Goal: Use online tool/utility: Use online tool/utility

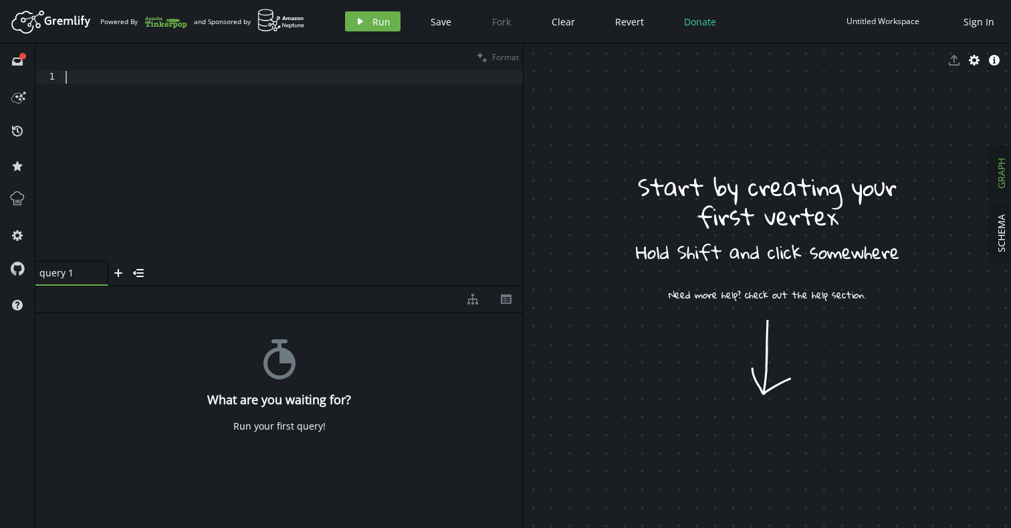
click at [147, 76] on div at bounding box center [293, 178] width 460 height 215
paste textarea
click at [495, 55] on span "Format" at bounding box center [505, 56] width 27 height 11
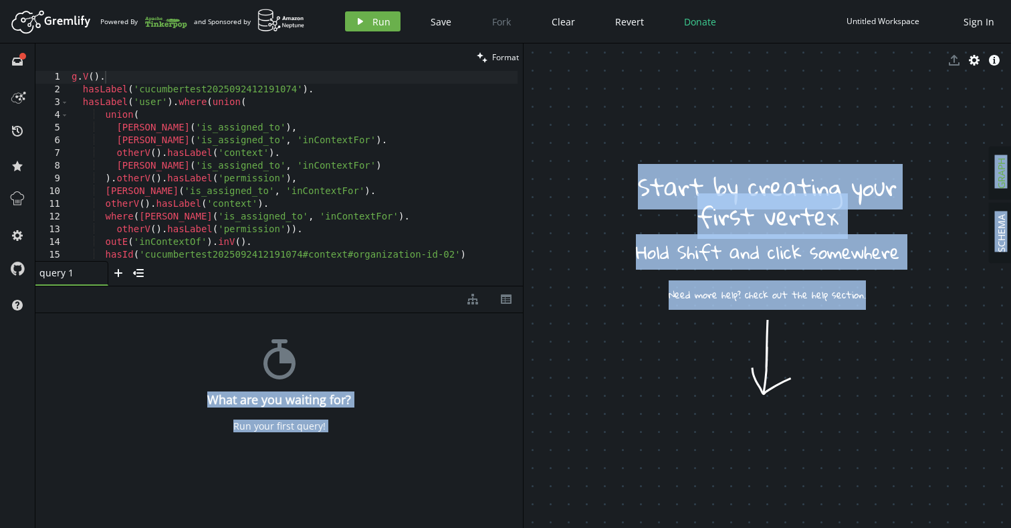
drag, startPoint x: 522, startPoint y: 285, endPoint x: 608, endPoint y: 284, distance: 85.6
click at [608, 284] on div "clean Format 1 2 3 4 5 6 7 8 9 10 11 12 13 14 15 16 g . V ( ) . hasLabel ( 'cuc…" at bounding box center [523, 285] width 976 height 484
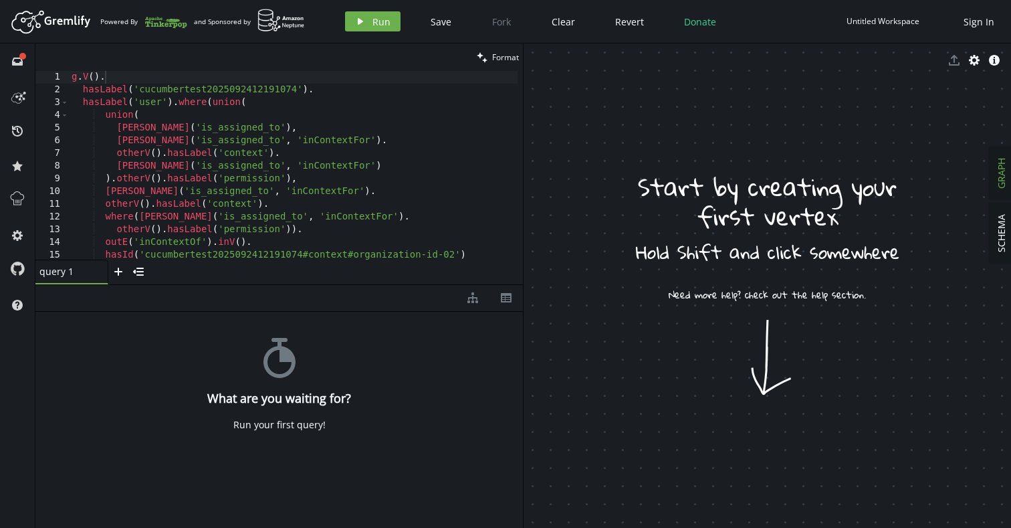
click at [507, 265] on div "query 1 small-cross plus menu-closed" at bounding box center [278, 271] width 487 height 25
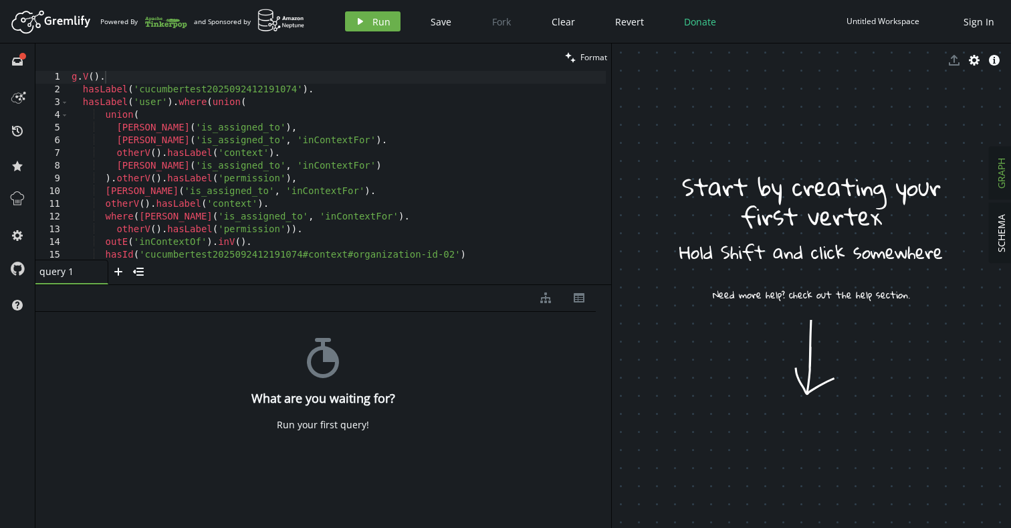
drag, startPoint x: 523, startPoint y: 263, endPoint x: 619, endPoint y: 262, distance: 95.6
click at [612, 262] on div at bounding box center [611, 285] width 1 height 484
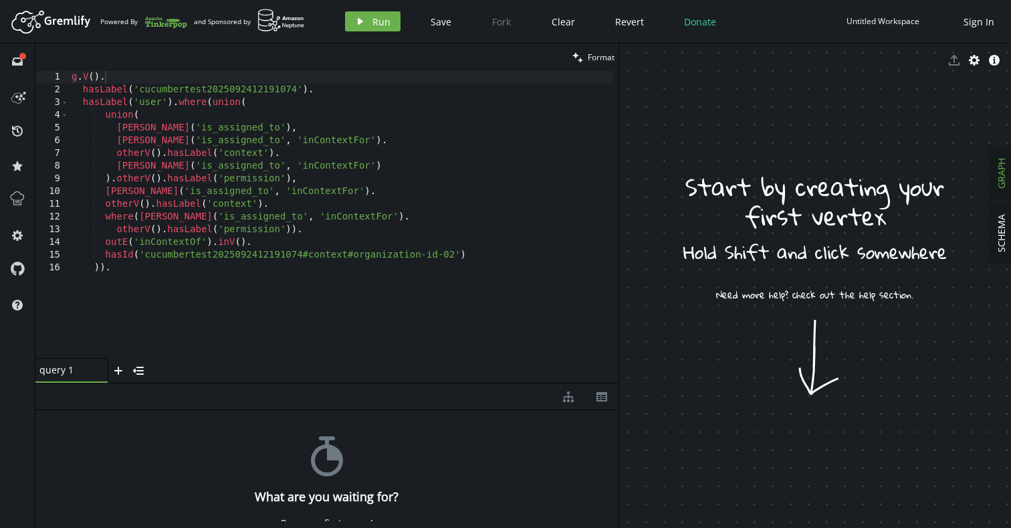
drag, startPoint x: 430, startPoint y: 284, endPoint x: 441, endPoint y: 384, distance: 101.5
click at [440, 383] on div at bounding box center [326, 382] width 583 height 1
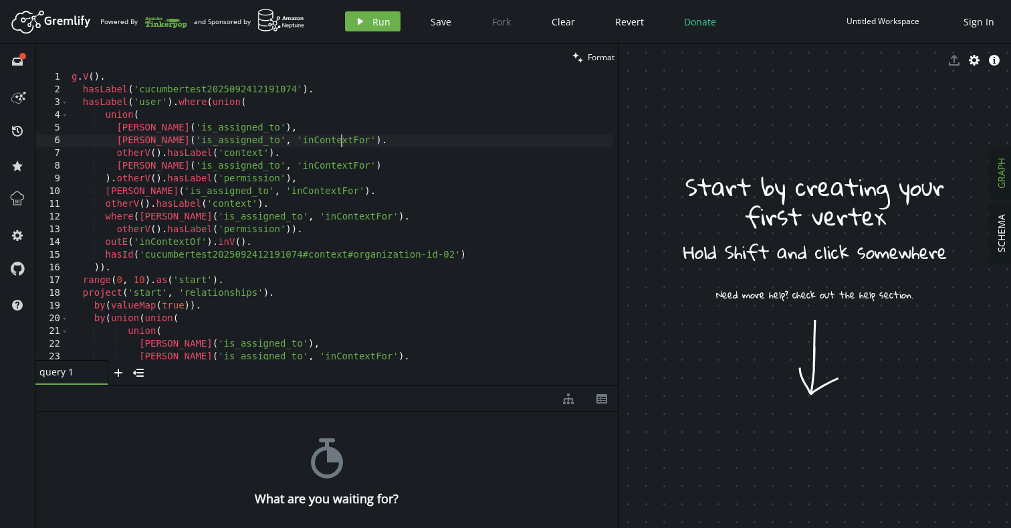
click at [362, 143] on div "g . V ( ) . hasLabel ( 'cucumbertest2025092412191074' ) . hasLabel ( 'user' ) .…" at bounding box center [341, 228] width 544 height 314
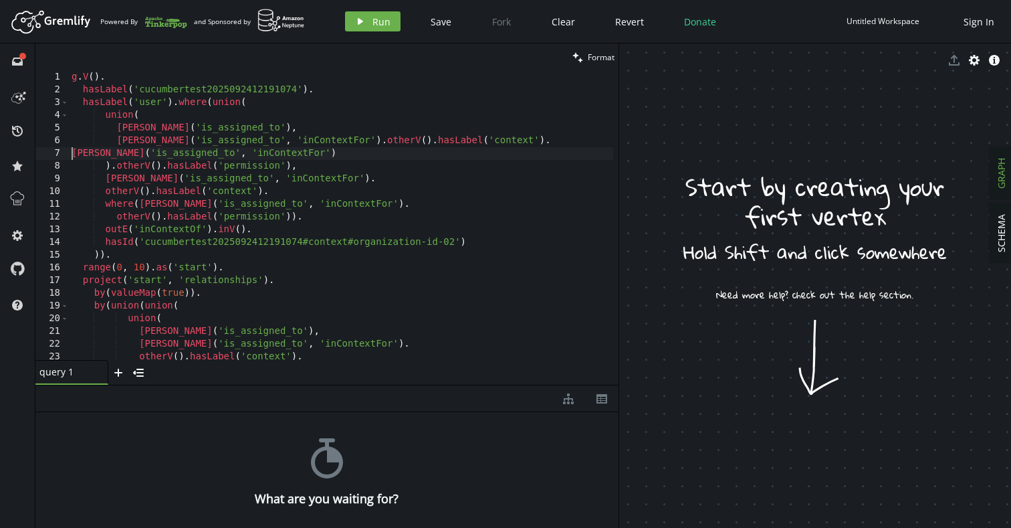
scroll to position [0, 0]
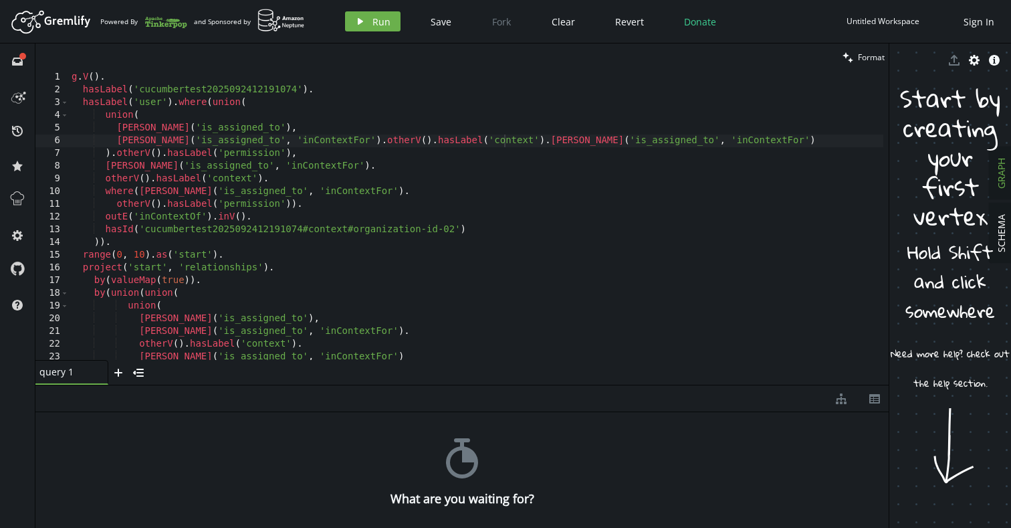
drag, startPoint x: 619, startPoint y: 290, endPoint x: 877, endPoint y: 293, distance: 258.8
click at [889, 294] on div at bounding box center [889, 285] width 1 height 484
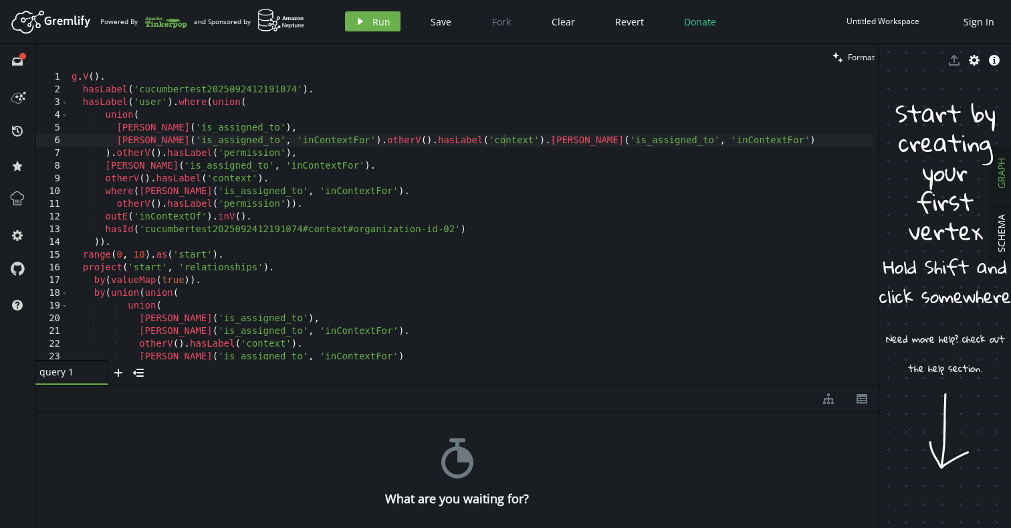
click at [423, 165] on div "g . V ( ) . hasLabel ( 'cucumbertest2025092412191074' ) . hasLabel ( 'user' ) .…" at bounding box center [471, 228] width 804 height 314
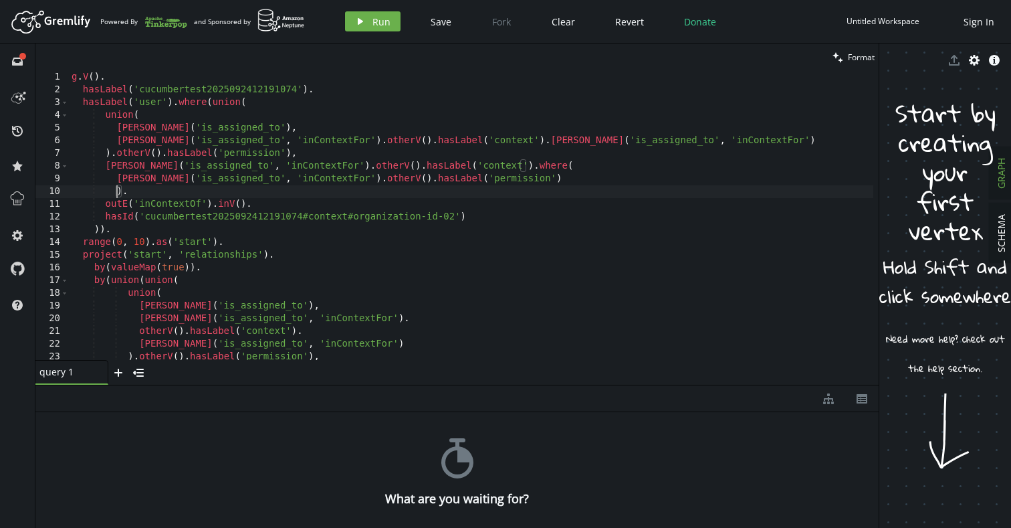
scroll to position [0, 33]
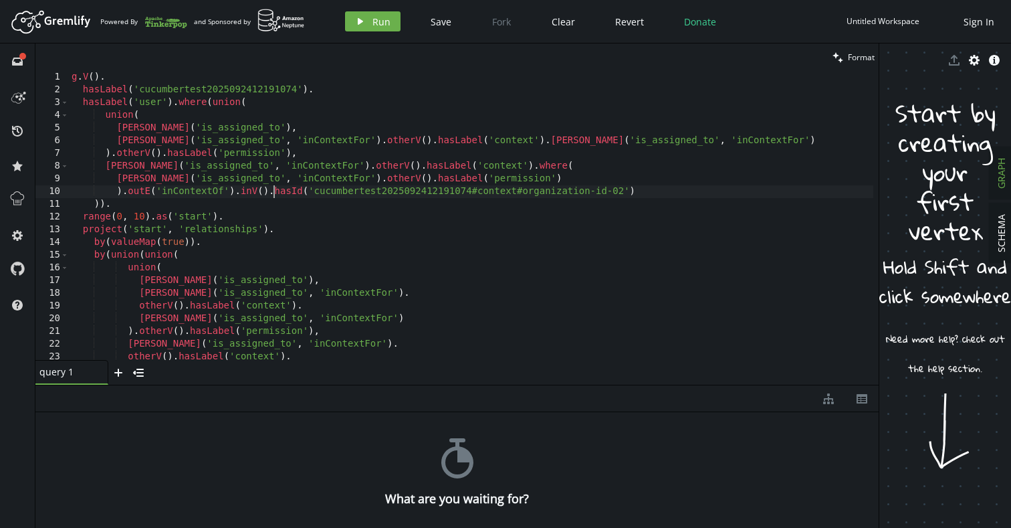
click at [303, 154] on div "g . V ( ) . hasLabel ( 'cucumbertest2025092412191074' ) . hasLabel ( 'user' ) .…" at bounding box center [471, 228] width 804 height 314
type textarea ").otherV().hasLabel('permission'),"
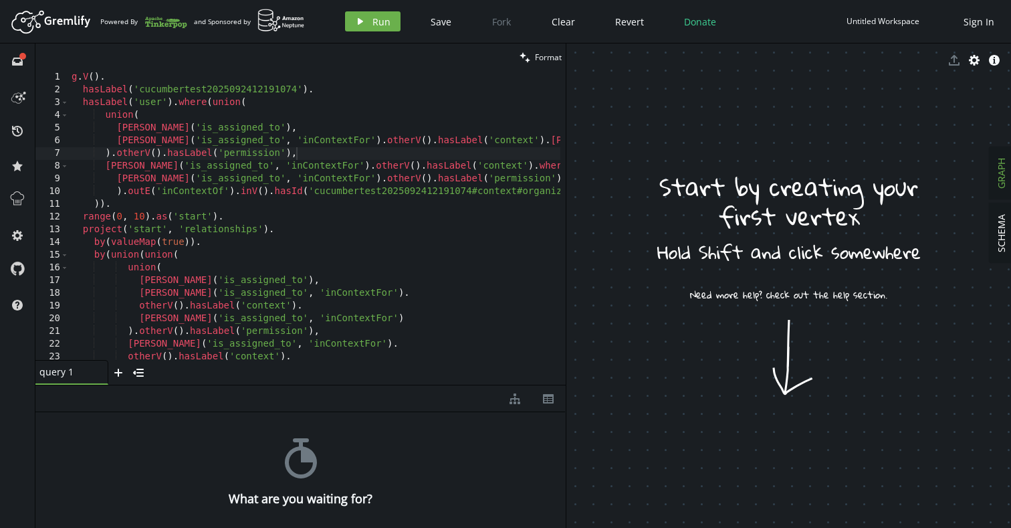
drag, startPoint x: 879, startPoint y: 304, endPoint x: 566, endPoint y: 281, distance: 313.8
click at [566, 281] on div at bounding box center [566, 285] width 1 height 484
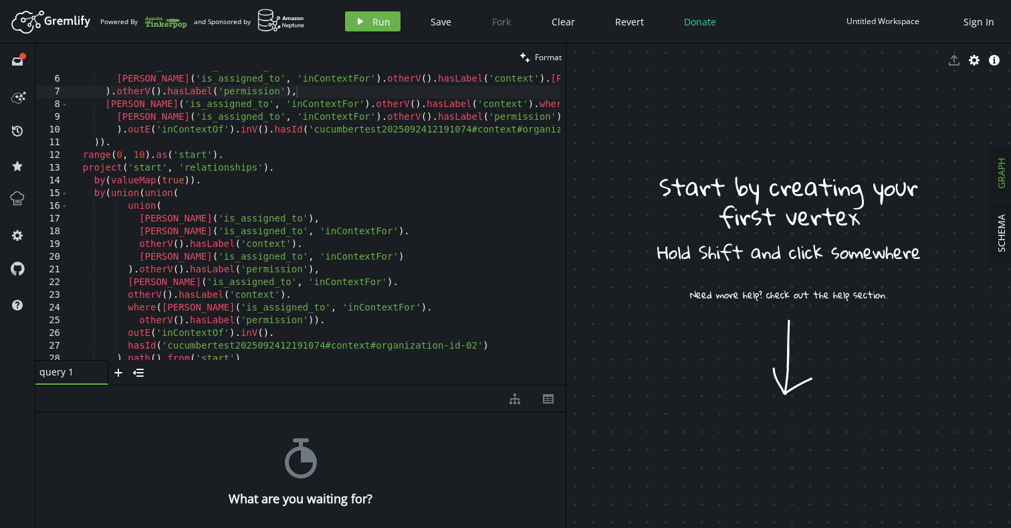
scroll to position [0, 0]
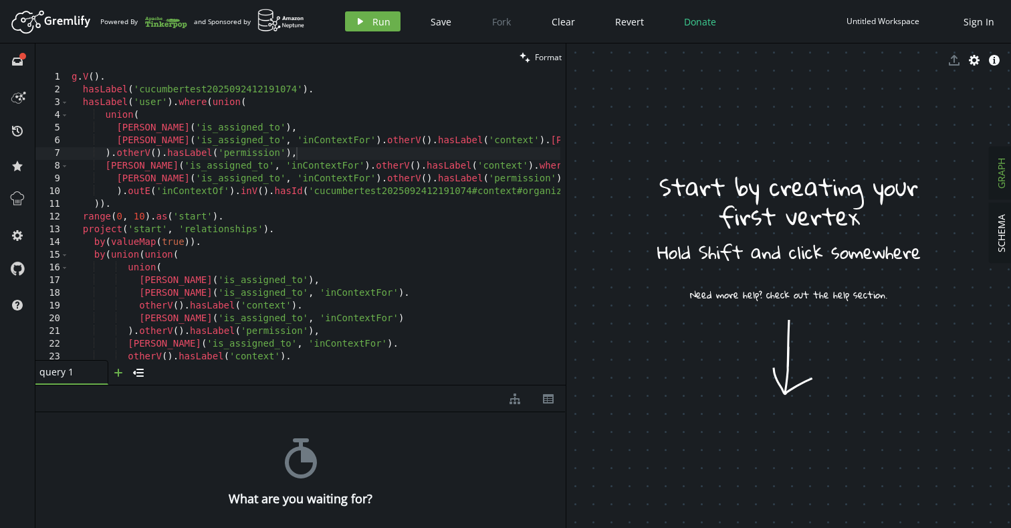
click at [118, 373] on icon "button" at bounding box center [118, 372] width 8 height 8
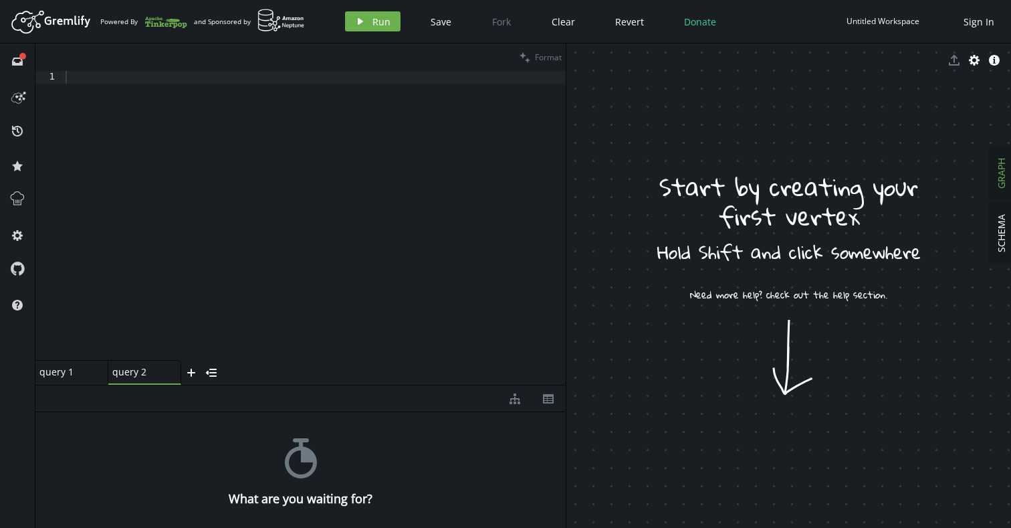
click at [267, 206] on div at bounding box center [314, 225] width 503 height 309
paste textarea
click at [378, 31] on button "play Run" at bounding box center [373, 21] width 56 height 20
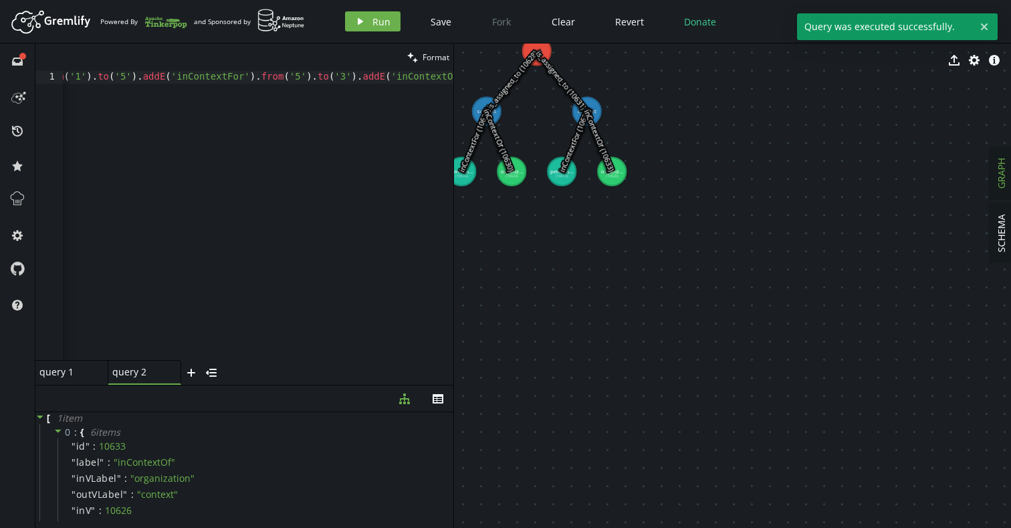
drag, startPoint x: 566, startPoint y: 293, endPoint x: 450, endPoint y: 309, distance: 116.8
click at [453, 309] on div at bounding box center [453, 285] width 1 height 484
click at [67, 376] on div "query 1 query 1" at bounding box center [67, 372] width 57 height 12
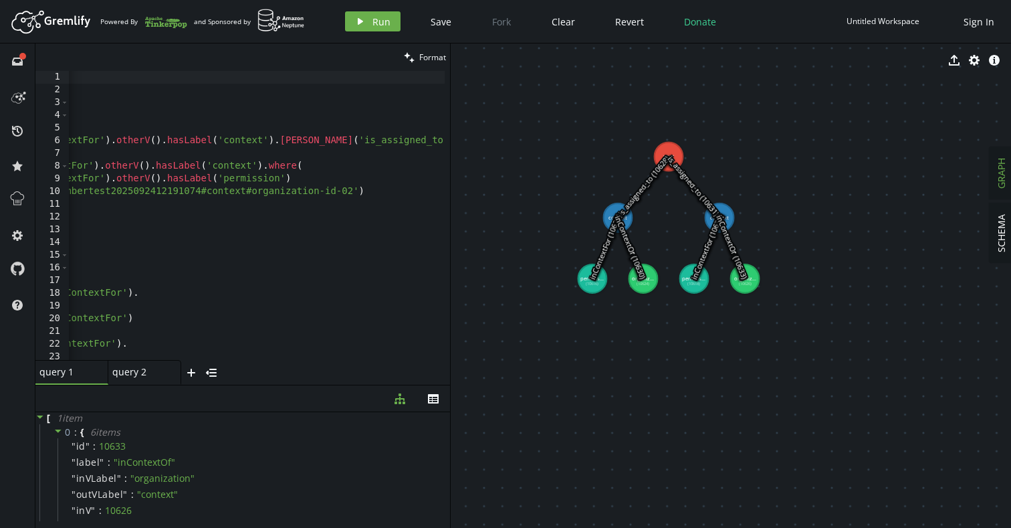
drag, startPoint x: 599, startPoint y: 235, endPoint x: 730, endPoint y: 347, distance: 172.2
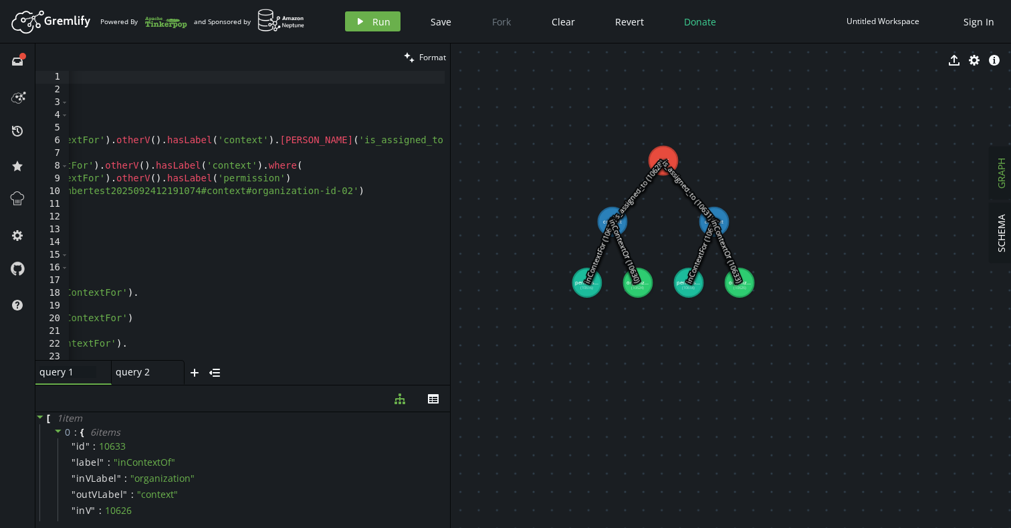
click at [78, 370] on div "query 1 query 1" at bounding box center [67, 372] width 57 height 12
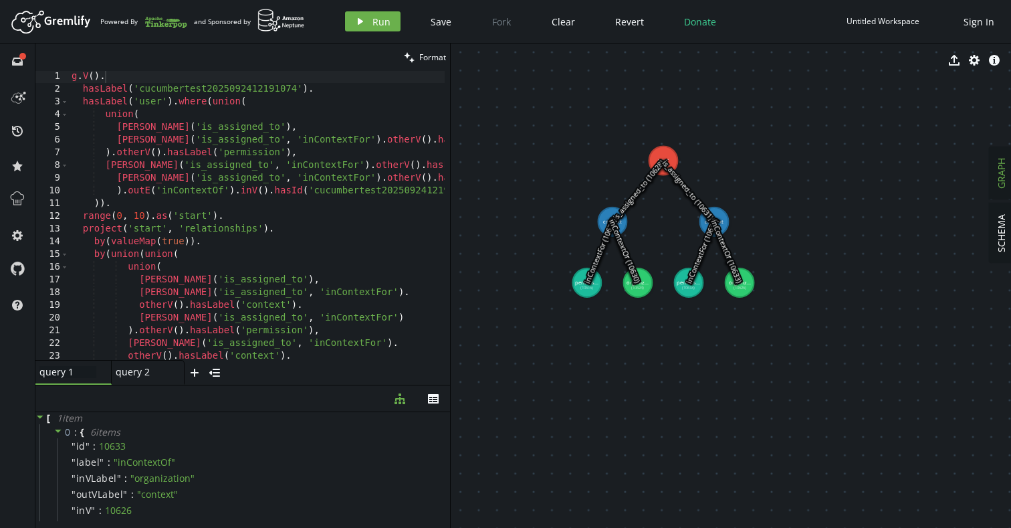
scroll to position [0, 0]
type textarea "hasLabel('cucumbertest2025092412191074')."
click at [223, 90] on div "g . V ( ) . hasLabel ( 'cucumbertest2025092412191074' ) . hasLabel ( 'user' ) .…" at bounding box center [397, 224] width 657 height 309
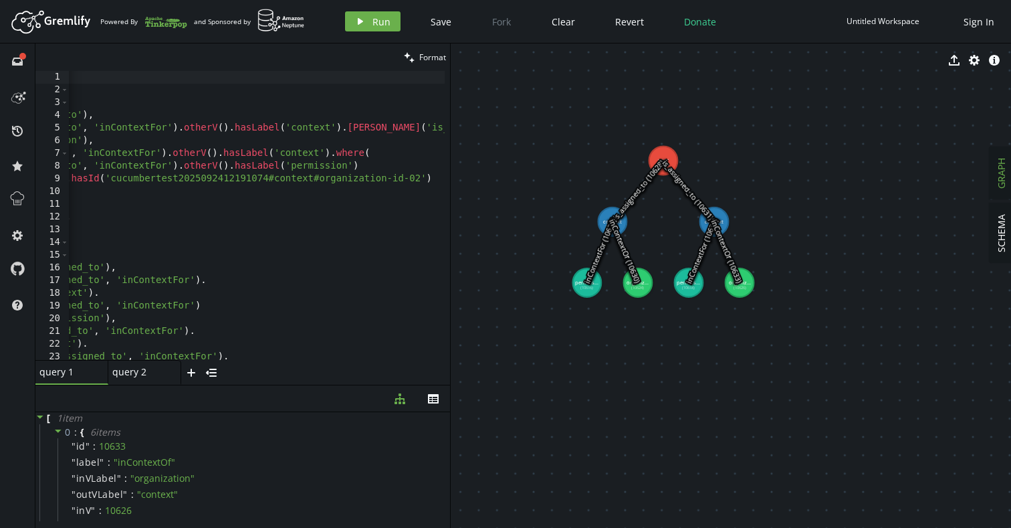
scroll to position [0, 203]
click at [111, 181] on div "g . V ( ) . hasLabel ( 'user' ) . where ( union ( union ( [PERSON_NAME] ( 'is_a…" at bounding box center [193, 225] width 657 height 309
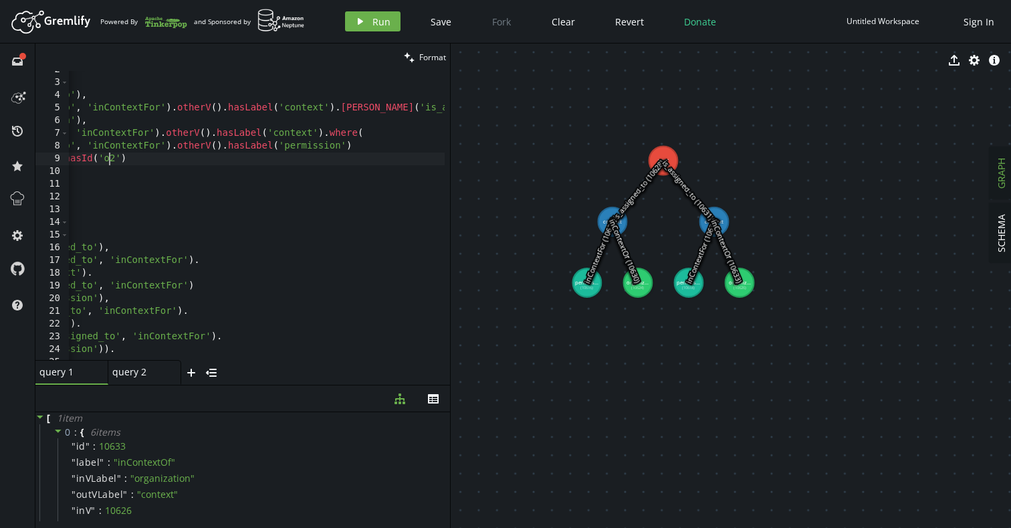
scroll to position [0, 214]
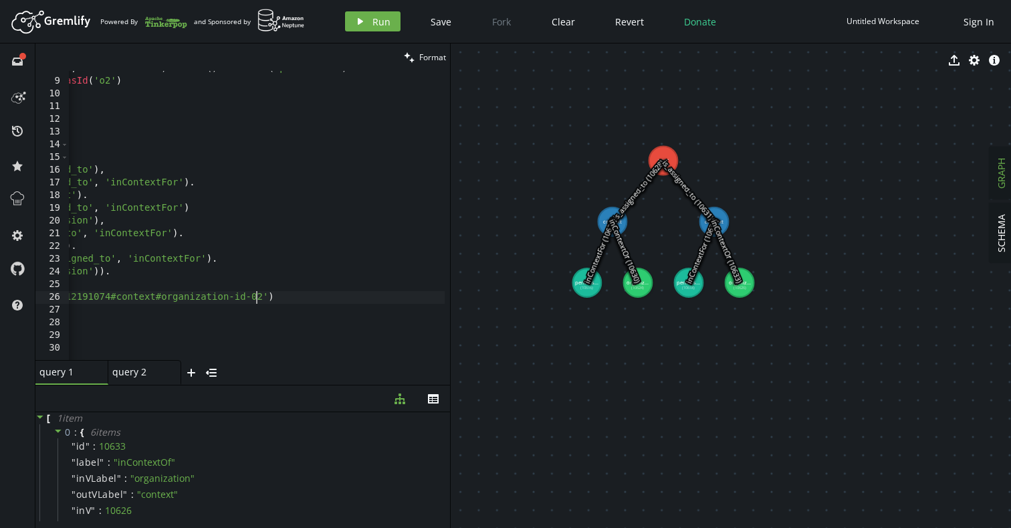
click at [253, 300] on div "[PERSON_NAME] ( 'is_assigned_to' , 'inContextFor' ) . otherV ( ) . hasLabel ( '…" at bounding box center [182, 216] width 657 height 309
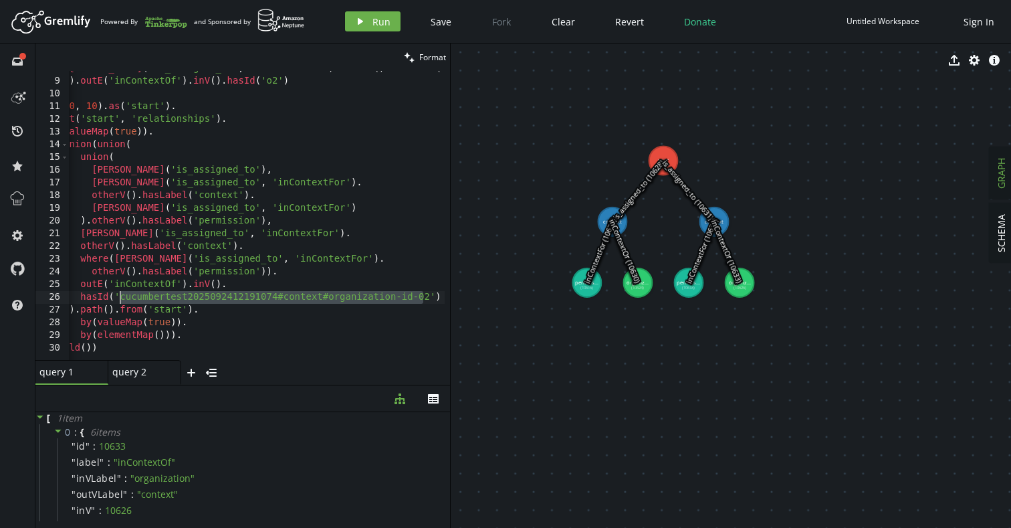
scroll to position [0, 101]
click at [294, 284] on div "[PERSON_NAME] ( 'is_assigned_to' , 'inContextFor' ) . otherV ( ) . hasLabel ( '…" at bounding box center [349, 216] width 657 height 309
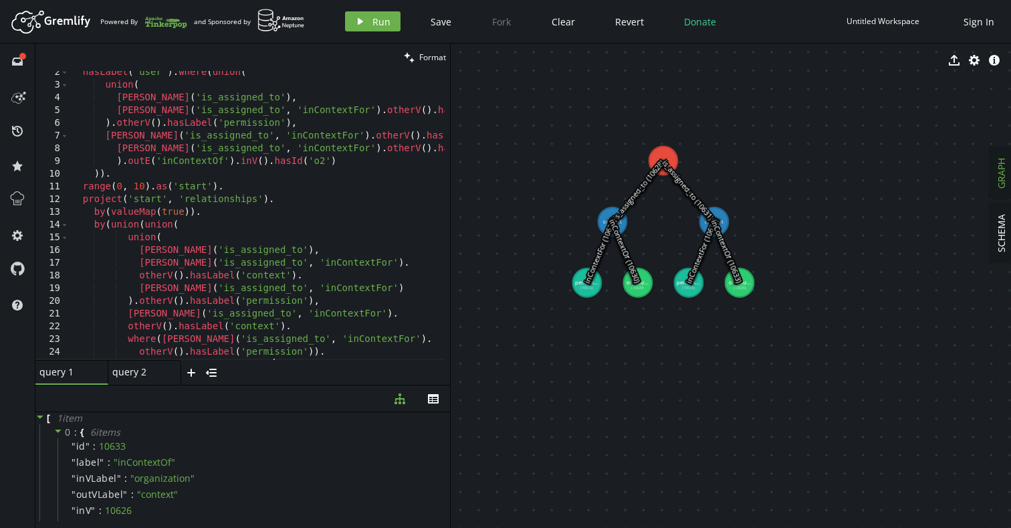
scroll to position [0, 0]
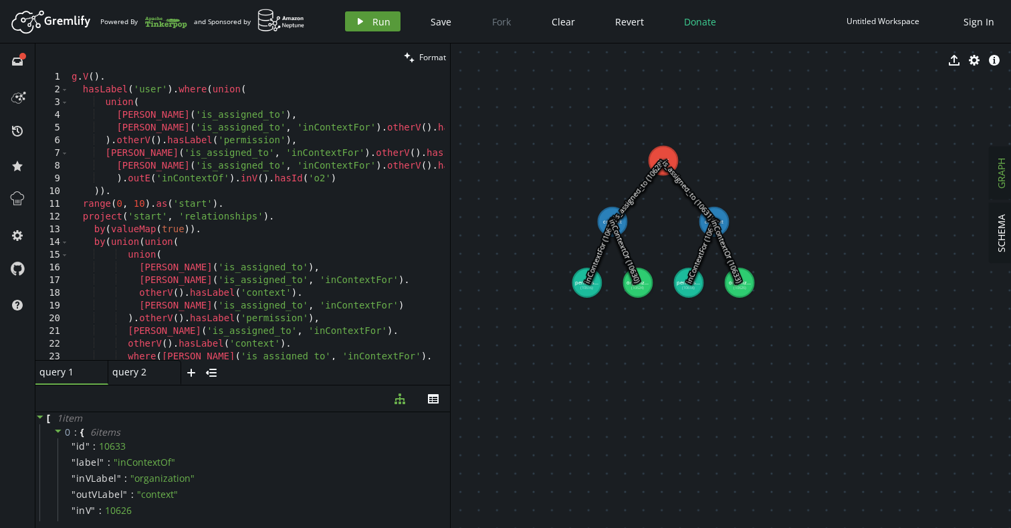
click at [374, 23] on span "Run" at bounding box center [381, 21] width 18 height 13
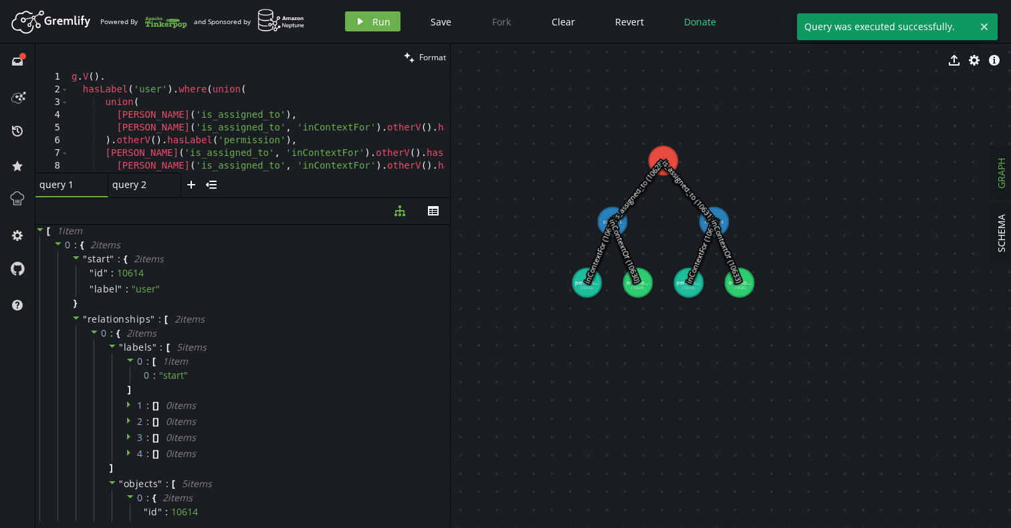
drag, startPoint x: 253, startPoint y: 385, endPoint x: 267, endPoint y: 197, distance: 188.4
click at [267, 197] on div at bounding box center [242, 197] width 415 height 1
click at [302, 139] on div "g . V ( ) . hasLabel ( 'user' ) . where ( union ( union ( [PERSON_NAME] ( 'is_a…" at bounding box center [397, 132] width 657 height 122
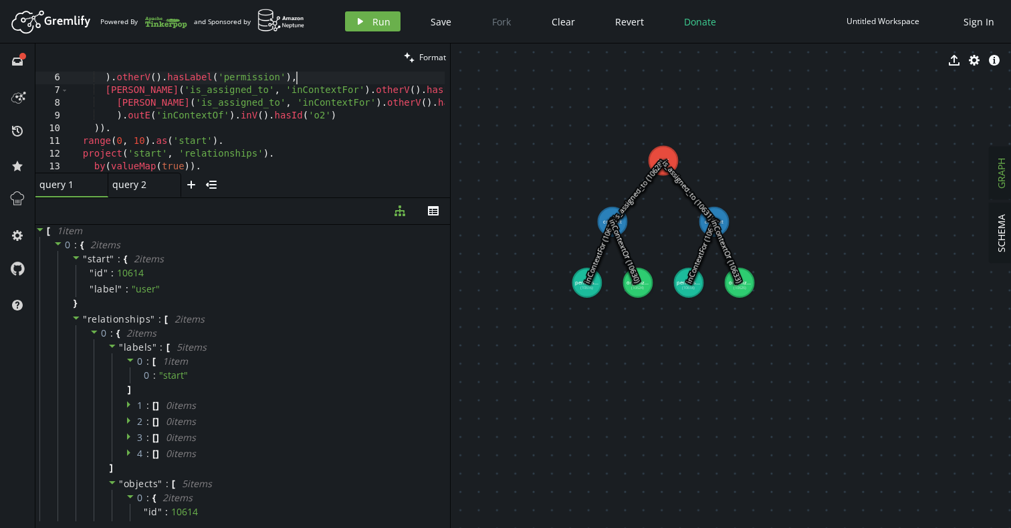
scroll to position [63, 0]
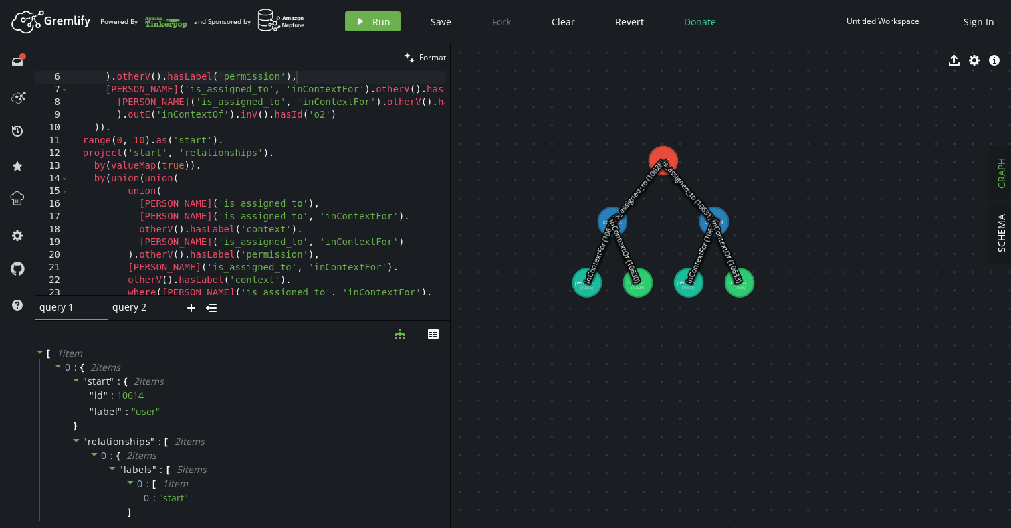
drag, startPoint x: 314, startPoint y: 197, endPoint x: 338, endPoint y: 320, distance: 125.5
click at [338, 320] on div at bounding box center [242, 320] width 415 height 1
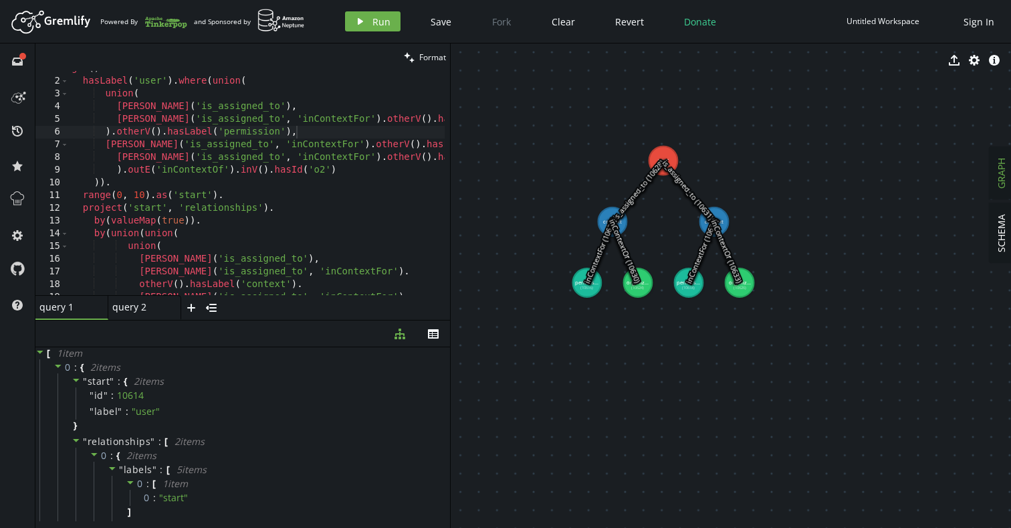
scroll to position [0, 0]
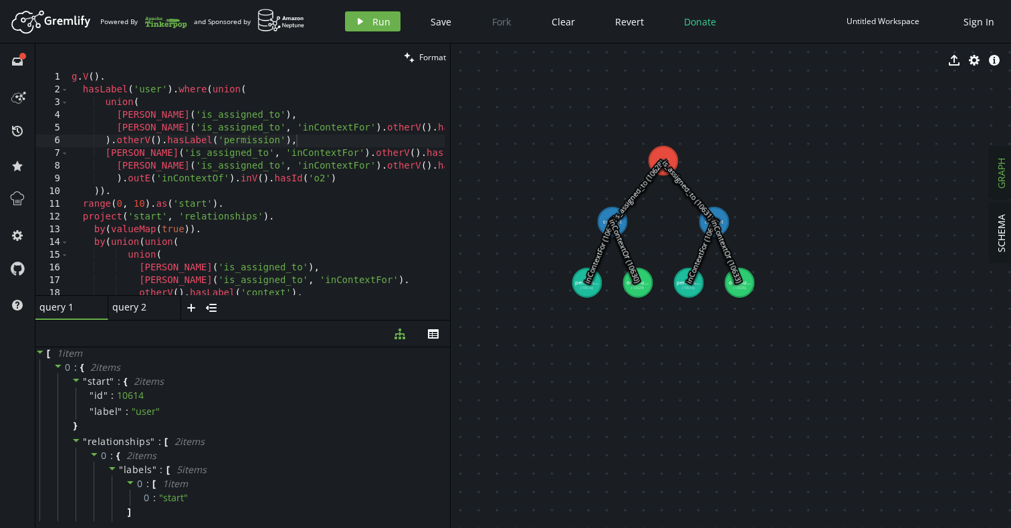
click at [272, 179] on div "g . V ( ) . hasLabel ( 'user' ) . where ( union ( union ( [PERSON_NAME] ( 'is_a…" at bounding box center [397, 193] width 657 height 244
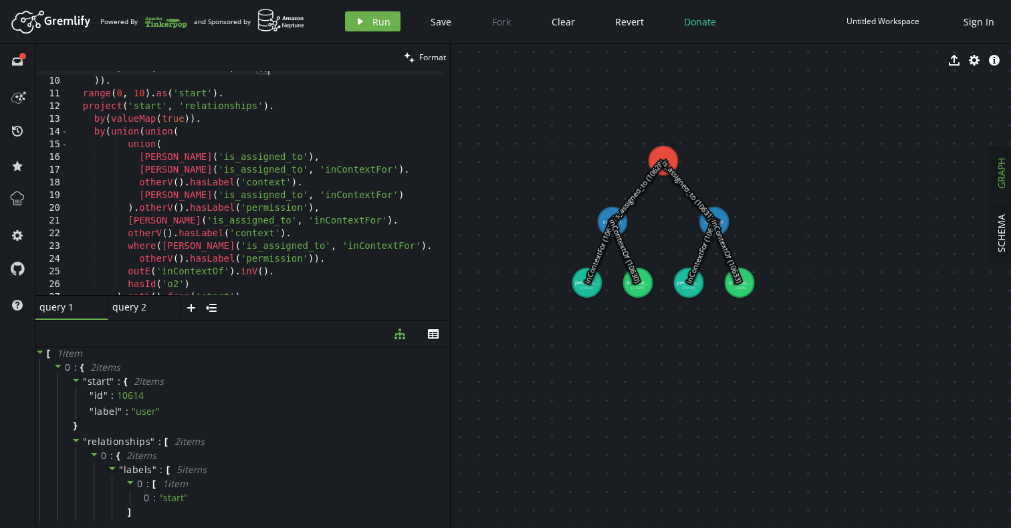
scroll to position [162, 0]
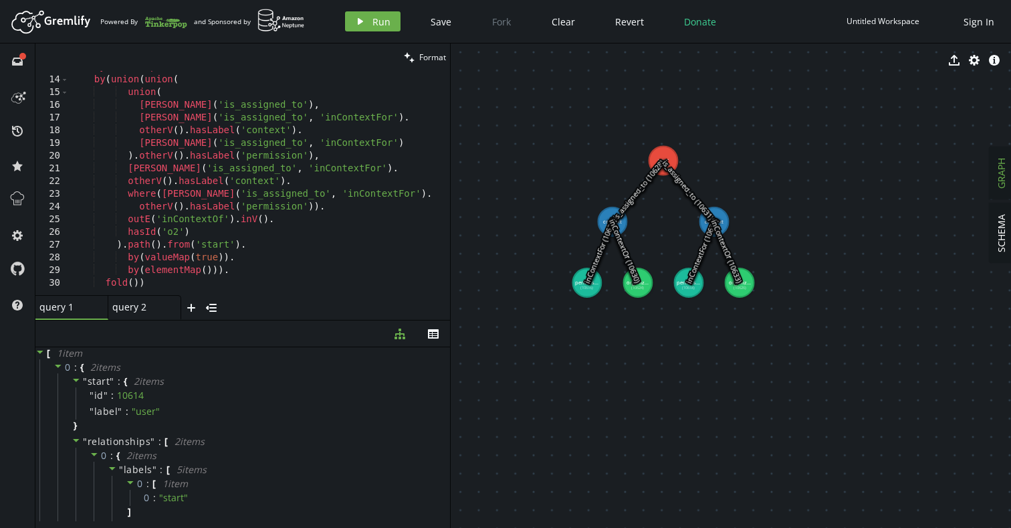
click at [201, 233] on div "by ( valueMap ( true )) . by ( union ( union ( union ( [PERSON_NAME] ( 'is_assi…" at bounding box center [397, 183] width 657 height 244
type textarea "hasId('o2')"
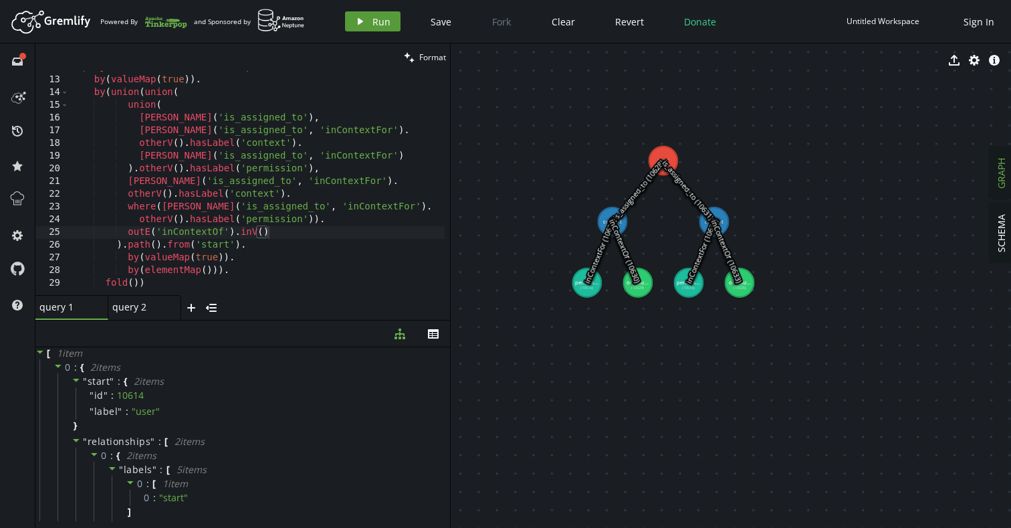
click at [372, 20] on span "Run" at bounding box center [381, 21] width 18 height 13
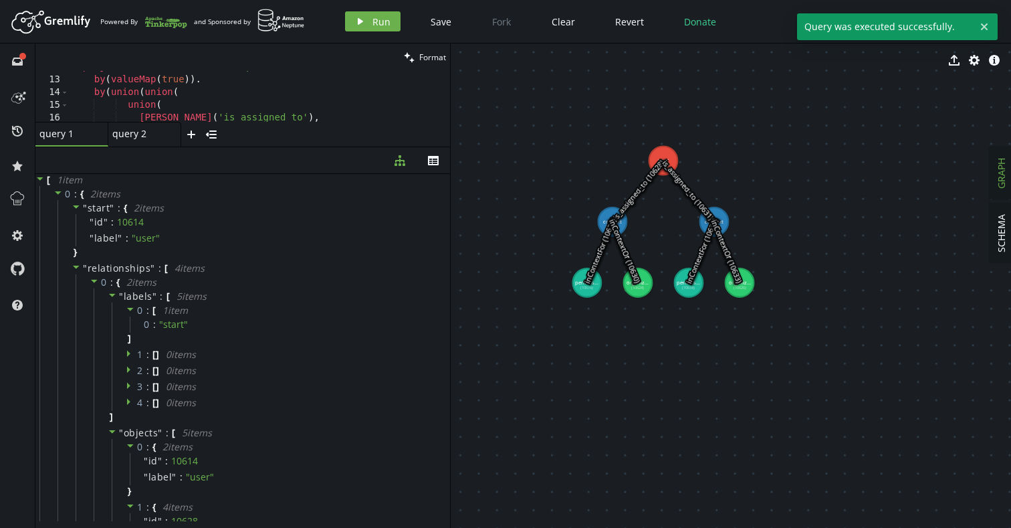
drag, startPoint x: 257, startPoint y: 320, endPoint x: 278, endPoint y: 147, distance: 174.5
click at [278, 147] on div at bounding box center [242, 146] width 415 height 1
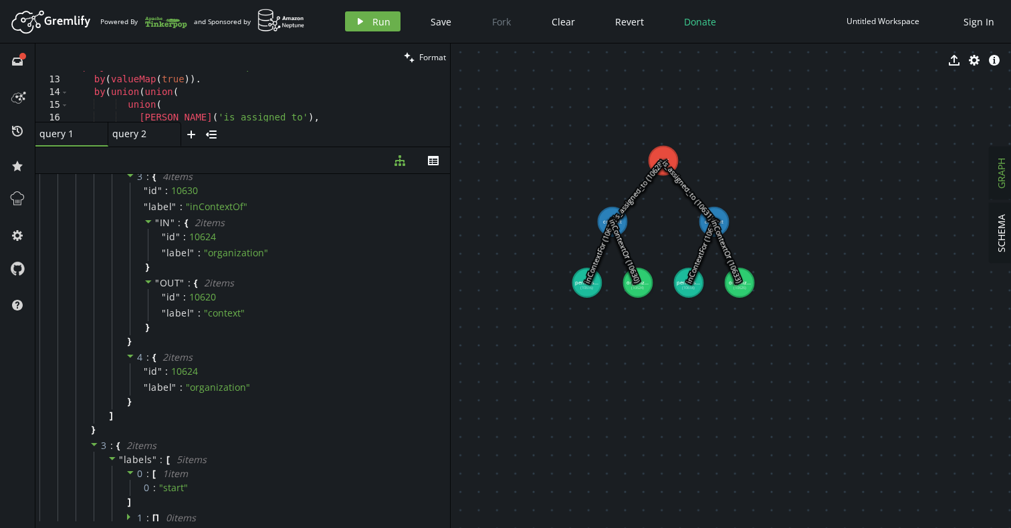
scroll to position [2065, 0]
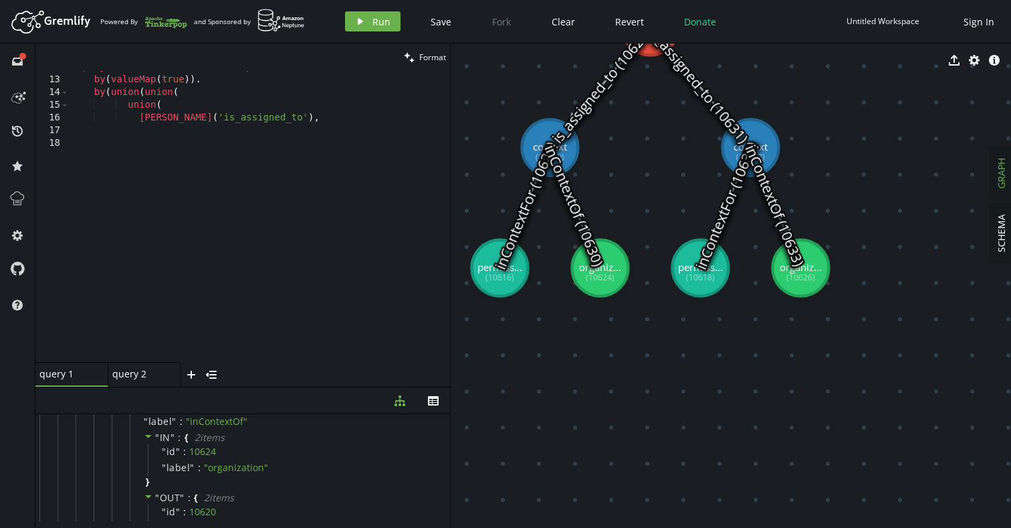
drag, startPoint x: 239, startPoint y: 146, endPoint x: 250, endPoint y: 404, distance: 257.7
click at [250, 387] on div at bounding box center [242, 386] width 415 height 1
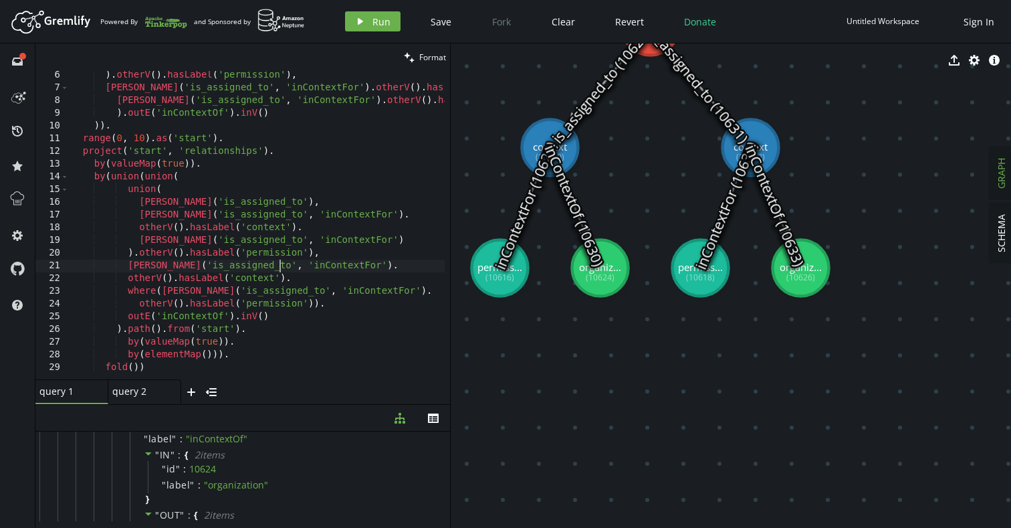
click at [280, 268] on div ") . otherV ( ) . hasLabel ( 'permission' ) , [PERSON_NAME] ( 'is_assigned_to' ,…" at bounding box center [397, 233] width 657 height 328
click at [279, 216] on div ") . otherV ( ) . hasLabel ( 'permission' ) , [PERSON_NAME] ( 'is_assigned_to' ,…" at bounding box center [397, 233] width 657 height 328
click at [321, 112] on div ") . otherV ( ) . hasLabel ( 'permission' ) , [PERSON_NAME] ( 'is_assigned_to' ,…" at bounding box center [397, 233] width 657 height 328
click at [241, 343] on div ") . otherV ( ) . hasLabel ( 'permission' ) , [PERSON_NAME] ( 'is_assigned_to' ,…" at bounding box center [397, 233] width 657 height 328
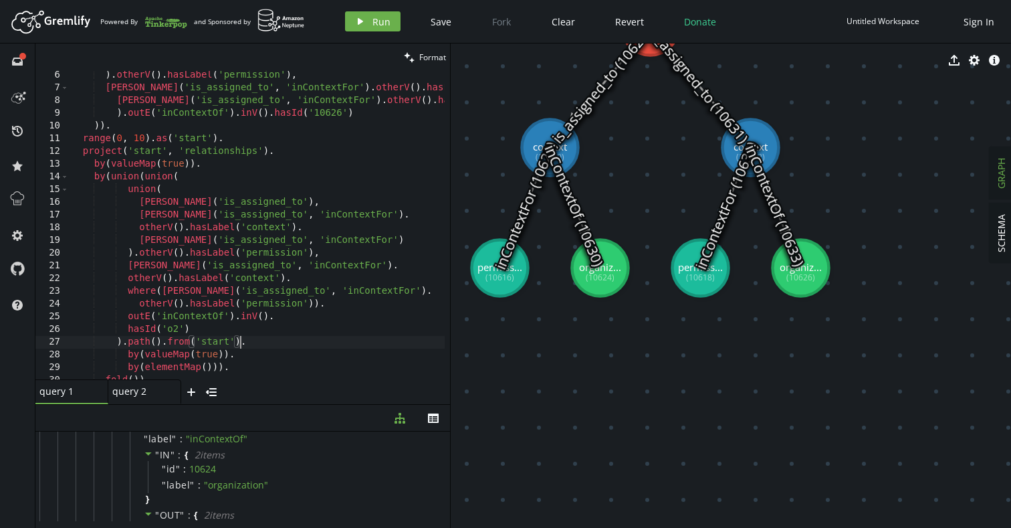
scroll to position [78, 0]
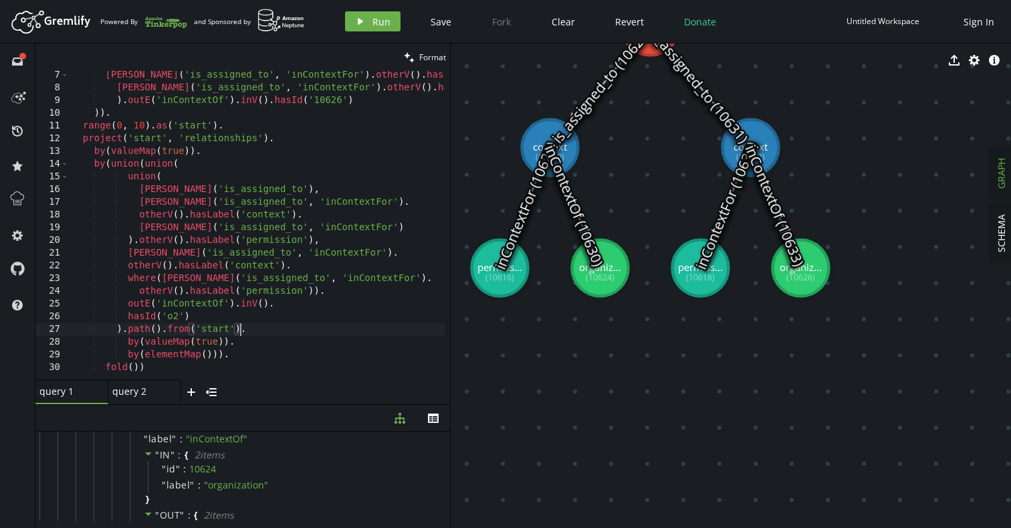
click at [178, 319] on div "[PERSON_NAME] ( 'is_assigned_to' , 'inContextFor' ) . otherV ( ) . hasLabel ( '…" at bounding box center [397, 233] width 657 height 328
paste textarea "10626"
click at [372, 21] on span "Run" at bounding box center [381, 21] width 18 height 13
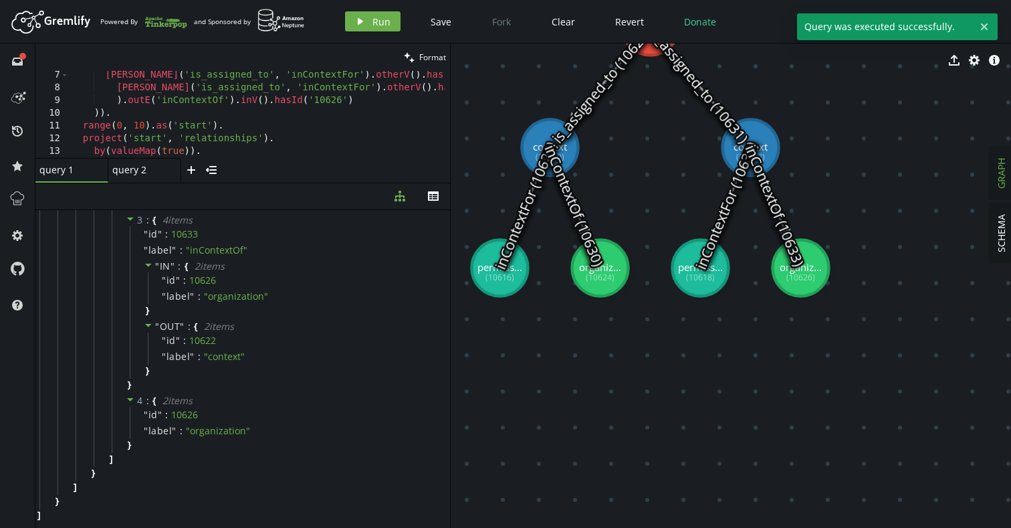
drag, startPoint x: 269, startPoint y: 405, endPoint x: 278, endPoint y: 183, distance: 222.1
click at [278, 183] on div at bounding box center [242, 183] width 415 height 1
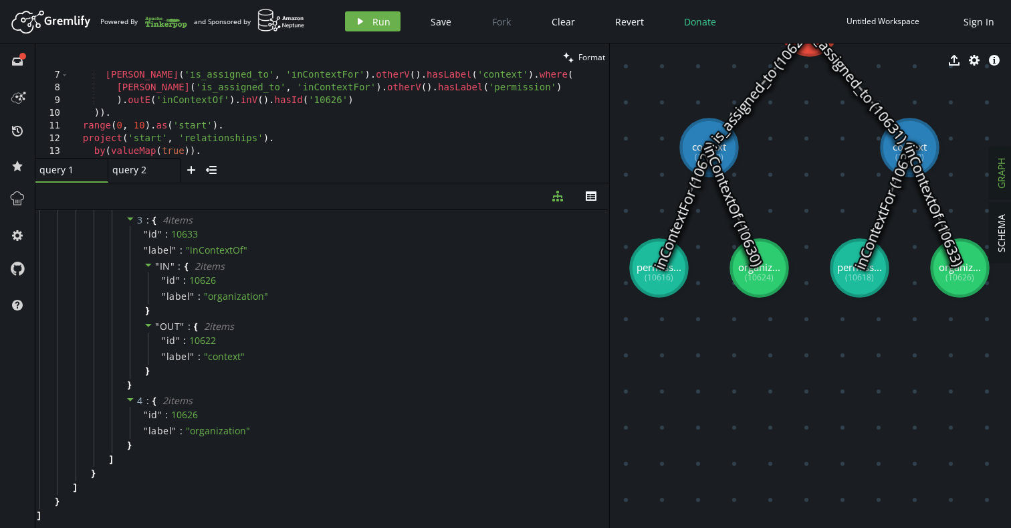
drag, startPoint x: 450, startPoint y: 347, endPoint x: 610, endPoint y: 343, distance: 159.9
click at [610, 343] on div at bounding box center [609, 285] width 1 height 484
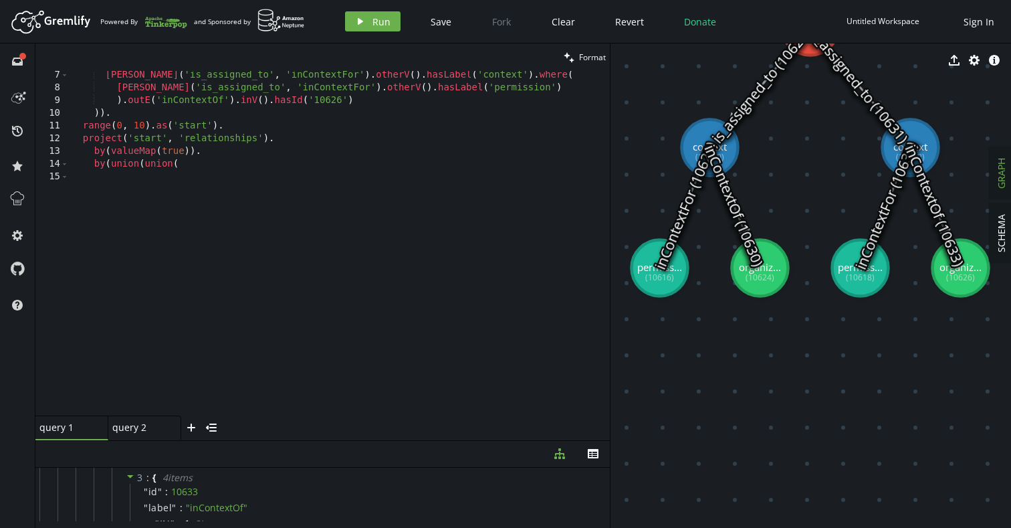
drag, startPoint x: 374, startPoint y: 182, endPoint x: 377, endPoint y: 445, distance: 263.5
click at [378, 441] on div at bounding box center [322, 440] width 574 height 1
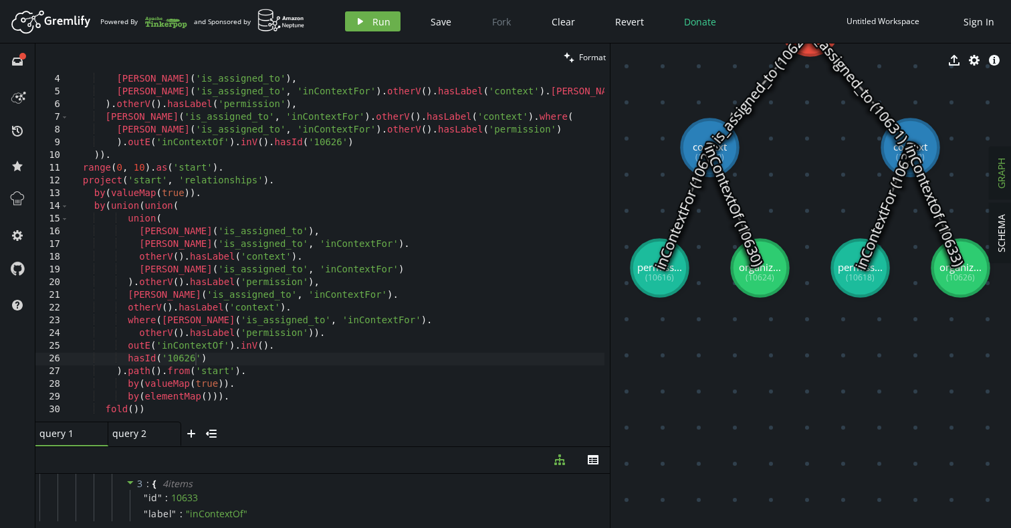
scroll to position [36, 0]
click at [225, 357] on div "union ( [PERSON_NAME] ( 'is_assigned_to' ) , [PERSON_NAME] ( 'is_assigned_to' ,…" at bounding box center [397, 245] width 657 height 370
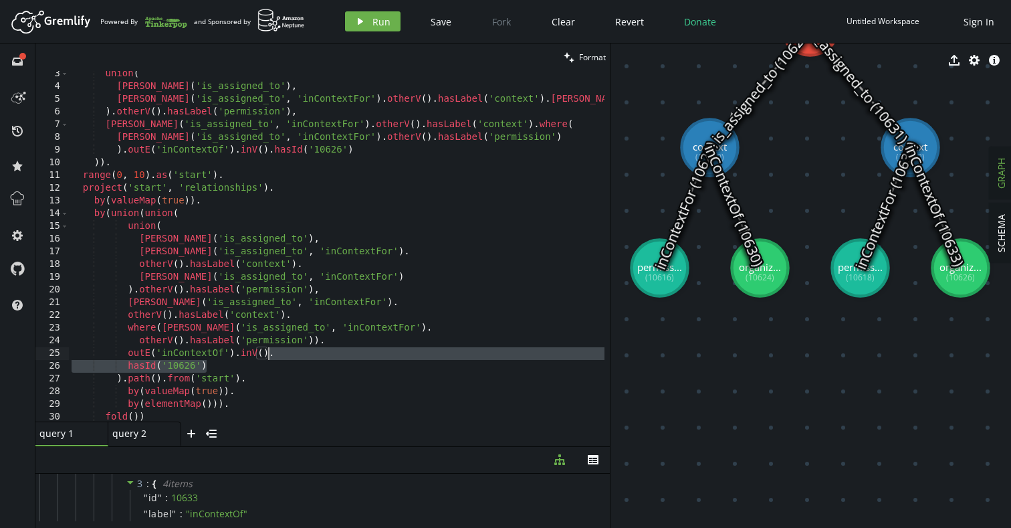
scroll to position [0, 0]
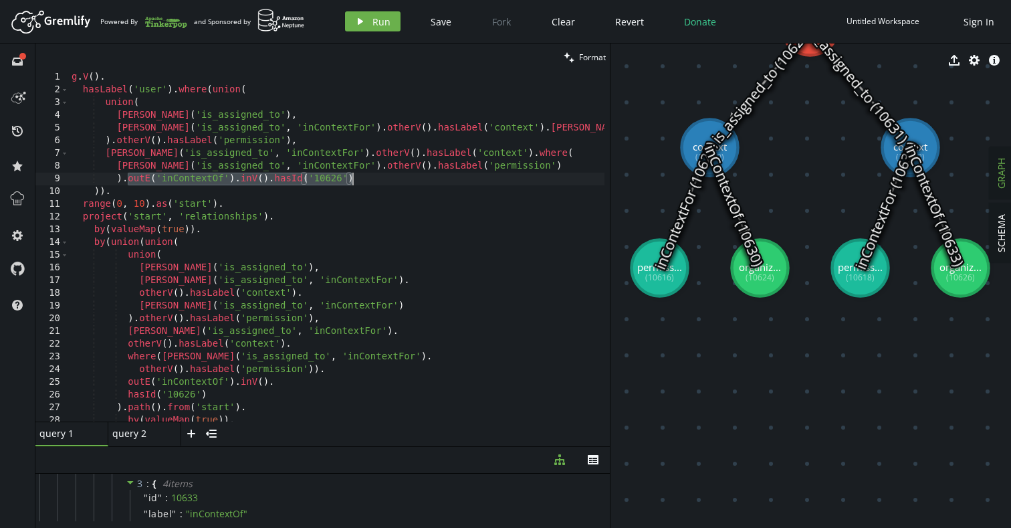
drag, startPoint x: 126, startPoint y: 180, endPoint x: 352, endPoint y: 181, distance: 226.0
click at [352, 181] on div "g . V ( ) . hasLabel ( 'user' ) . where ( union ( union ( [PERSON_NAME] ( 'is_a…" at bounding box center [397, 256] width 657 height 370
click at [500, 128] on div "g . V ( ) . hasLabel ( 'user' ) . where ( union ( union ( [PERSON_NAME] ( 'is_a…" at bounding box center [397, 256] width 657 height 370
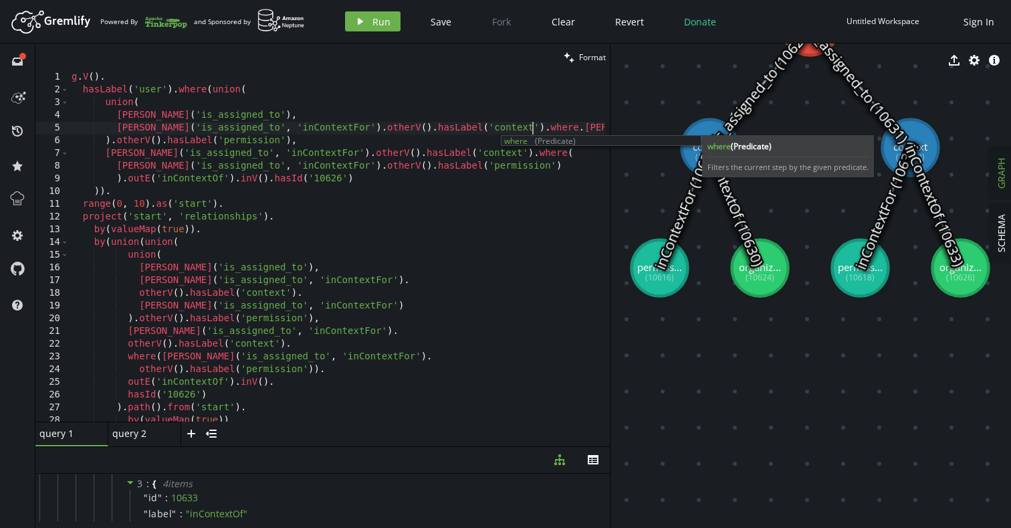
scroll to position [0, 467]
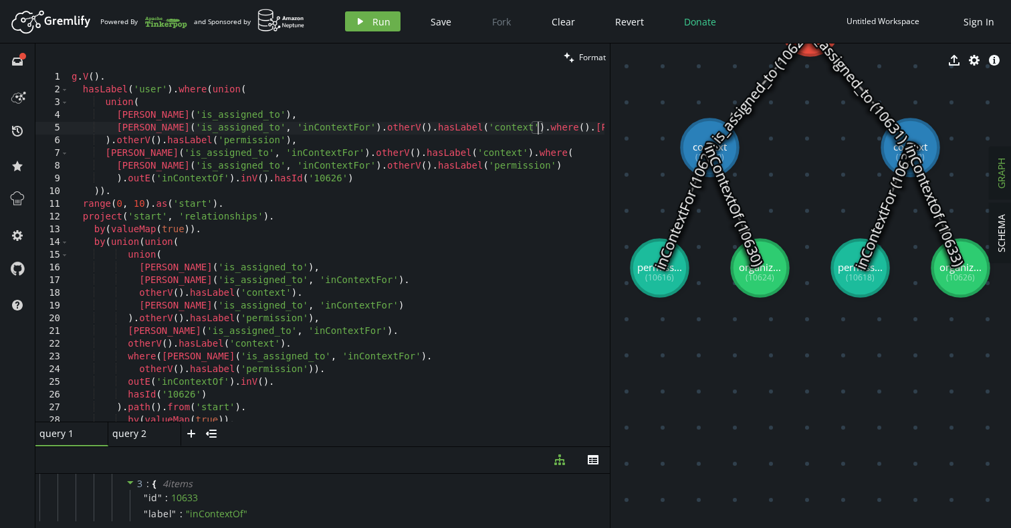
paste textarea "outE('inContextOf').inV().hasId('10626'))"
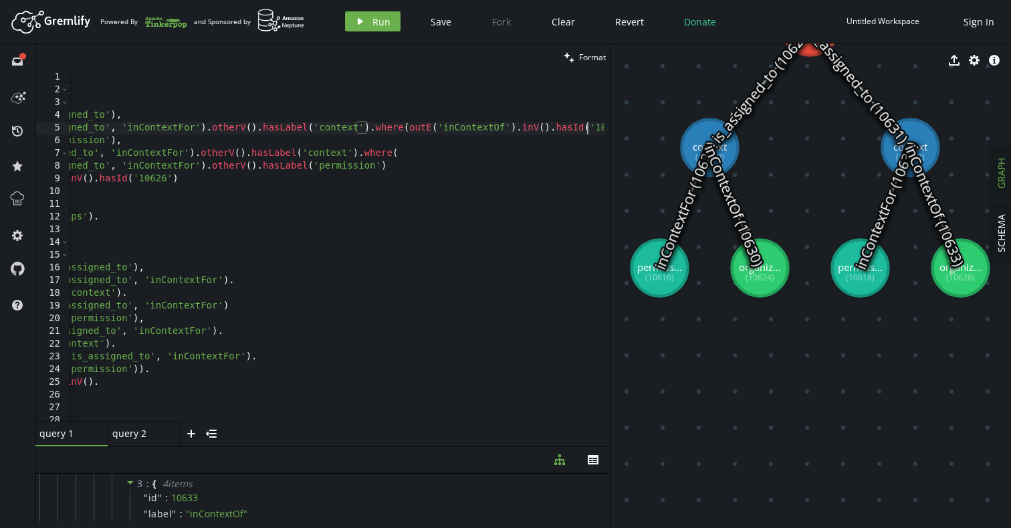
scroll to position [0, 175]
click at [326, 127] on div "g . V ( ) . hasLabel ( 'user' ) . where ( union ( union ( [PERSON_NAME] ( 'is_a…" at bounding box center [357, 256] width 927 height 370
click at [593, 128] on div "g . V ( ) . hasLabel ( 'user' ) . where ( union ( union ( [PERSON_NAME] ( 'is_a…" at bounding box center [357, 256] width 927 height 370
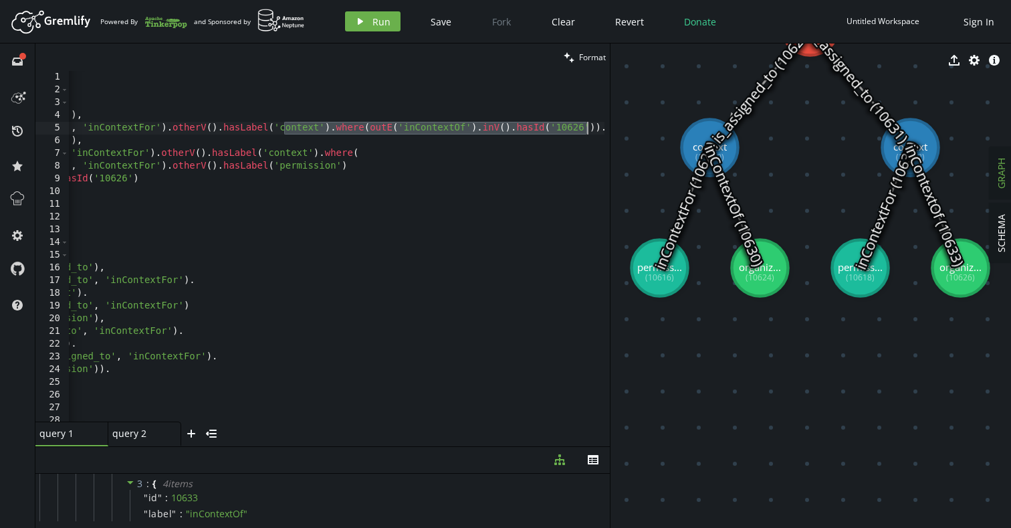
scroll to position [0, 215]
click at [554, 129] on div "g . V ( ) . hasLabel ( 'user' ) . where ( union ( union ( [PERSON_NAME] ( 'is_a…" at bounding box center [317, 256] width 927 height 370
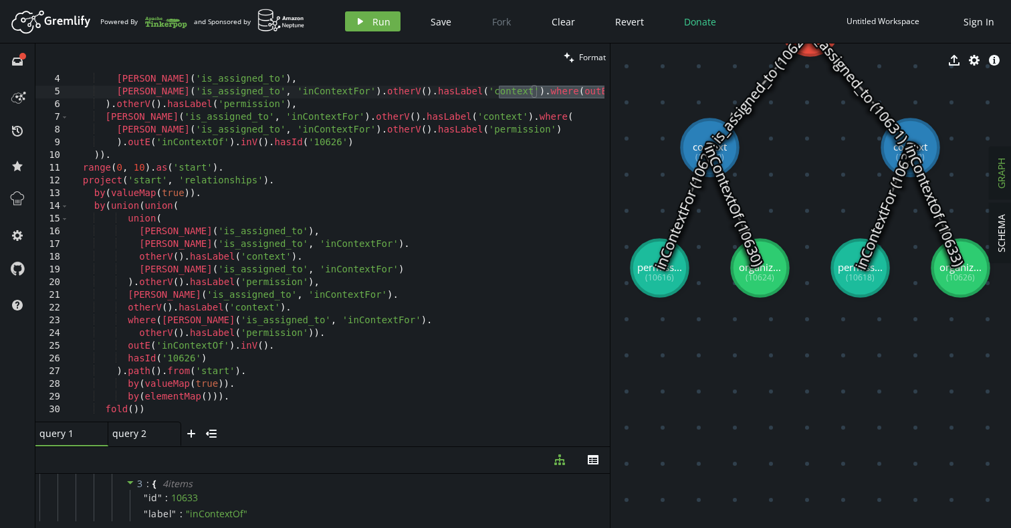
scroll to position [36, 0]
click at [295, 308] on div "union ( [PERSON_NAME] ( 'is_assigned_to' ) , [PERSON_NAME] ( 'is_assigned_to' ,…" at bounding box center [532, 245] width 927 height 370
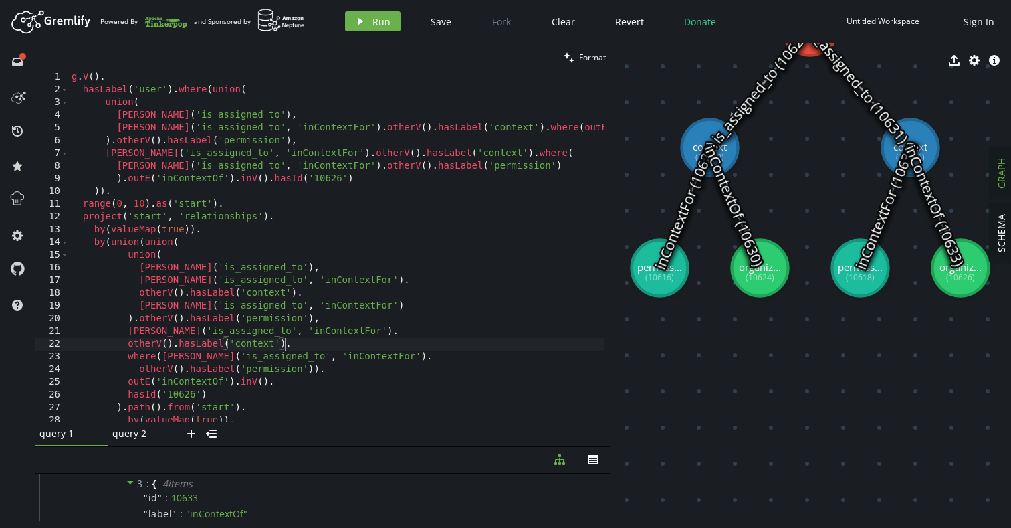
scroll to position [0, 0]
paste textarea "where(outE('inContextOf').inV().hasId('10626'))."
click at [373, 25] on span "Run" at bounding box center [381, 21] width 18 height 13
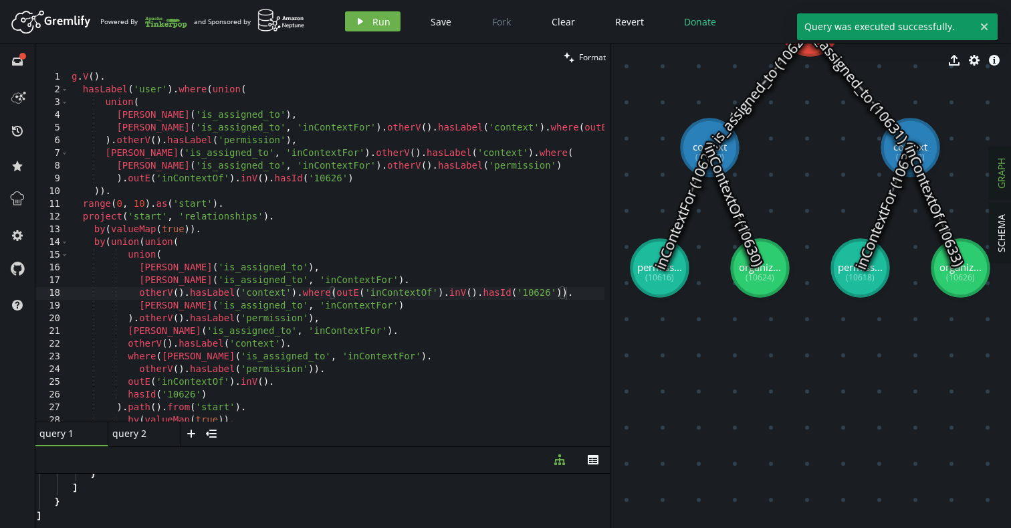
scroll to position [1561, 0]
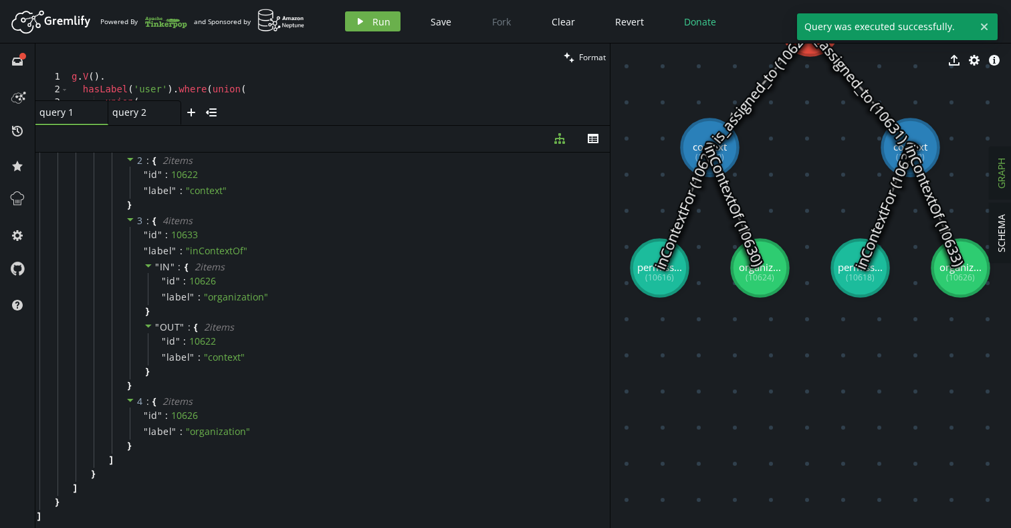
drag, startPoint x: 297, startPoint y: 445, endPoint x: 323, endPoint y: 124, distance: 322.7
click at [323, 125] on div at bounding box center [322, 125] width 574 height 1
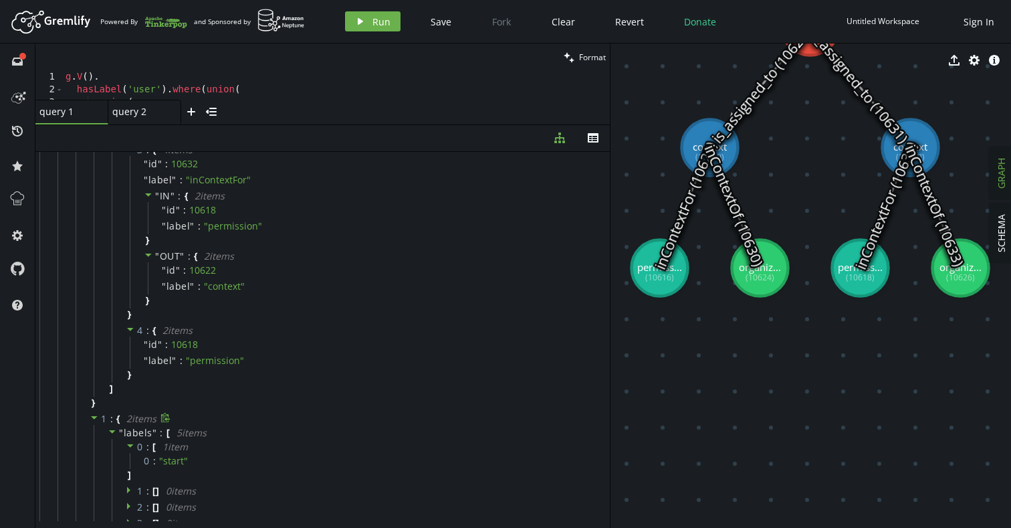
scroll to position [553, 0]
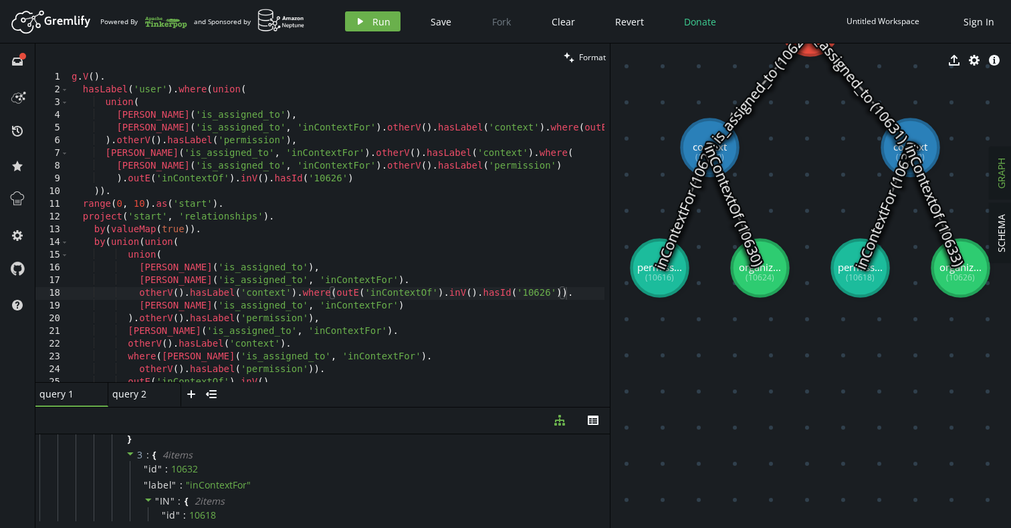
drag, startPoint x: 428, startPoint y: 124, endPoint x: 421, endPoint y: 407, distance: 282.3
click at [421, 407] on div at bounding box center [322, 407] width 574 height 1
click at [325, 213] on div "g . V ( ) . hasLabel ( 'user' ) . where ( union ( union ( [PERSON_NAME] ( 'is_a…" at bounding box center [532, 236] width 927 height 331
type textarea "by(elementMap())). fold())"
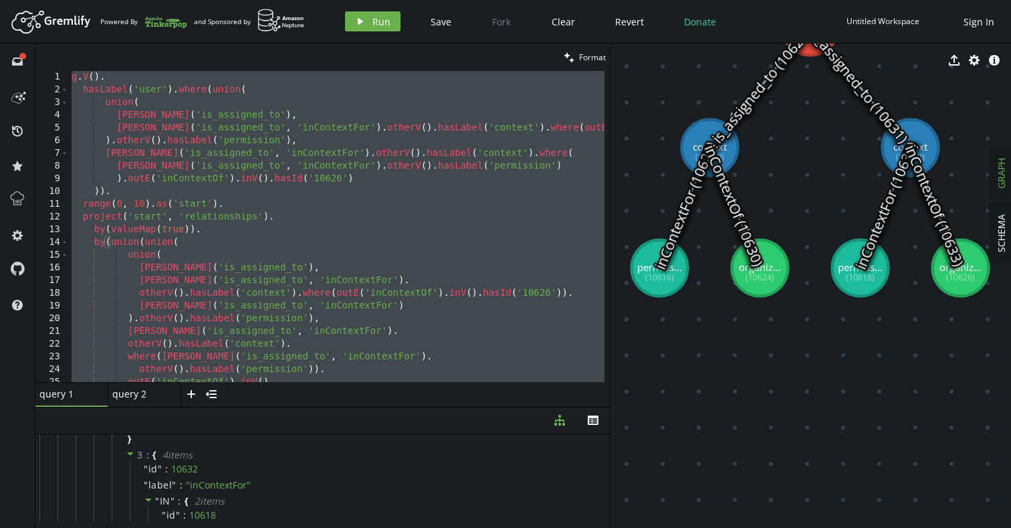
scroll to position [0, 156]
paste textarea
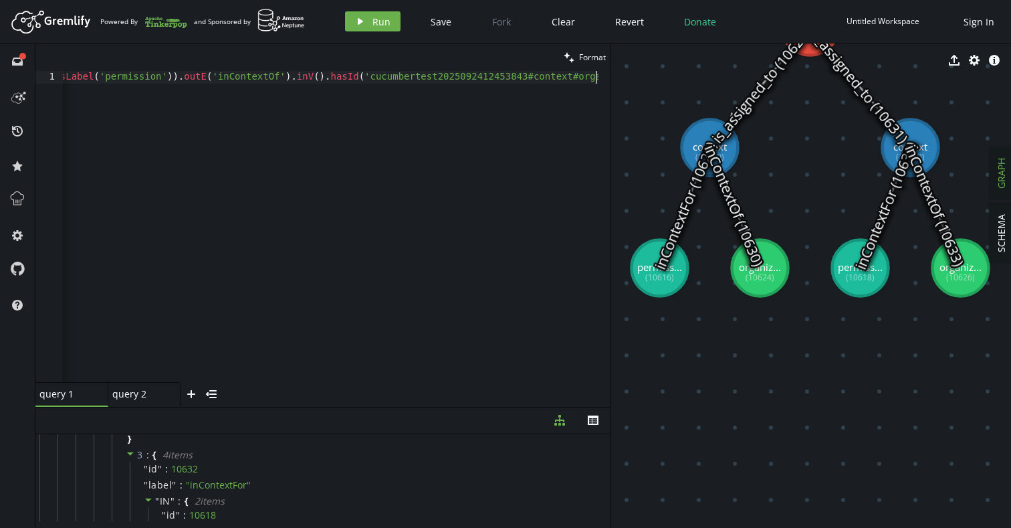
scroll to position [0, 6161]
click at [590, 61] on span "Format" at bounding box center [592, 56] width 27 height 11
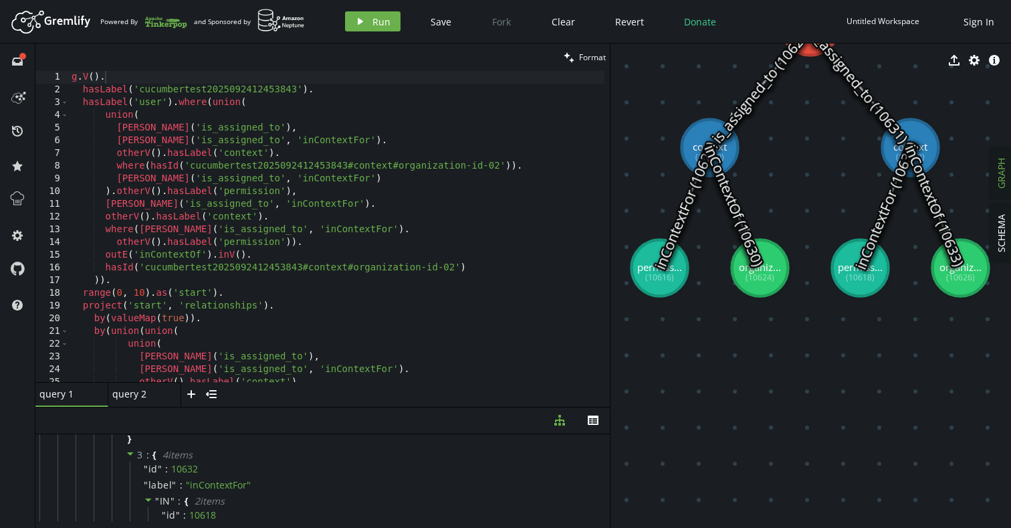
type textarea "hasLabel('cucumbertest2025092412453843')."
click at [208, 91] on div "g . V ( ) . hasLabel ( 'cucumbertest2025092412453843' ) . hasLabel ( 'user' ) .…" at bounding box center [337, 239] width 536 height 336
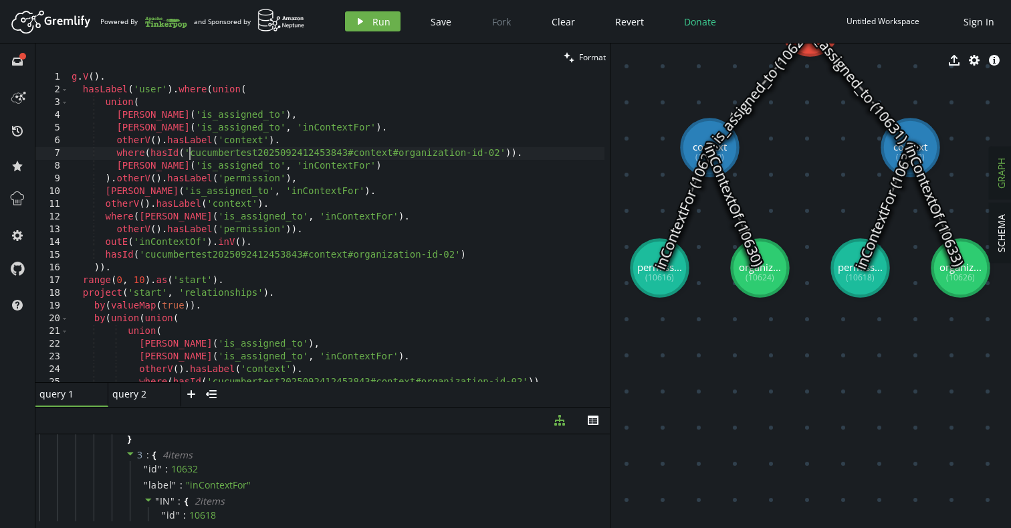
click at [191, 156] on div "g . V ( ) . hasLabel ( 'user' ) . where ( union ( union ( [PERSON_NAME] ( 'is_a…" at bounding box center [337, 239] width 536 height 336
click at [146, 255] on div "g . V ( ) . hasLabel ( 'user' ) . where ( union ( union ( [PERSON_NAME] ( 'is_a…" at bounding box center [337, 239] width 536 height 336
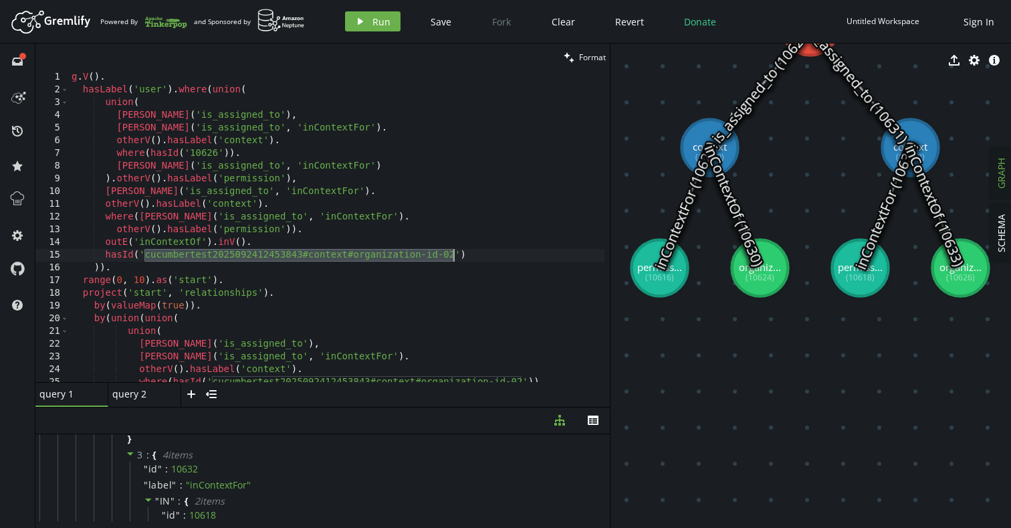
paste textarea "10626"
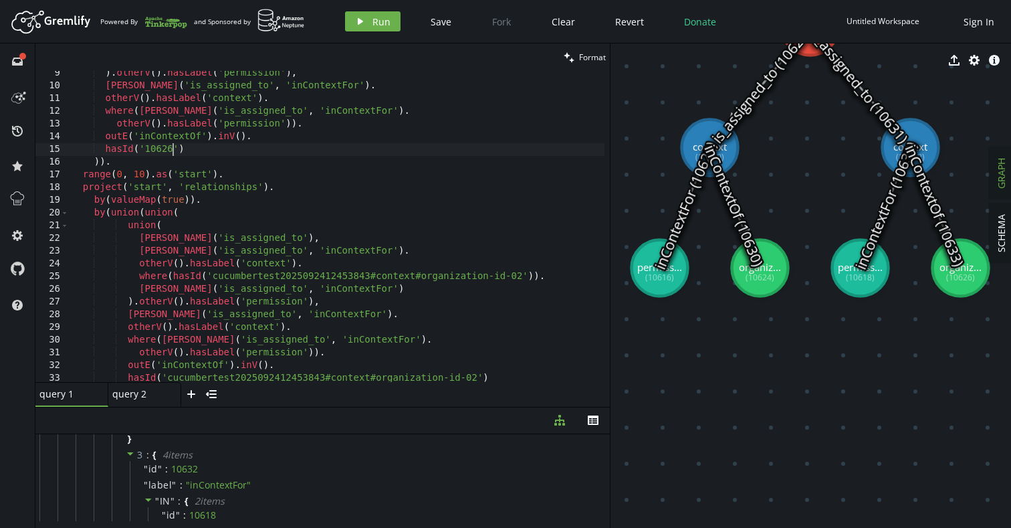
scroll to position [130, 0]
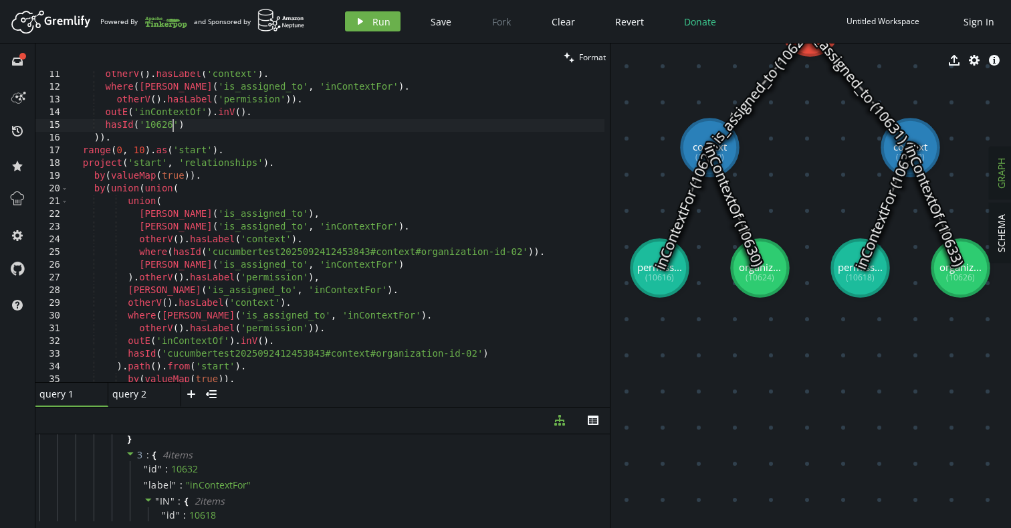
click at [211, 251] on div "otherV ( ) . hasLabel ( 'context' ) . where ( [PERSON_NAME] ( 'is_assigned_to' …" at bounding box center [337, 236] width 536 height 336
paste textarea "10626"
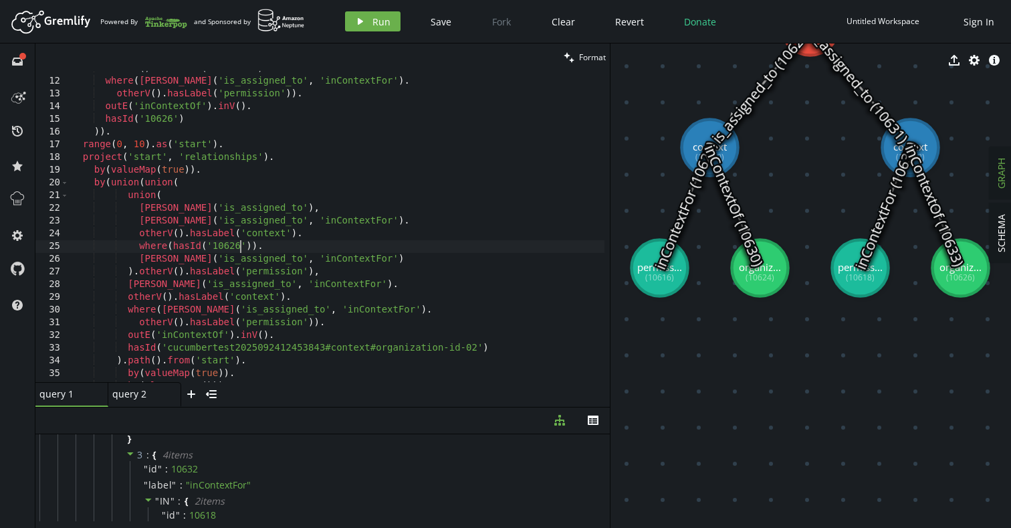
scroll to position [159, 0]
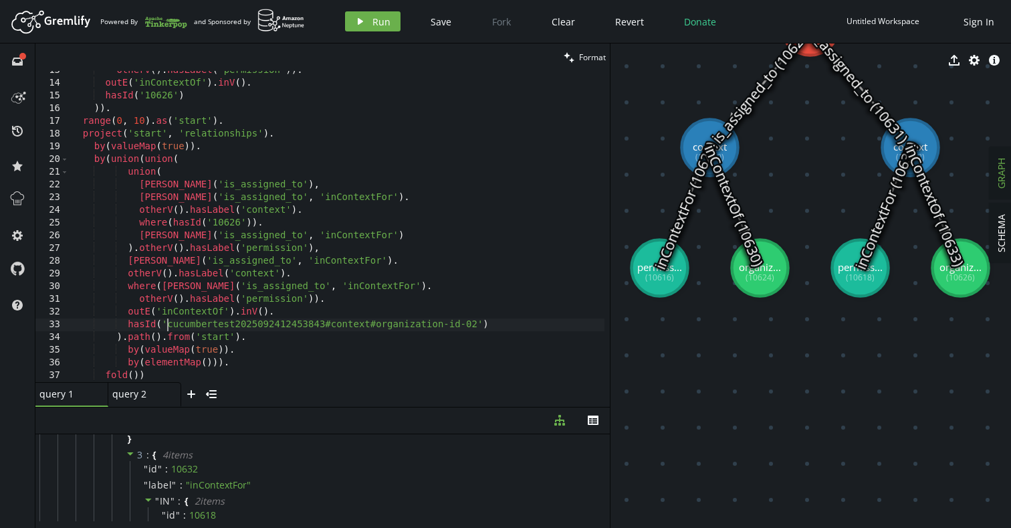
click at [168, 326] on div "otherV ( ) . hasLabel ( 'permission' )) . outE ( 'inContextOf' ) . inV ( ) . ha…" at bounding box center [337, 232] width 536 height 336
paste textarea "10626"
click at [381, 27] on span "Run" at bounding box center [381, 21] width 18 height 13
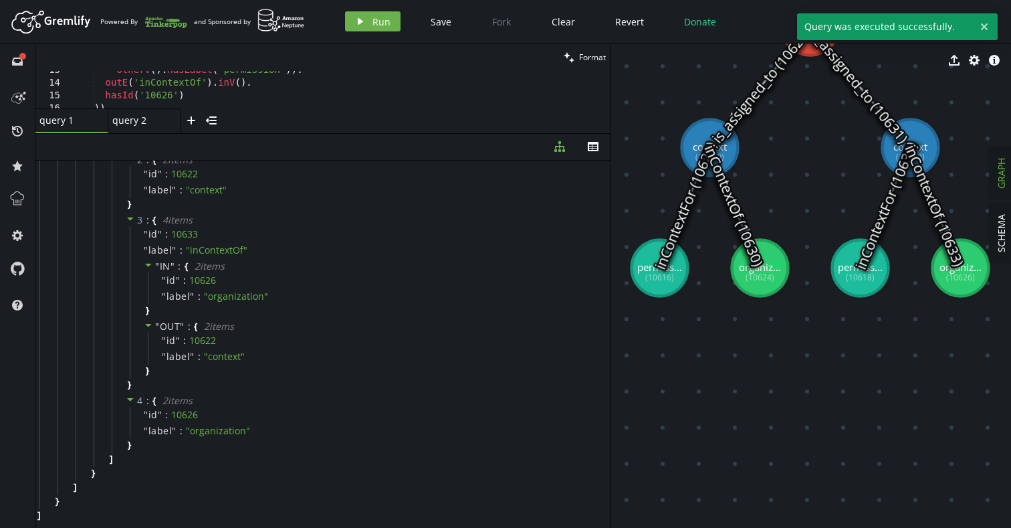
drag, startPoint x: 317, startPoint y: 406, endPoint x: 334, endPoint y: 132, distance: 274.0
click at [334, 133] on div at bounding box center [322, 133] width 574 height 1
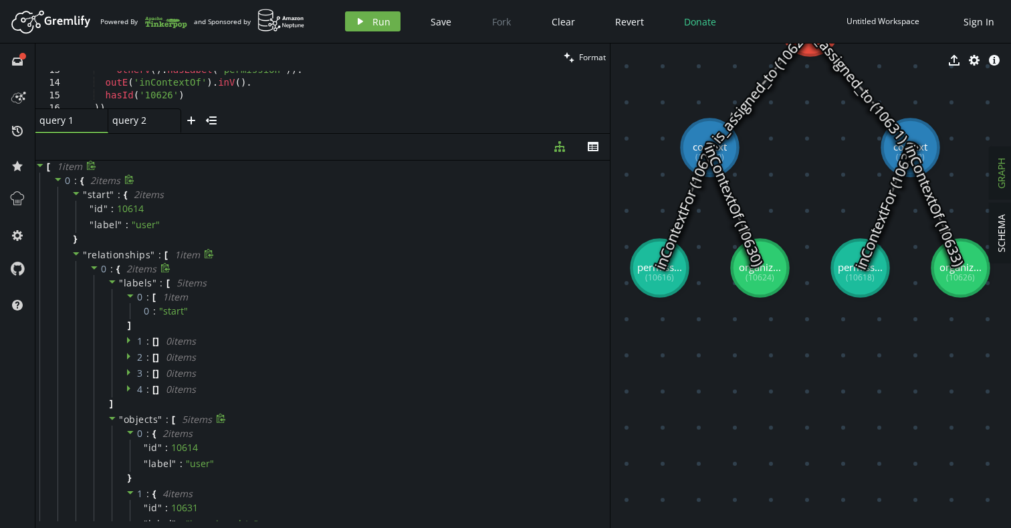
scroll to position [0, 0]
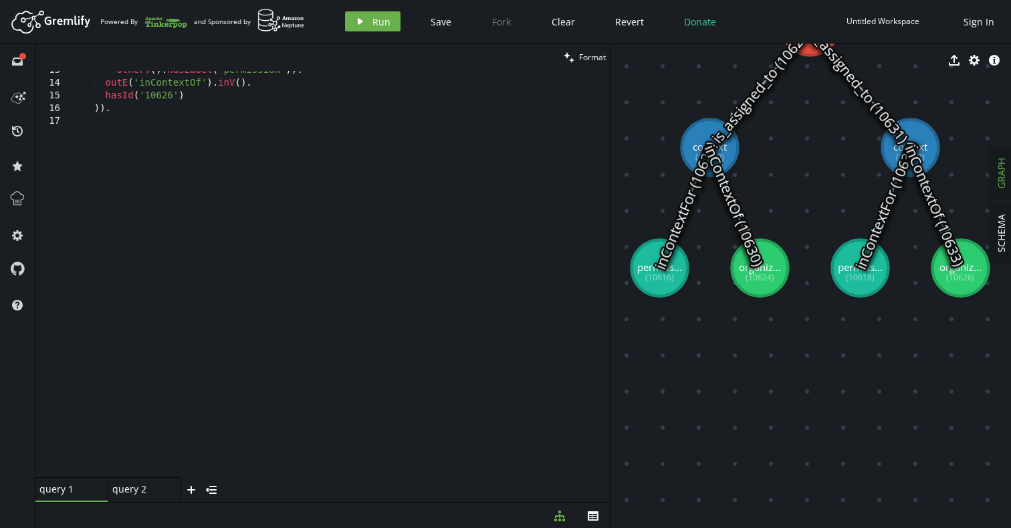
drag, startPoint x: 366, startPoint y: 132, endPoint x: 342, endPoint y: 502, distance: 370.6
click at [342, 502] on div at bounding box center [322, 502] width 574 height 1
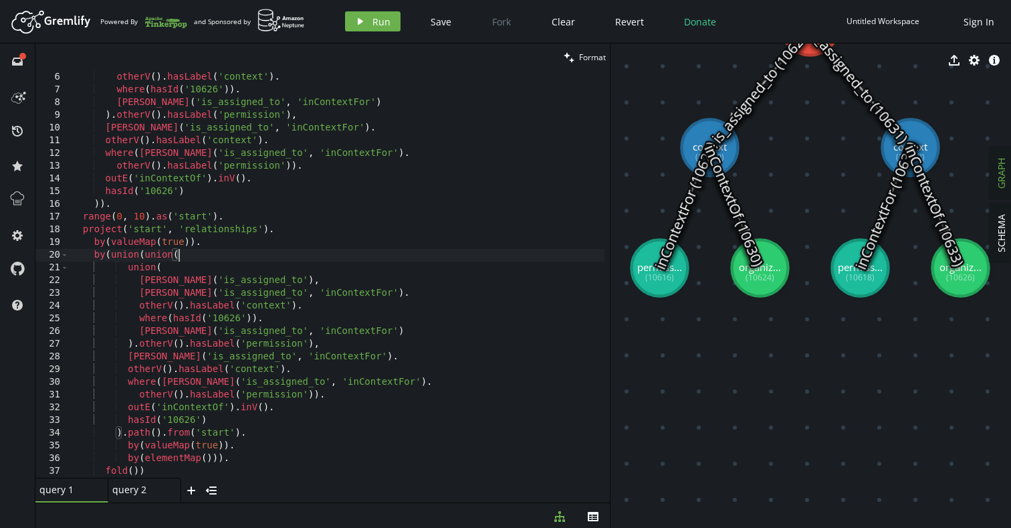
click at [417, 255] on div "otherV ( ) . hasLabel ( 'context' ) . where ( hasId ( '10626' )) . [PERSON_NAME…" at bounding box center [337, 287] width 536 height 432
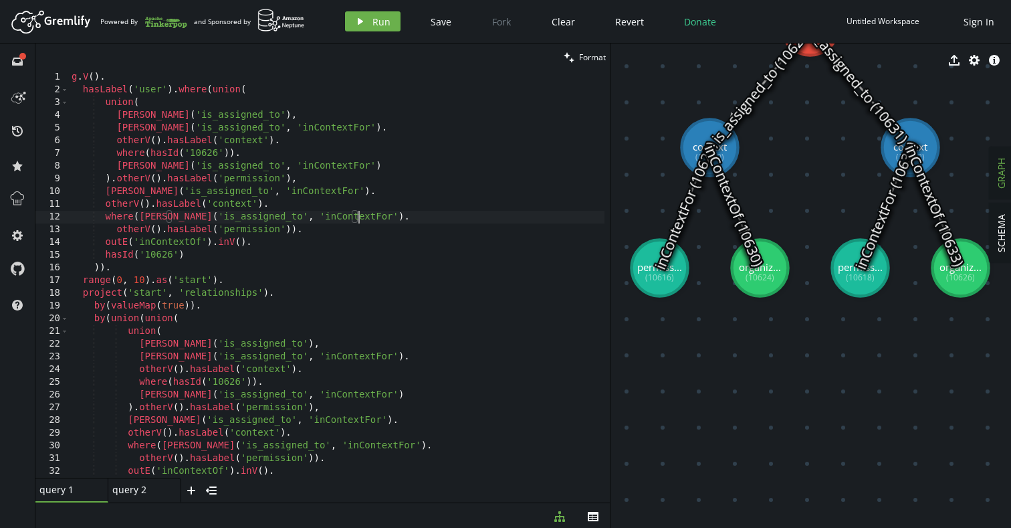
click at [358, 215] on div "g . V ( ) . hasLabel ( 'user' ) . where ( union ( union ( [PERSON_NAME] ( 'is_a…" at bounding box center [337, 287] width 536 height 432
type textarea "by(elementMap())). fold())"
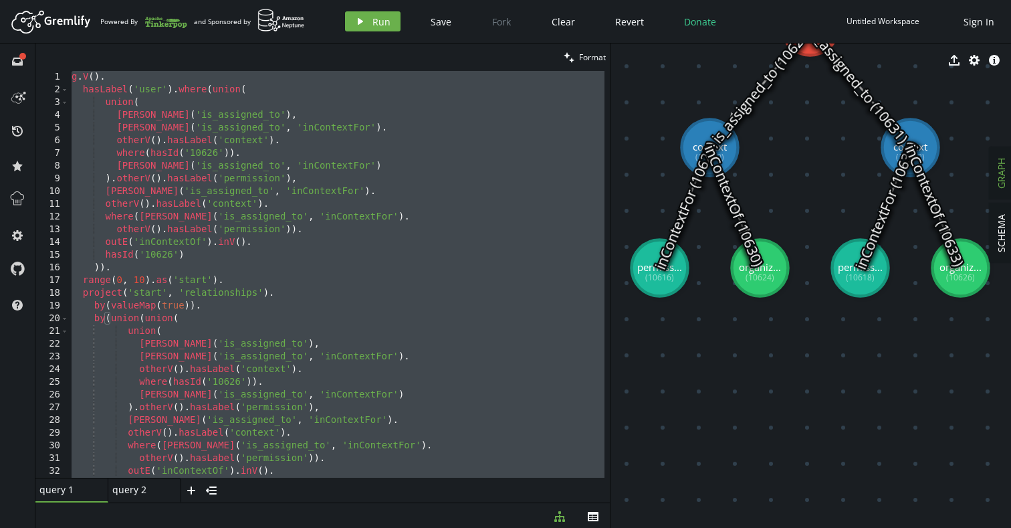
paste textarea
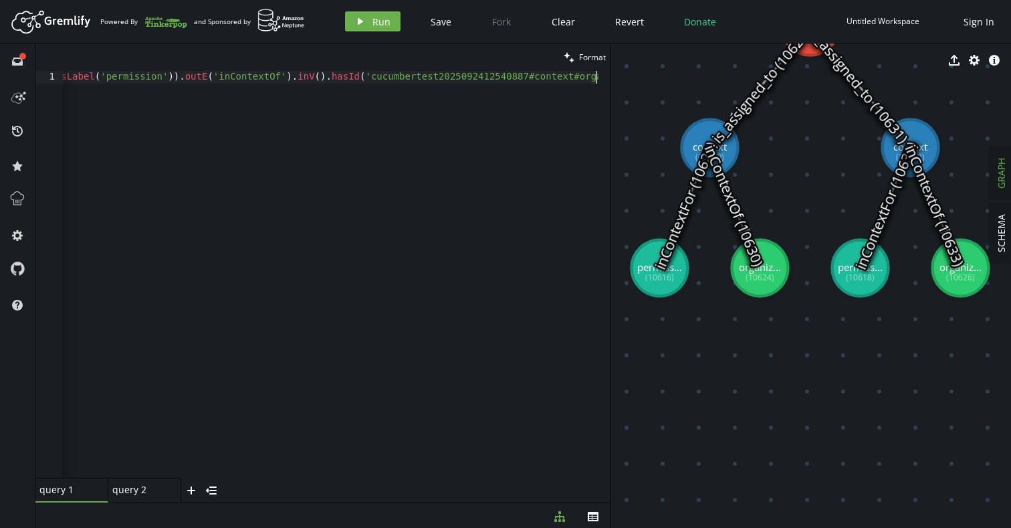
scroll to position [0, 6453]
click at [591, 56] on span "Format" at bounding box center [592, 56] width 27 height 11
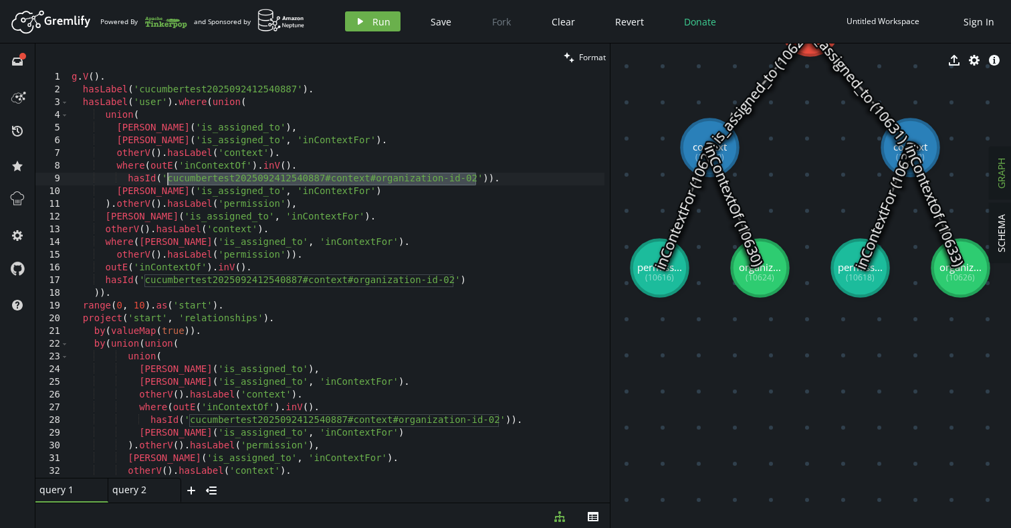
drag, startPoint x: 475, startPoint y: 181, endPoint x: 167, endPoint y: 181, distance: 308.9
click at [167, 181] on div "g . V ( ) . hasLabel ( 'cucumbertest2025092412540887' ) . hasLabel ( 'user' ) .…" at bounding box center [337, 287] width 536 height 432
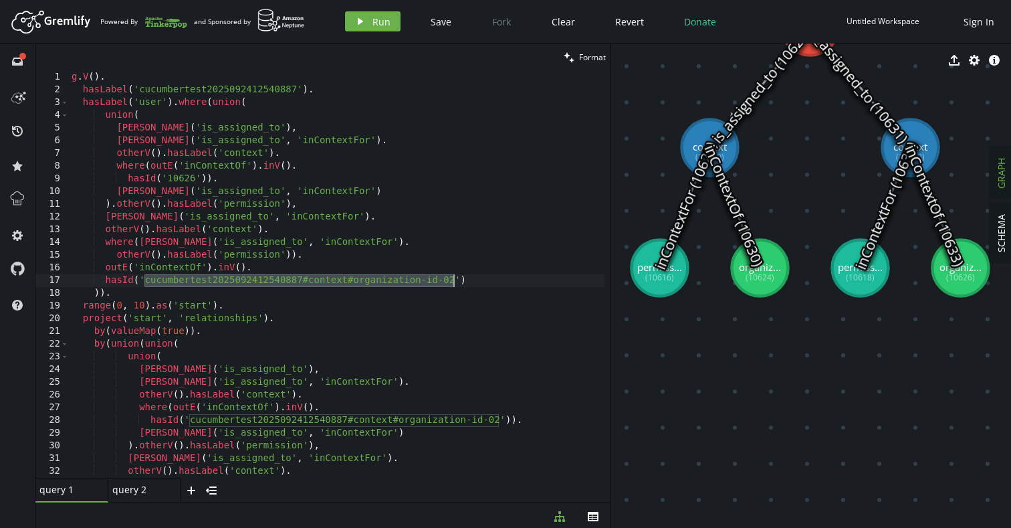
drag, startPoint x: 144, startPoint y: 281, endPoint x: 451, endPoint y: 280, distance: 306.9
click at [451, 280] on div "g . V ( ) . hasLabel ( 'cucumbertest2025092412540887' ) . hasLabel ( 'user' ) .…" at bounding box center [337, 287] width 536 height 432
paste textarea "10626"
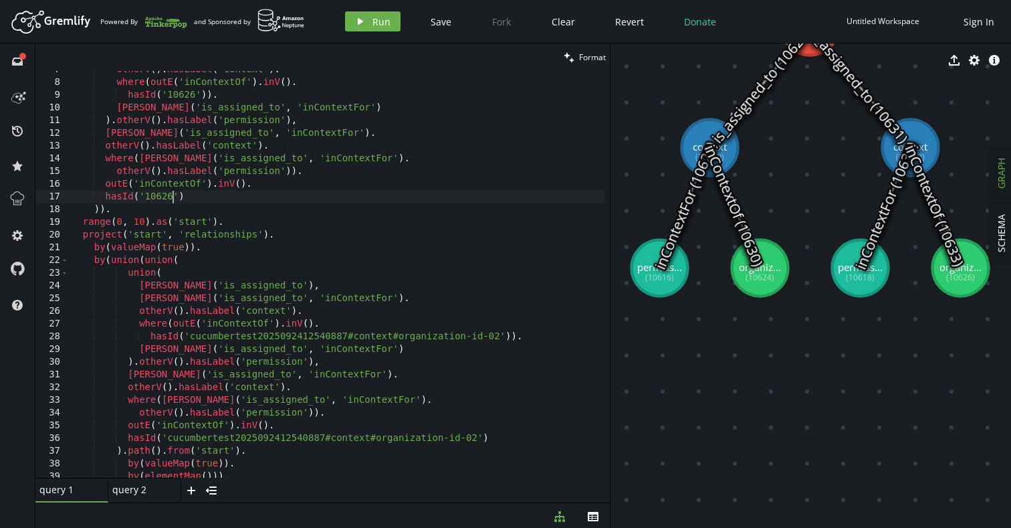
scroll to position [102, 0]
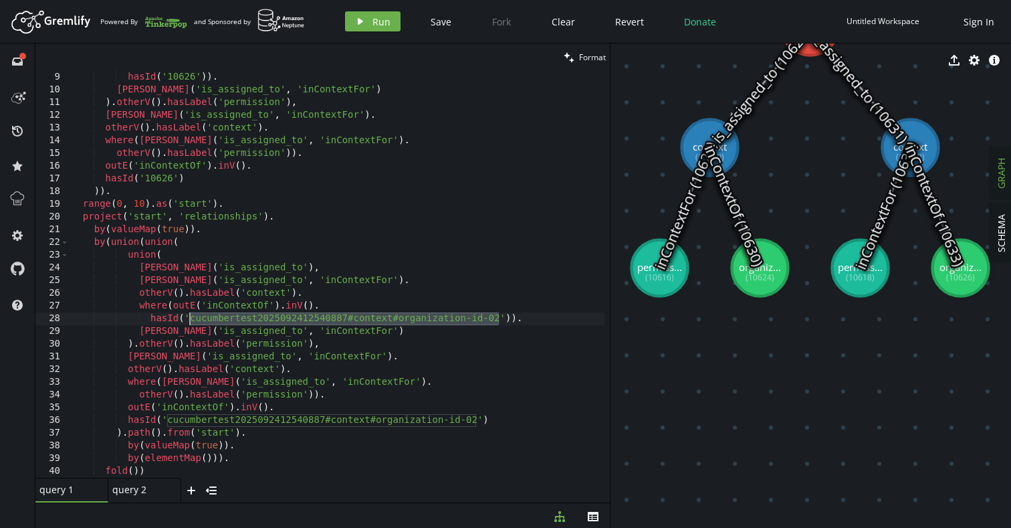
drag, startPoint x: 498, startPoint y: 320, endPoint x: 190, endPoint y: 320, distance: 308.3
click at [190, 320] on div "hasId ( '10626' )) . [PERSON_NAME] ( 'is_assigned_to' , 'inContextFor' ) ) . ot…" at bounding box center [337, 287] width 536 height 432
paste textarea "10626"
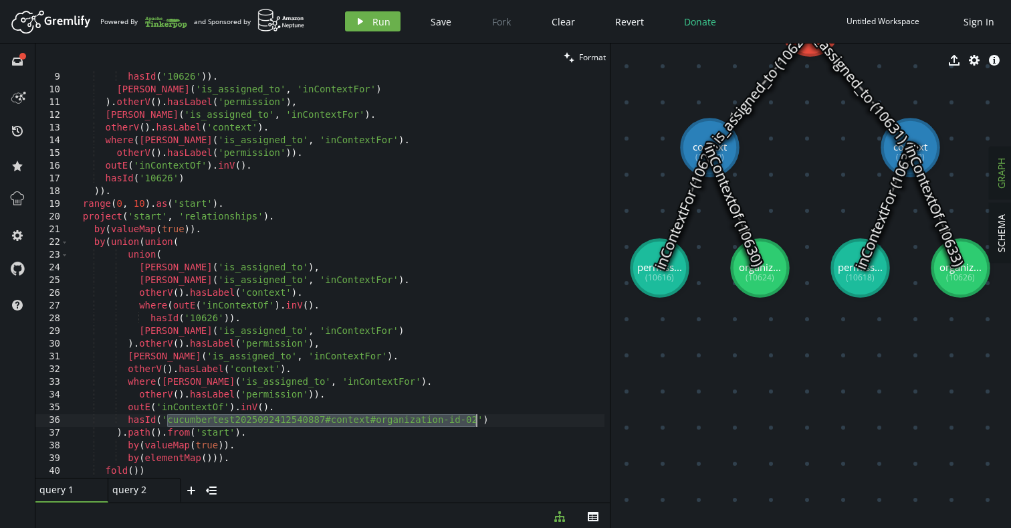
drag, startPoint x: 167, startPoint y: 421, endPoint x: 474, endPoint y: 421, distance: 306.9
click at [474, 421] on div "hasId ( '10626' )) . [PERSON_NAME] ( 'is_assigned_to' , 'inContextFor' ) ) . ot…" at bounding box center [337, 287] width 536 height 432
paste textarea "10626"
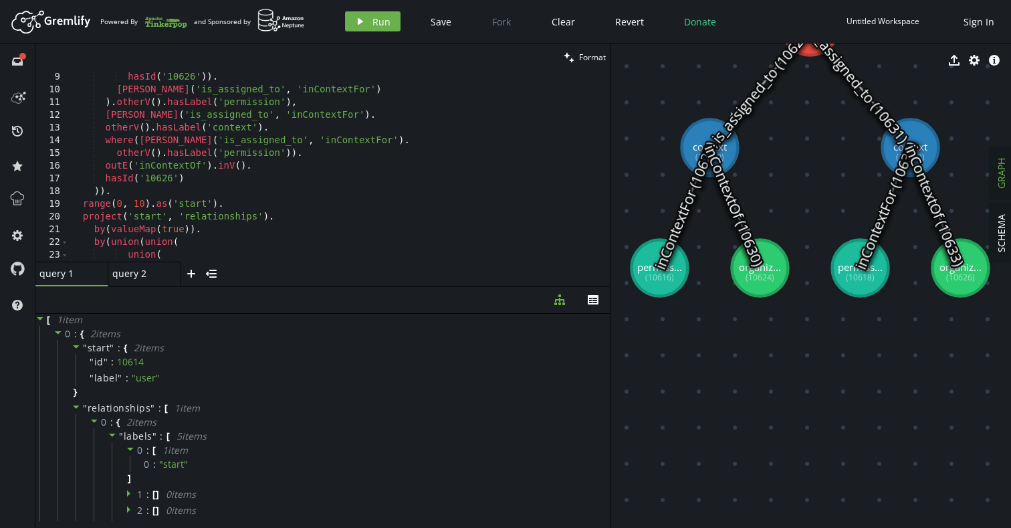
drag, startPoint x: 261, startPoint y: 502, endPoint x: 299, endPoint y: 284, distance: 221.3
click at [299, 286] on div at bounding box center [322, 286] width 574 height 1
click at [374, 19] on span "Run" at bounding box center [381, 21] width 18 height 13
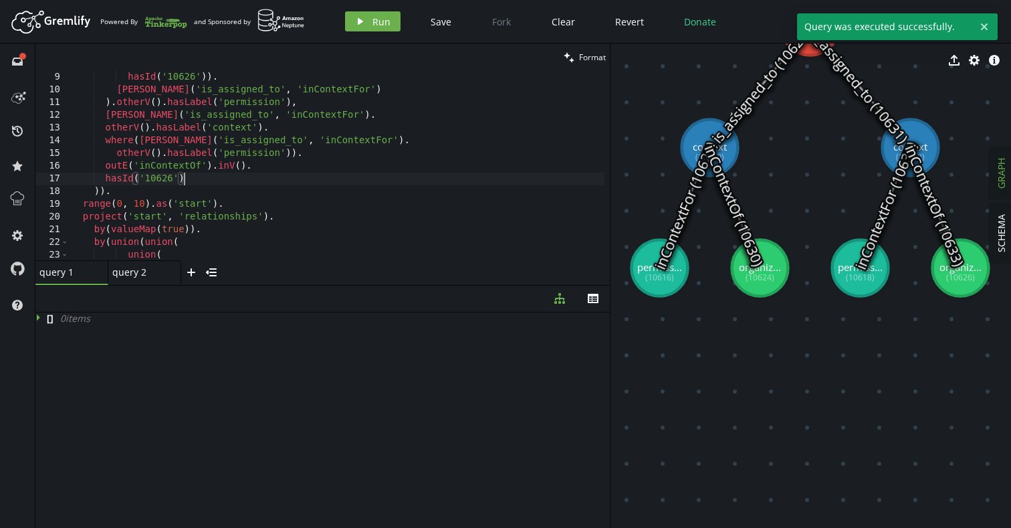
click at [372, 173] on div "hasId ( '10626' )) . [PERSON_NAME] ( 'is_assigned_to' , 'inContextFor' ) ) . ot…" at bounding box center [337, 178] width 536 height 215
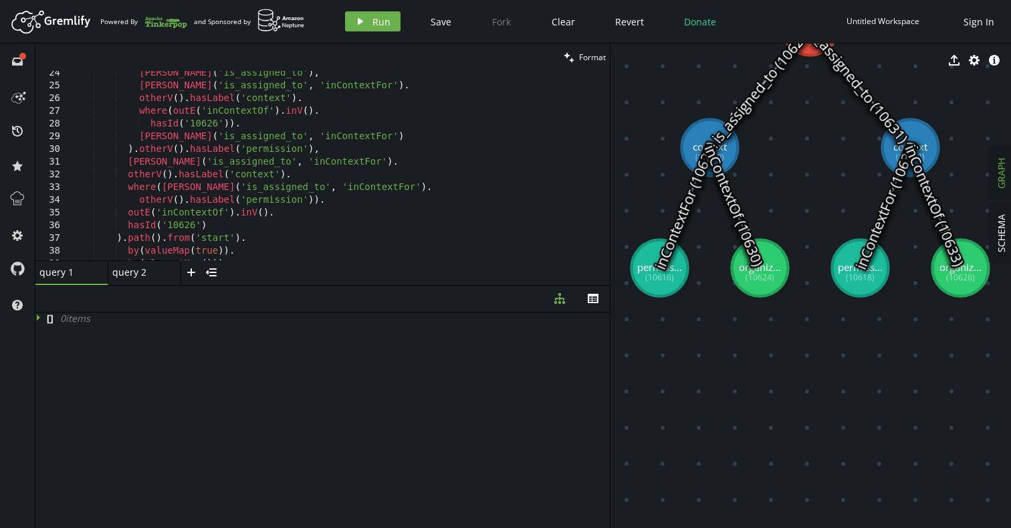
scroll to position [0, 0]
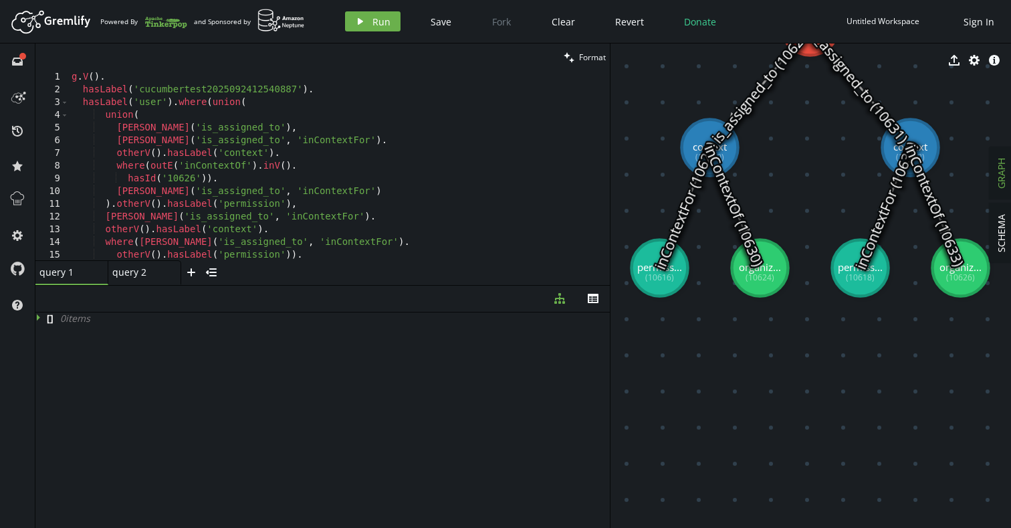
click at [324, 90] on div "g . V ( ) . hasLabel ( 'cucumbertest2025092412540887' ) . hasLabel ( 'user' ) .…" at bounding box center [337, 178] width 536 height 215
type textarea "hasLabel('cucumbertest2025092412540887')."
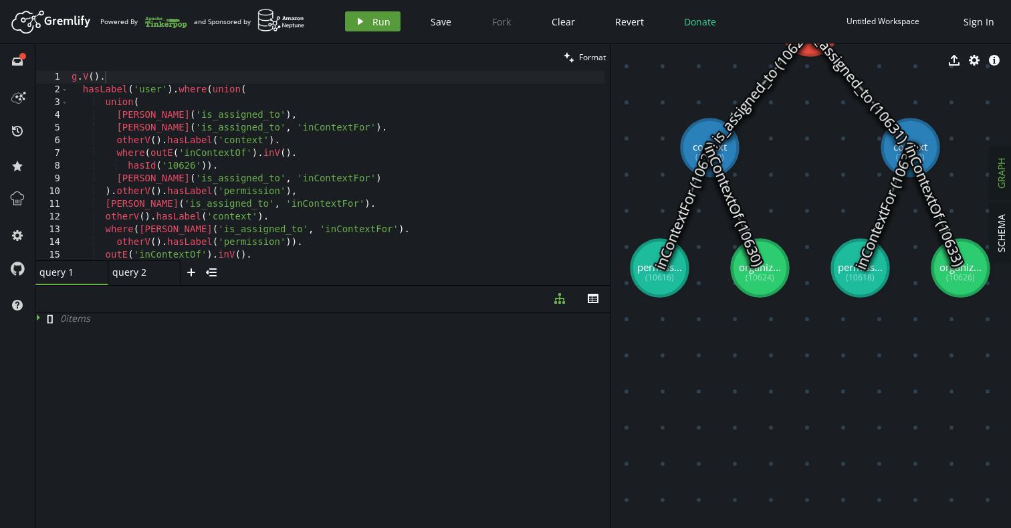
click at [380, 23] on span "Run" at bounding box center [381, 21] width 18 height 13
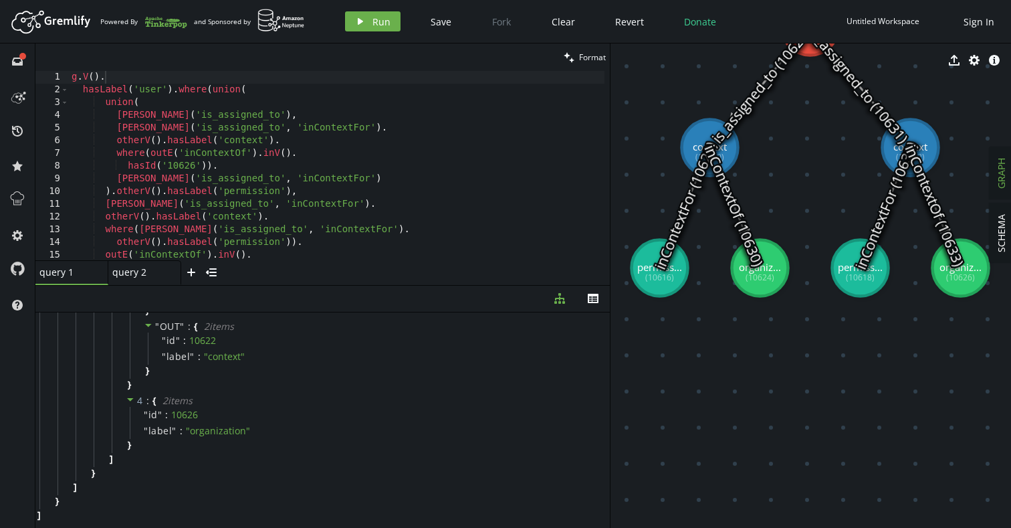
scroll to position [1400, 0]
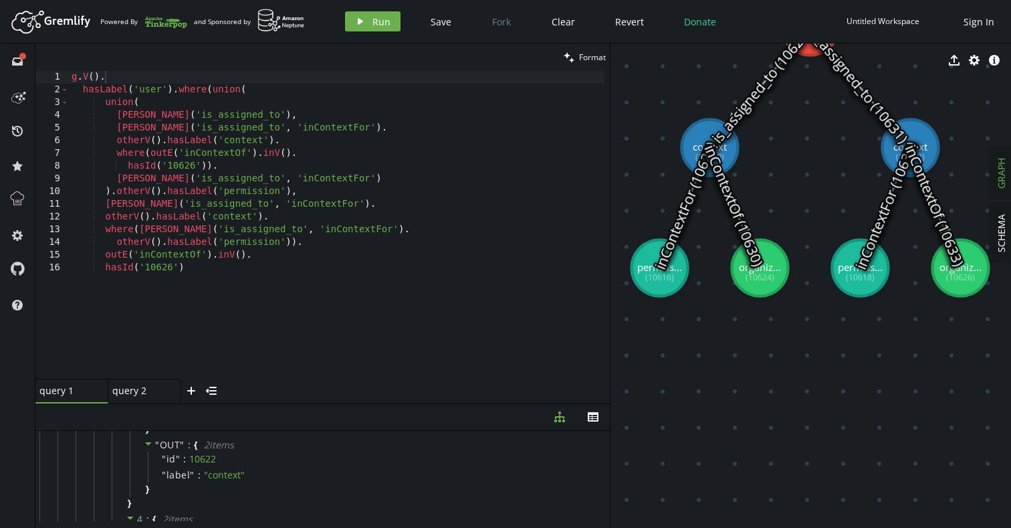
drag, startPoint x: 401, startPoint y: 284, endPoint x: 400, endPoint y: 403, distance: 119.0
click at [400, 403] on div at bounding box center [322, 403] width 574 height 1
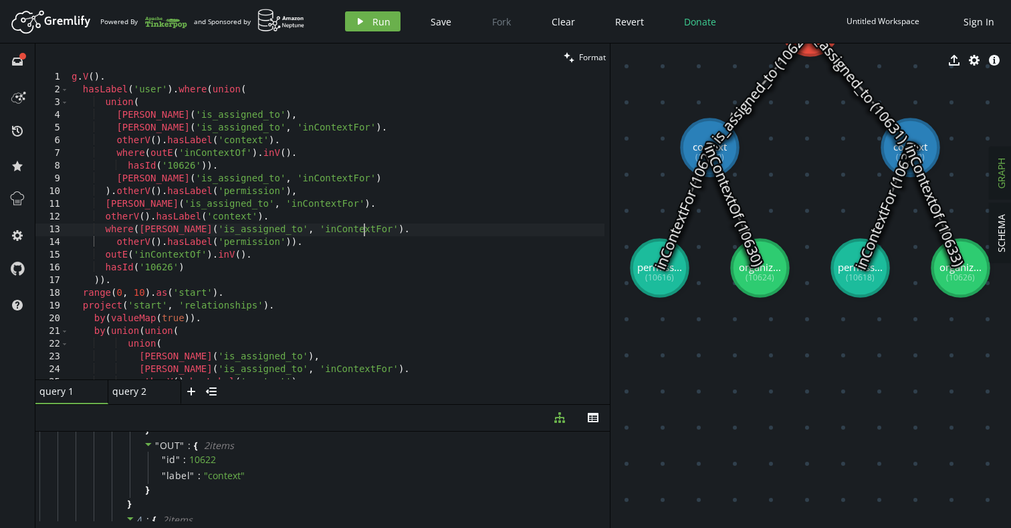
click at [391, 235] on div "g . V ( ) . hasLabel ( 'user' ) . where ( union ( union ( [PERSON_NAME] ( 'is_a…" at bounding box center [337, 237] width 536 height 333
click at [338, 144] on div "g . V ( ) . hasLabel ( 'user' ) . where ( union ( union ( [PERSON_NAME] ( 'is_a…" at bounding box center [337, 237] width 536 height 333
type textarea "[PERSON_NAME]('is_assigned_to'),"
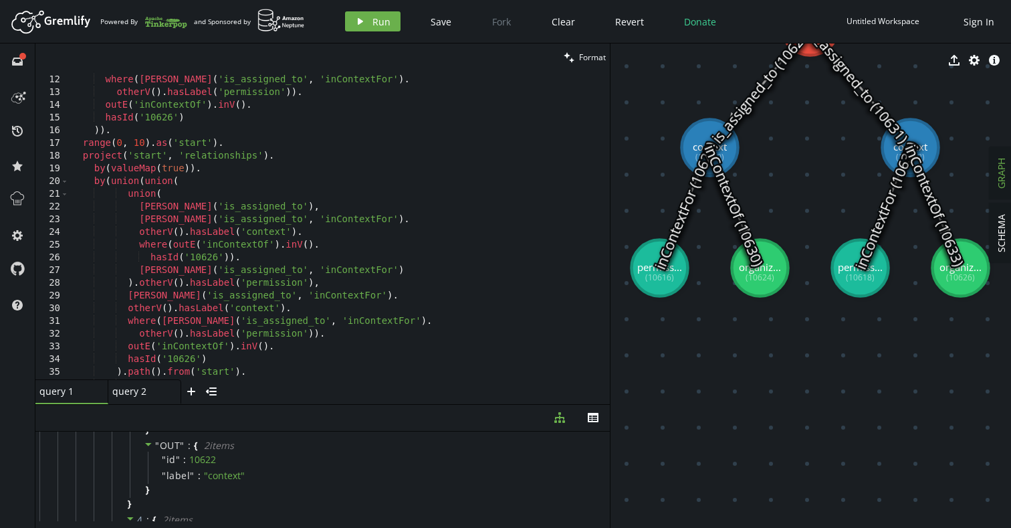
scroll to position [142, 0]
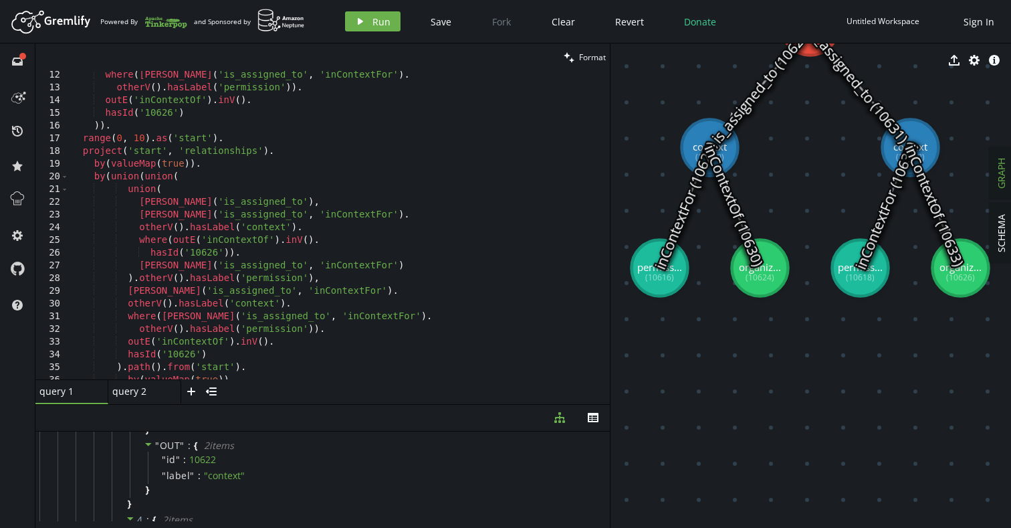
click at [298, 205] on div "where ( [PERSON_NAME] ( 'is_assigned_to' , 'inContextFor' ) . otherV ( ) . hasL…" at bounding box center [337, 235] width 536 height 333
type textarea "[PERSON_NAME]('is_assigned_to'),"
type textarea "union("
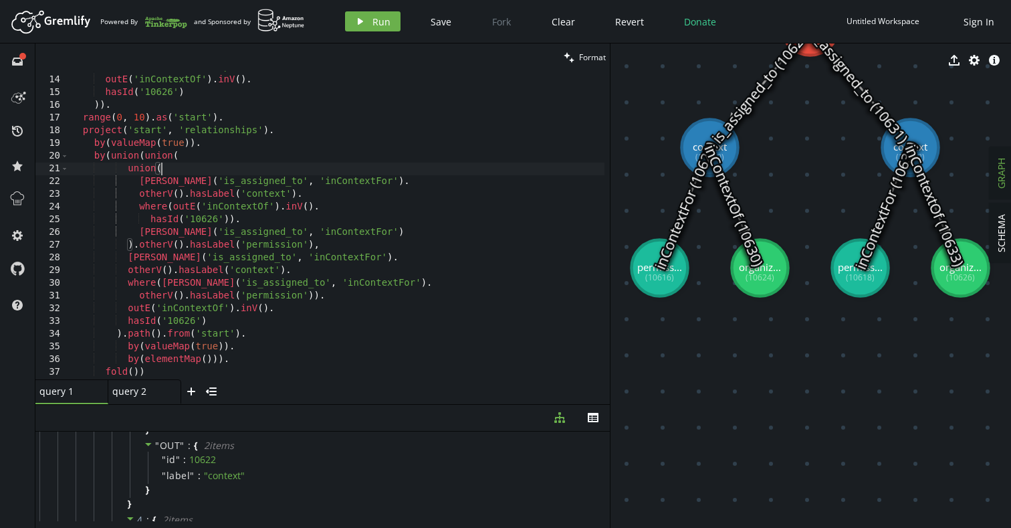
scroll to position [162, 0]
click at [374, 21] on span "Run" at bounding box center [381, 21] width 18 height 13
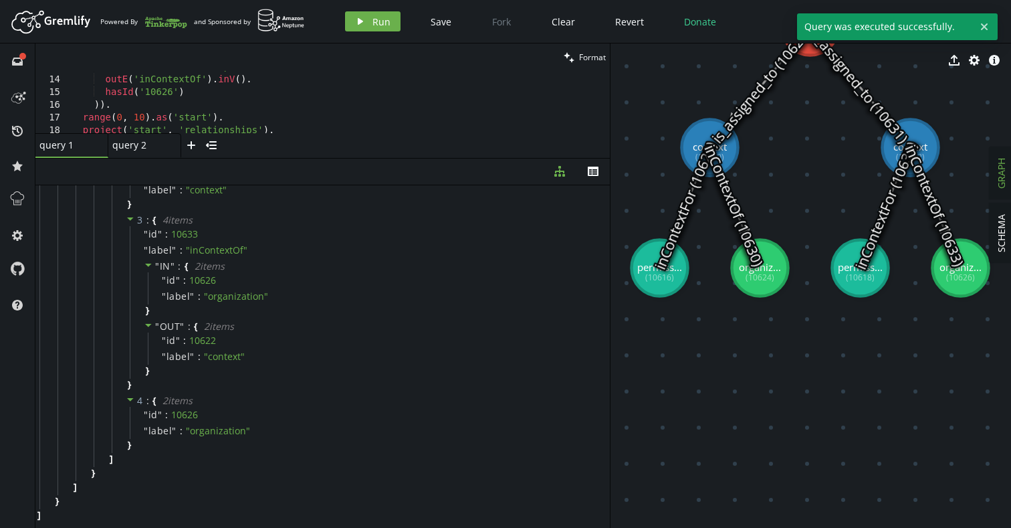
drag, startPoint x: 318, startPoint y: 404, endPoint x: 361, endPoint y: 158, distance: 249.8
click at [361, 158] on div at bounding box center [322, 158] width 574 height 1
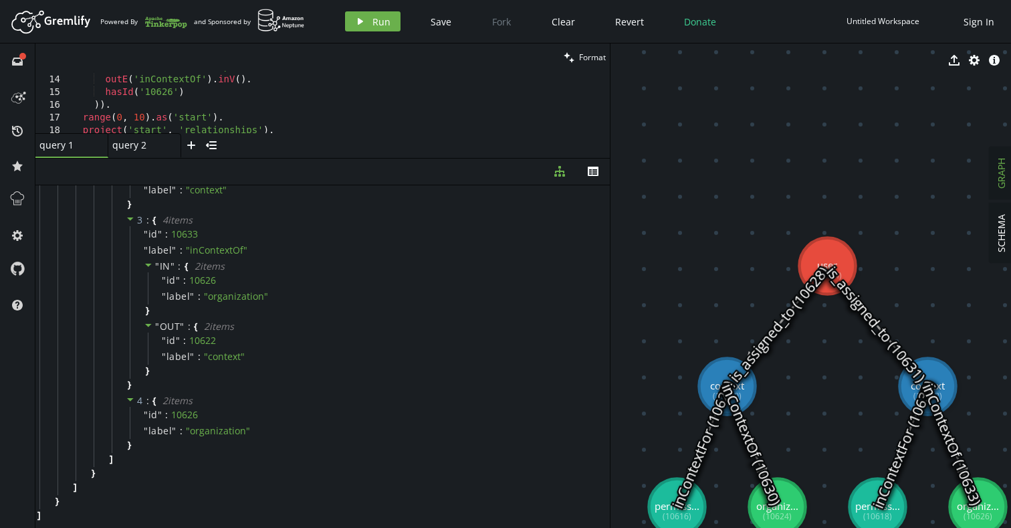
drag, startPoint x: 818, startPoint y: 181, endPoint x: 836, endPoint y: 419, distance: 239.4
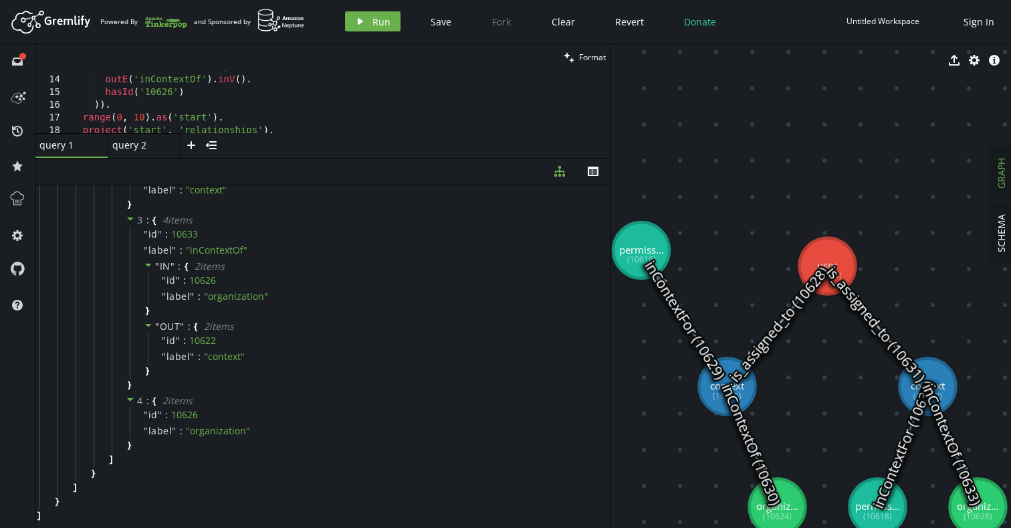
drag, startPoint x: 663, startPoint y: 499, endPoint x: 641, endPoint y: 251, distance: 248.4
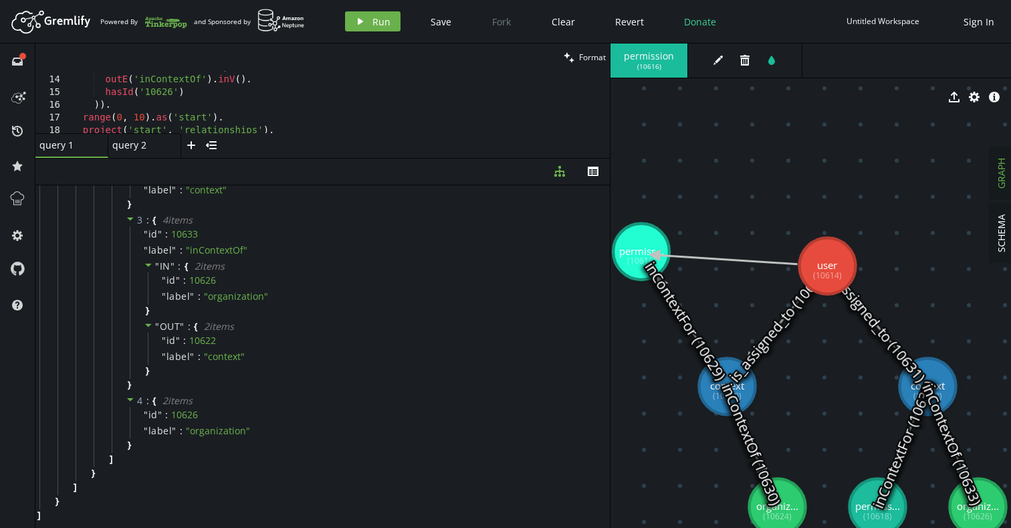
drag, startPoint x: 820, startPoint y: 257, endPoint x: 655, endPoint y: 255, distance: 165.2
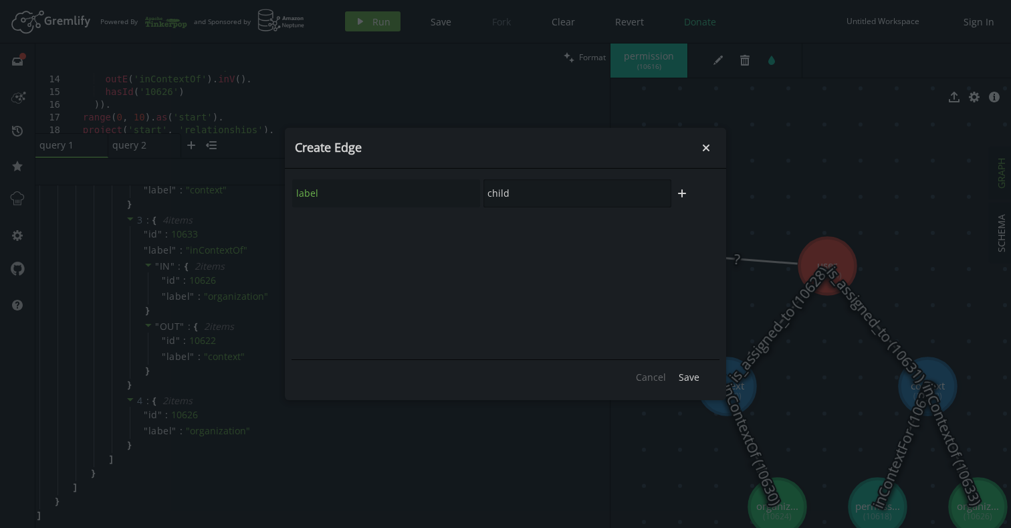
click at [570, 193] on input "child" at bounding box center [577, 193] width 188 height 28
click at [573, 233] on div "is_assigned_to" at bounding box center [577, 230] width 104 height 13
type input "is_assigned_to"
click at [684, 375] on span "Save" at bounding box center [689, 376] width 21 height 13
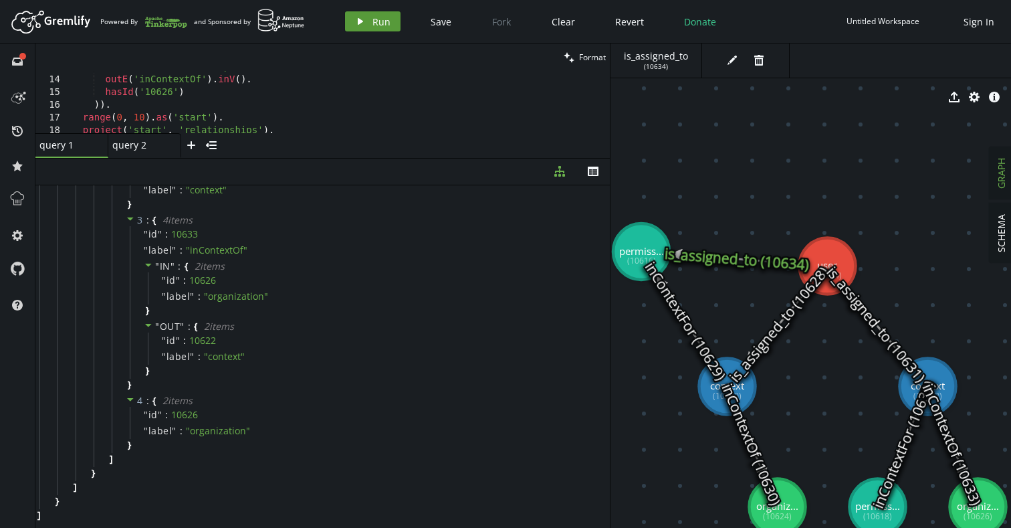
click at [368, 21] on button "play Run" at bounding box center [373, 21] width 56 height 20
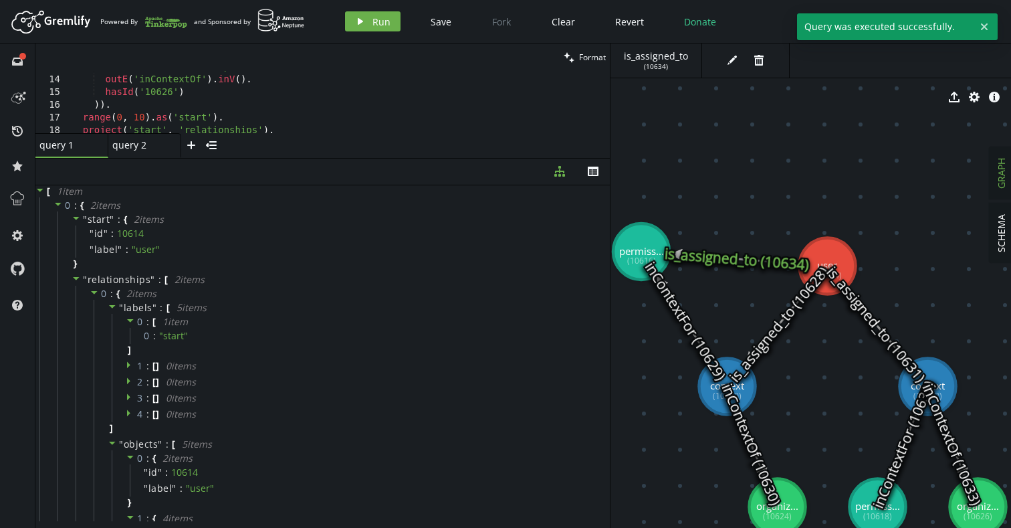
scroll to position [0, 0]
click at [282, 158] on div "diagram-tree th" at bounding box center [322, 171] width 574 height 27
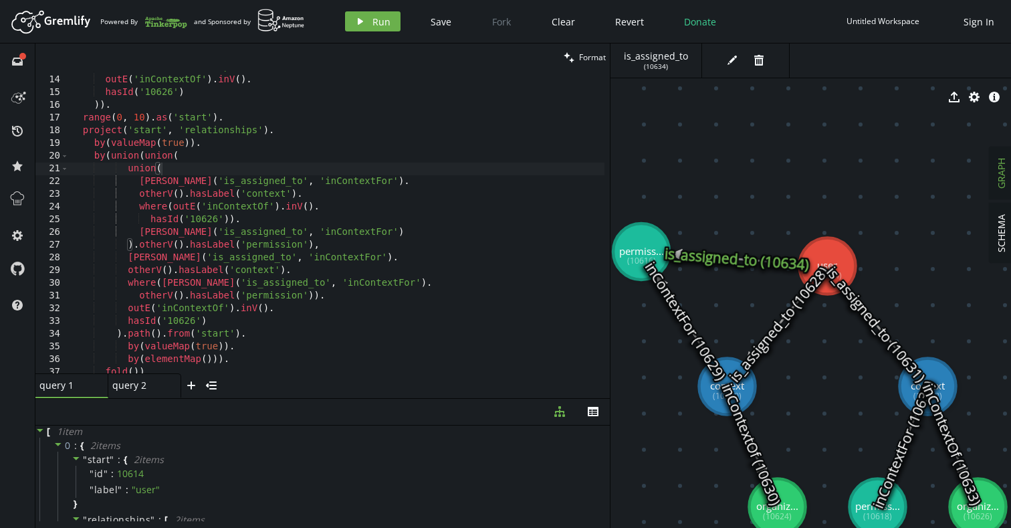
drag, startPoint x: 288, startPoint y: 158, endPoint x: 290, endPoint y: 398, distance: 240.1
click at [290, 398] on div at bounding box center [322, 398] width 574 height 1
click at [295, 209] on div "otherV ( ) . hasLabel ( 'permission' )) . outE ( 'inContextOf' ) . inV ( ) . ha…" at bounding box center [337, 225] width 536 height 328
type textarea "by(elementMap())). fold())"
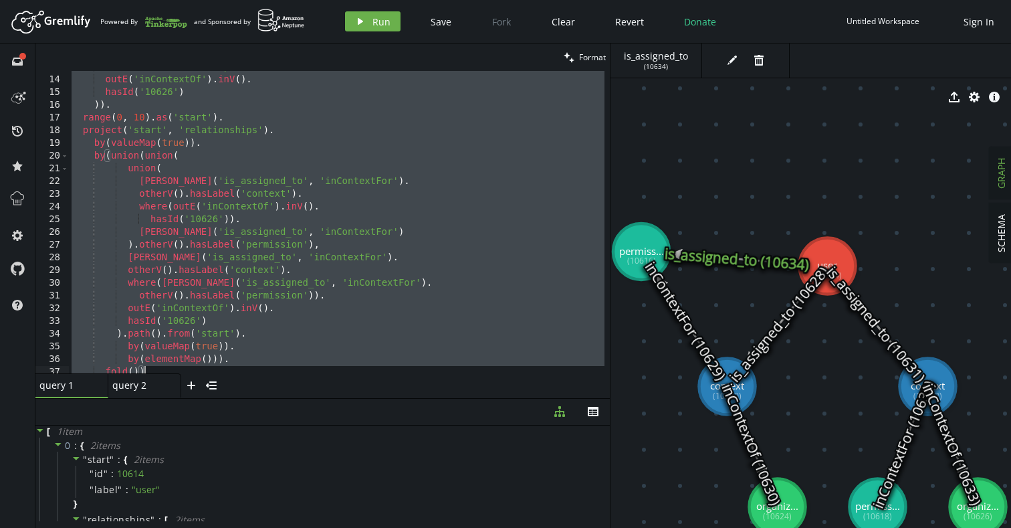
paste textarea
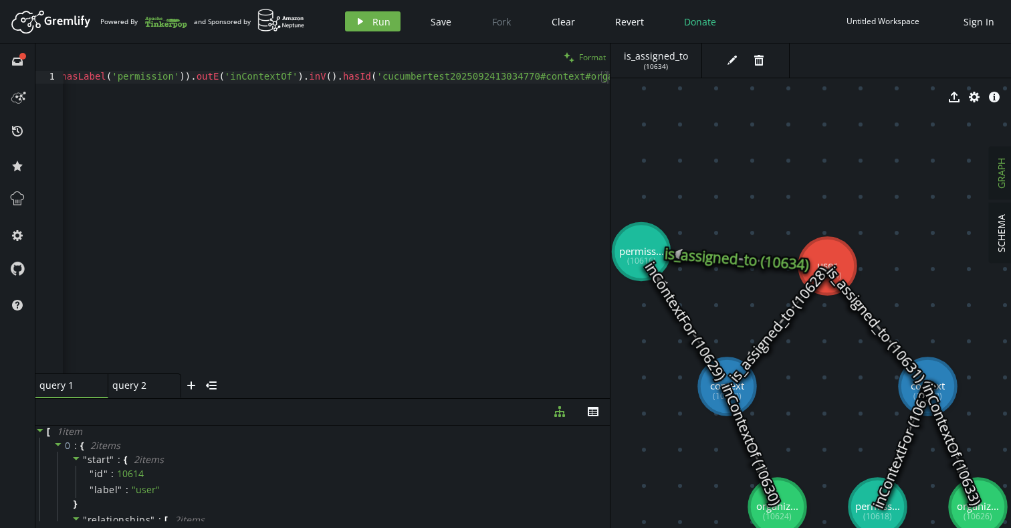
click at [590, 53] on span "Format" at bounding box center [592, 56] width 27 height 11
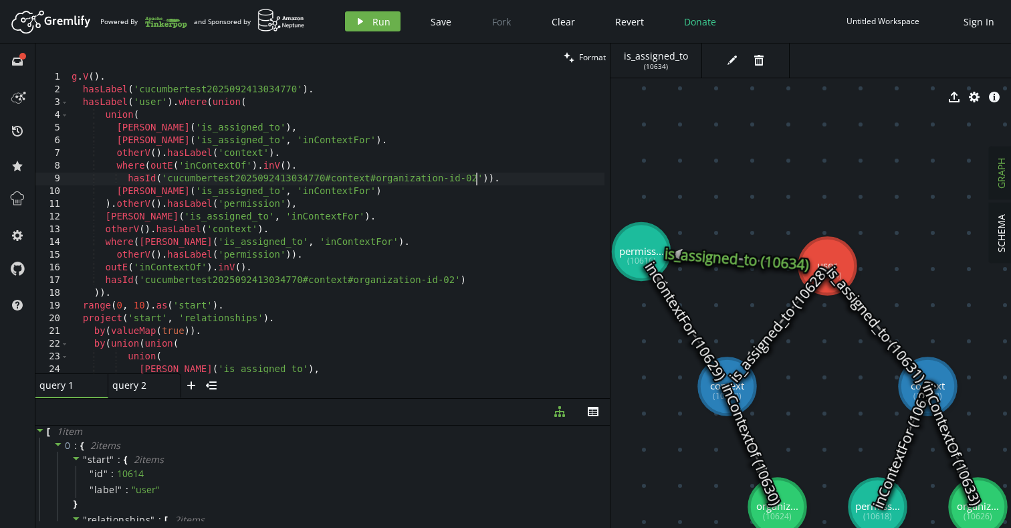
click at [475, 177] on div "g . V ( ) . hasLabel ( 'cucumbertest2025092413034770' ) . hasLabel ( 'user' ) .…" at bounding box center [337, 235] width 536 height 328
click at [184, 282] on div "g . V ( ) . hasLabel ( 'cucumbertest2025092413034770' ) . hasLabel ( 'user' ) .…" at bounding box center [337, 235] width 536 height 328
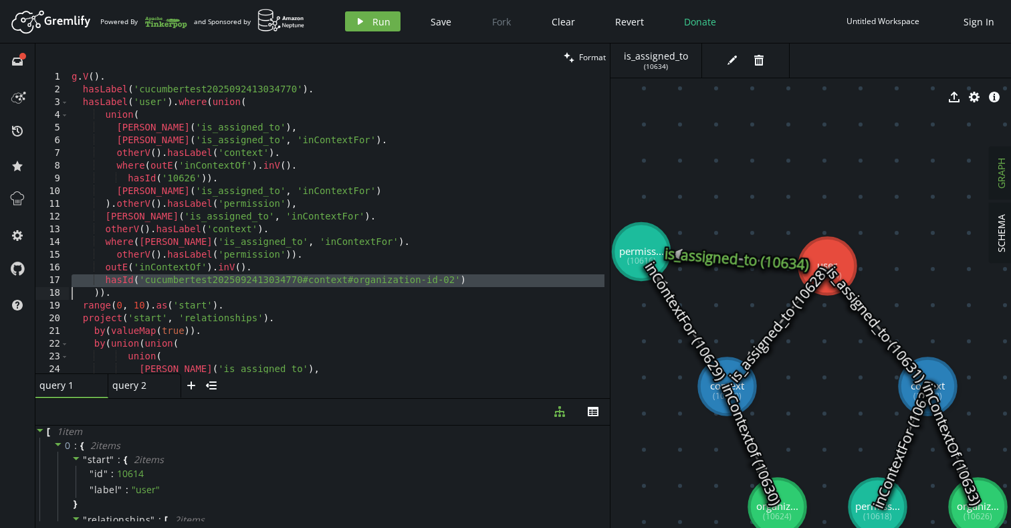
click at [184, 282] on div "g . V ( ) . hasLabel ( 'cucumbertest2025092413034770' ) . hasLabel ( 'user' ) .…" at bounding box center [337, 235] width 536 height 328
drag, startPoint x: 144, startPoint y: 280, endPoint x: 452, endPoint y: 286, distance: 307.6
click at [452, 286] on div "g . V ( ) . hasLabel ( 'cucumbertest2025092413034770' ) . hasLabel ( 'user' ) .…" at bounding box center [337, 235] width 536 height 328
paste textarea "10626"
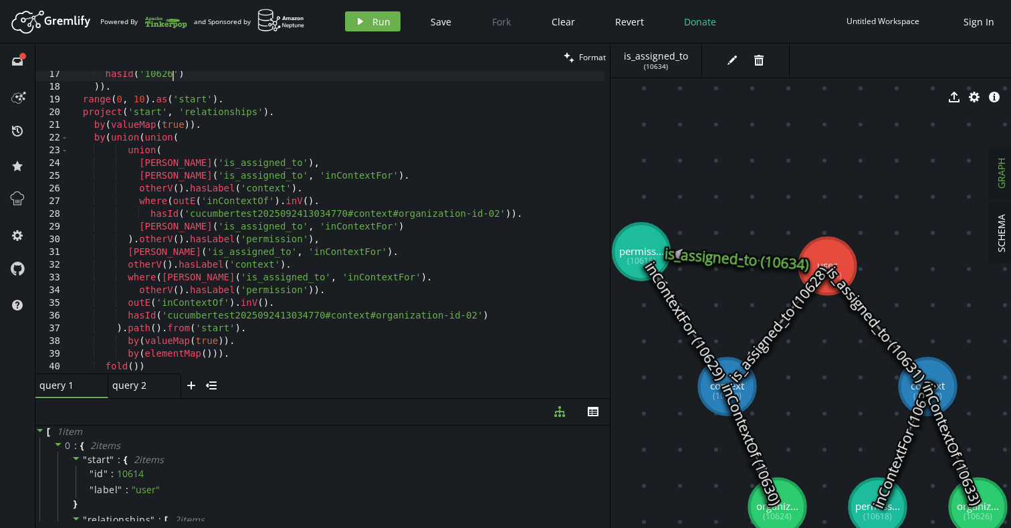
scroll to position [206, 0]
drag, startPoint x: 191, startPoint y: 216, endPoint x: 499, endPoint y: 219, distance: 308.3
click at [499, 219] on div "hasId ( '10626' ) )) . range ( 0 , 10 ) . as ( 'start' ) . project ( 'start' , …" at bounding box center [337, 232] width 536 height 328
paste textarea "10626"
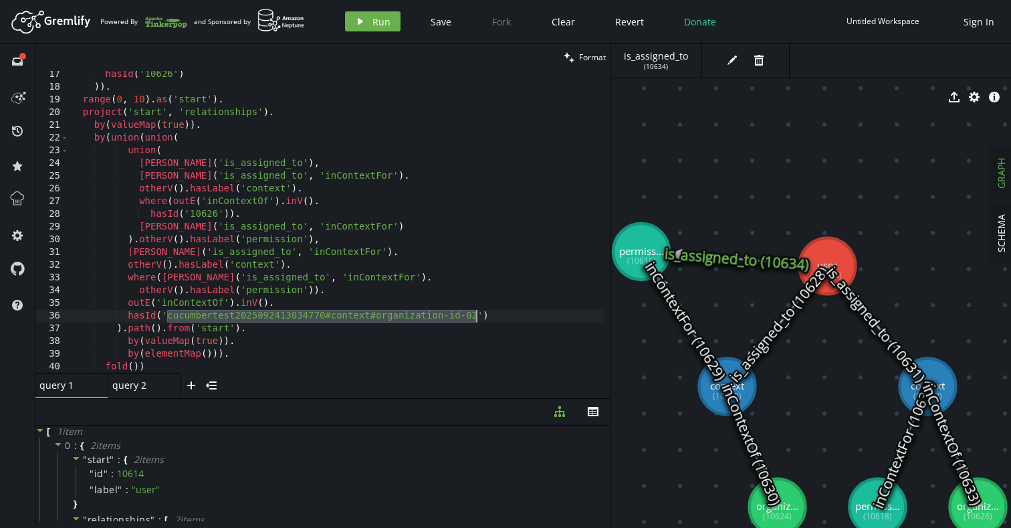
drag, startPoint x: 167, startPoint y: 316, endPoint x: 475, endPoint y: 315, distance: 308.9
click at [475, 315] on div "hasId ( '10626' ) )) . range ( 0 , 10 ) . as ( 'start' ) . project ( 'start' , …" at bounding box center [337, 232] width 536 height 328
paste textarea "10626"
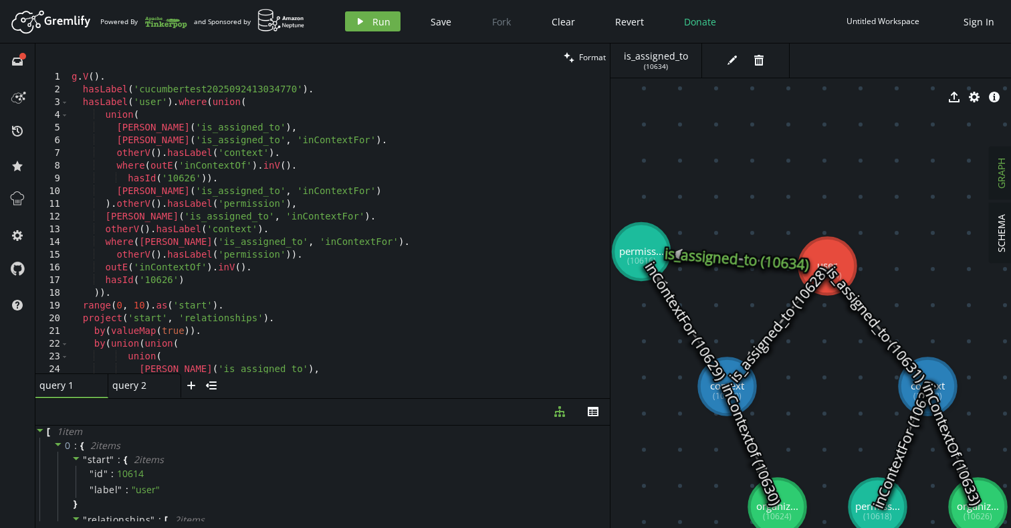
scroll to position [0, 0]
click at [334, 86] on div "g . V ( ) . hasLabel ( 'cucumbertest2025092413034770' ) . hasLabel ( 'user' ) .…" at bounding box center [337, 235] width 536 height 328
type textarea "hasLabel('cucumbertest2025092413034770')."
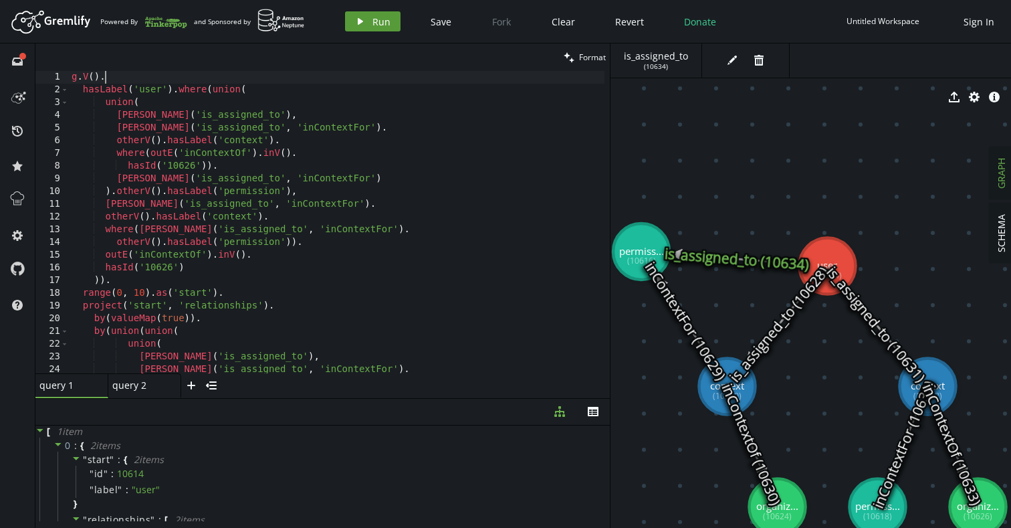
click at [372, 17] on span "Run" at bounding box center [381, 21] width 18 height 13
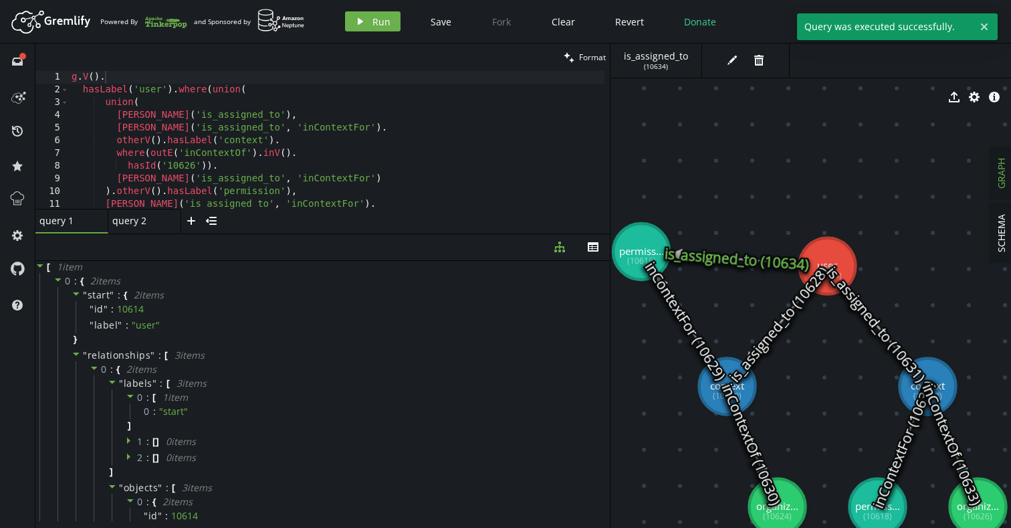
drag, startPoint x: 327, startPoint y: 397, endPoint x: 360, endPoint y: 203, distance: 196.8
click at [360, 233] on div at bounding box center [322, 233] width 574 height 1
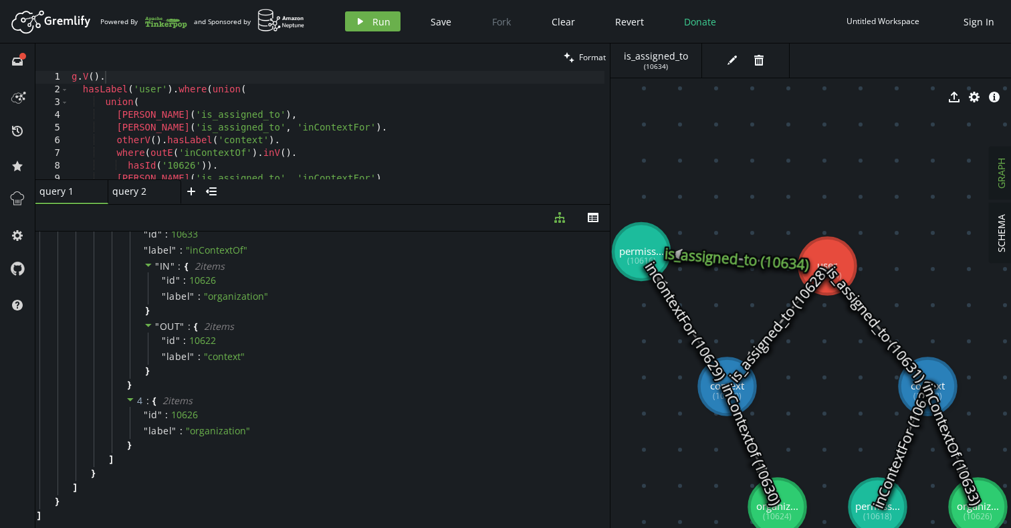
scroll to position [1781, 0]
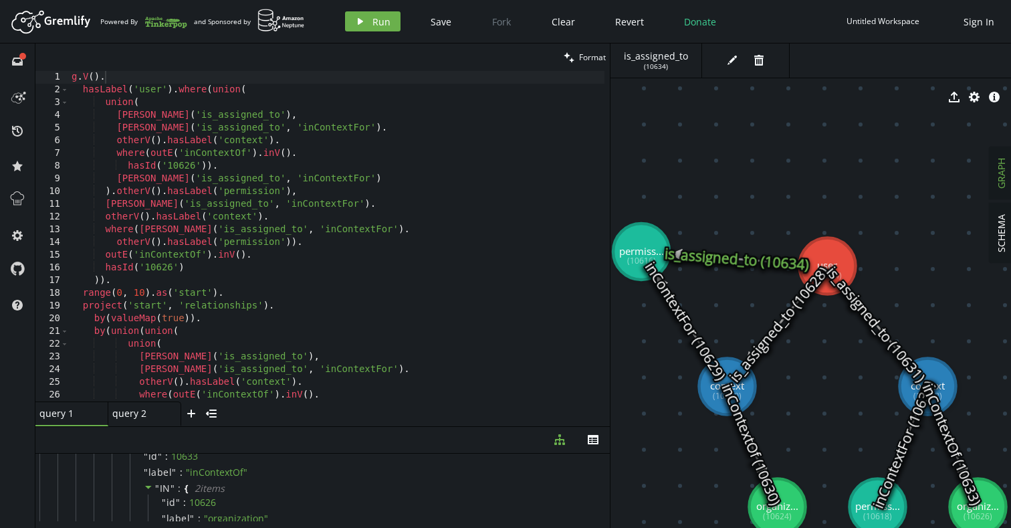
drag, startPoint x: 372, startPoint y: 204, endPoint x: 367, endPoint y: 426, distance: 222.1
click at [367, 426] on div at bounding box center [322, 426] width 574 height 1
click at [400, 187] on div "g . V ( ) . hasLabel ( 'user' ) . where ( union ( union ( [PERSON_NAME] ( 'is_a…" at bounding box center [337, 249] width 536 height 356
click at [269, 112] on div "g . V ( ) . hasLabel ( 'user' ) . where ( union ( union ( [PERSON_NAME] ( 'is_a…" at bounding box center [337, 249] width 536 height 356
click at [439, 213] on div "g . V ( ) . hasLabel ( 'user' ) . where ( union ( union ( [PERSON_NAME] ( 'is_a…" at bounding box center [337, 249] width 536 height 356
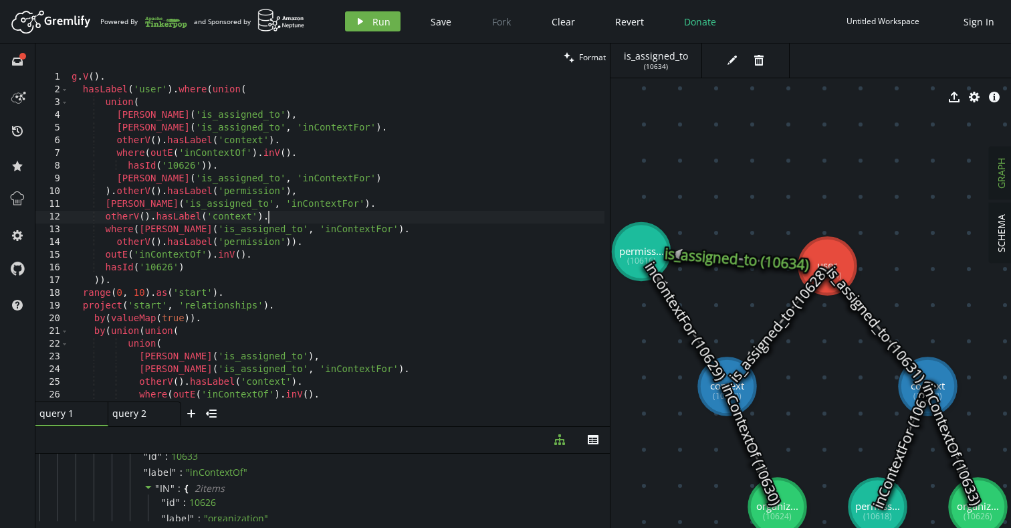
type textarea "by(elementMap())). fold())"
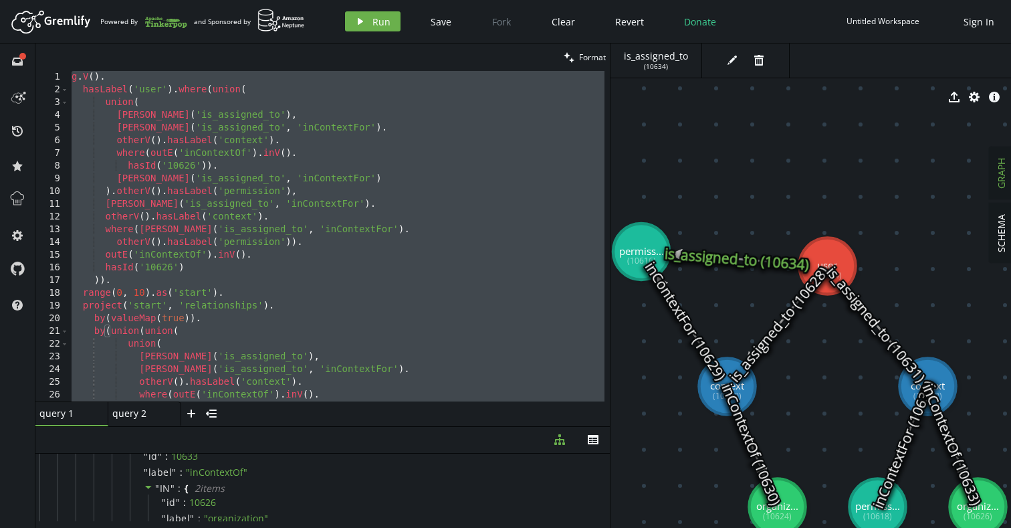
paste textarea
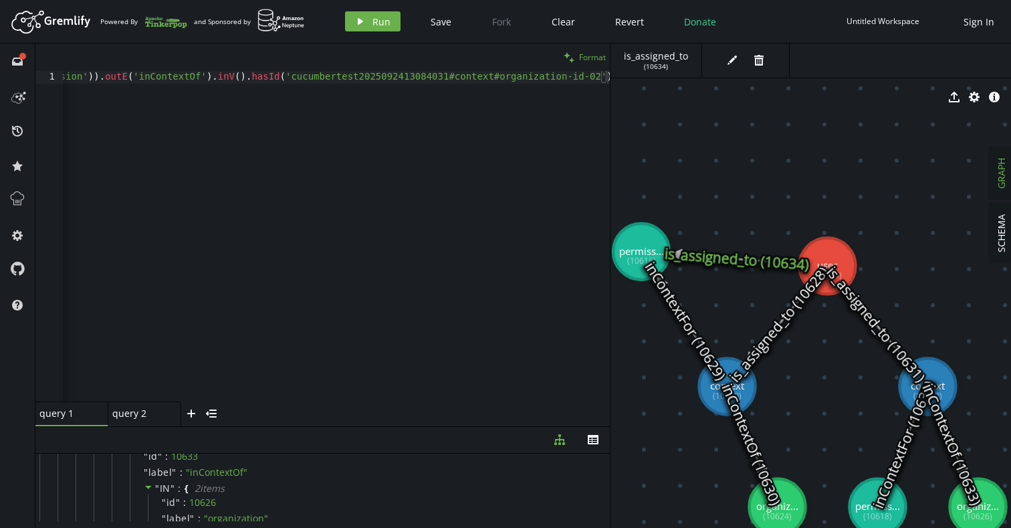
click at [590, 62] on span "Format" at bounding box center [592, 56] width 27 height 11
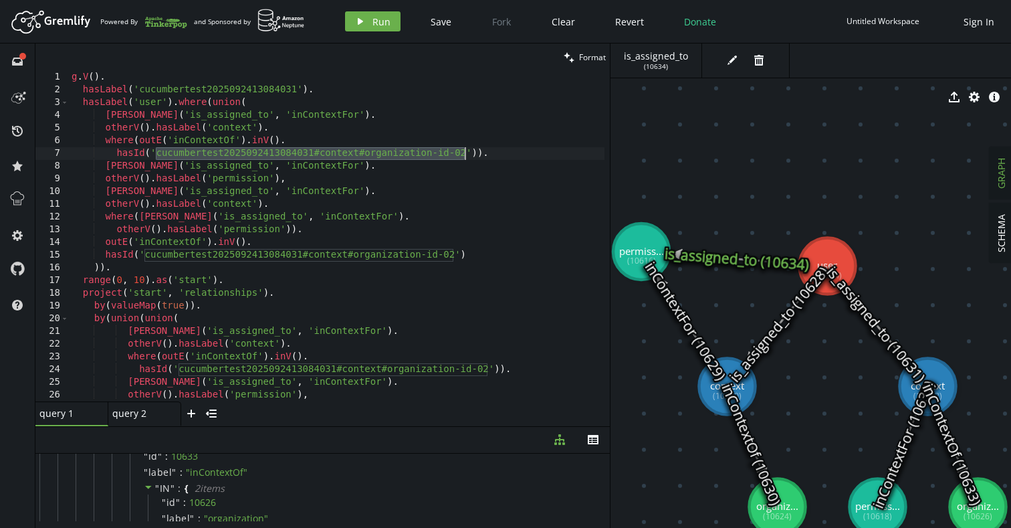
drag, startPoint x: 155, startPoint y: 154, endPoint x: 465, endPoint y: 153, distance: 310.3
click at [465, 153] on div "g . V ( ) . hasLabel ( 'cucumbertest2025092413084031' ) . hasLabel ( 'user' ) .…" at bounding box center [337, 249] width 536 height 356
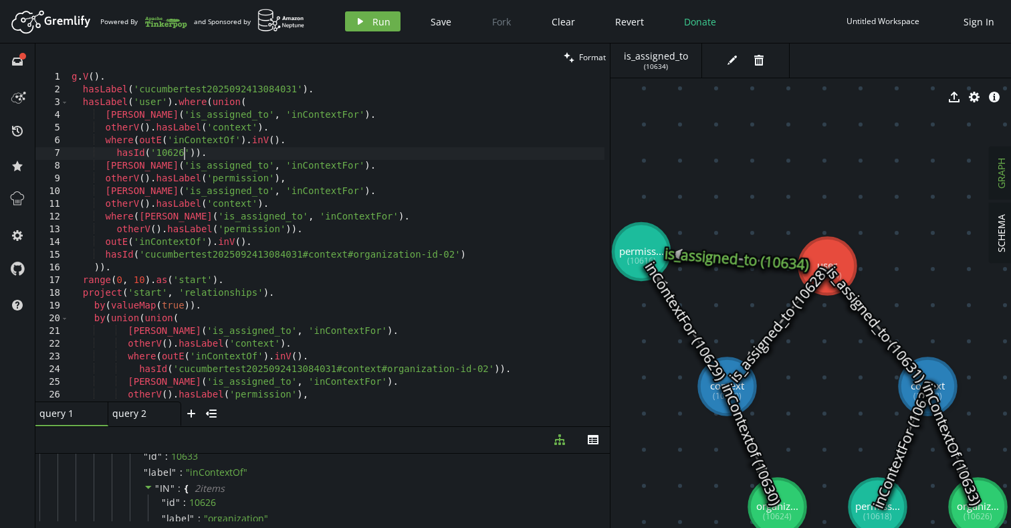
scroll to position [0, 112]
click at [162, 253] on div "g . V ( ) . hasLabel ( 'cucumbertest2025092413084031' ) . hasLabel ( 'user' ) .…" at bounding box center [337, 249] width 536 height 356
paste textarea "10626"
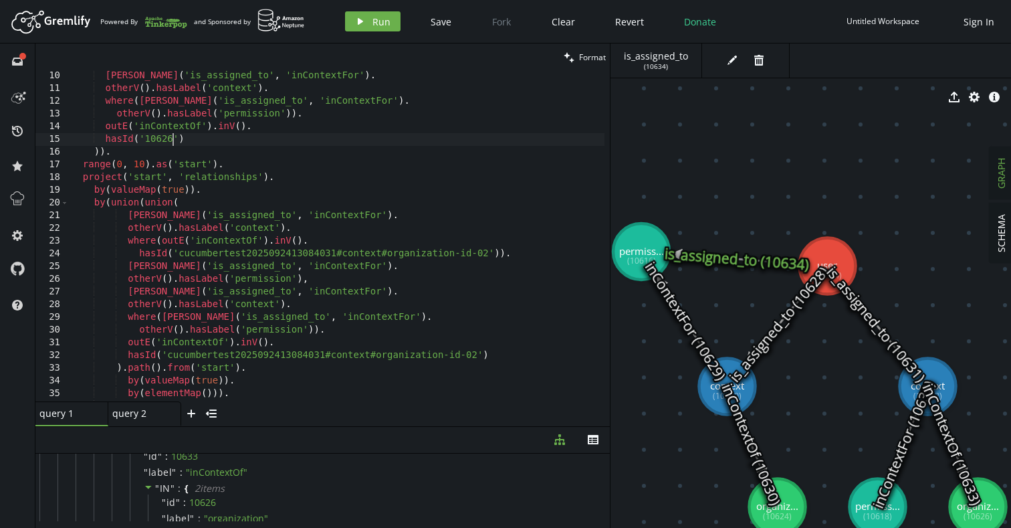
scroll to position [127, 0]
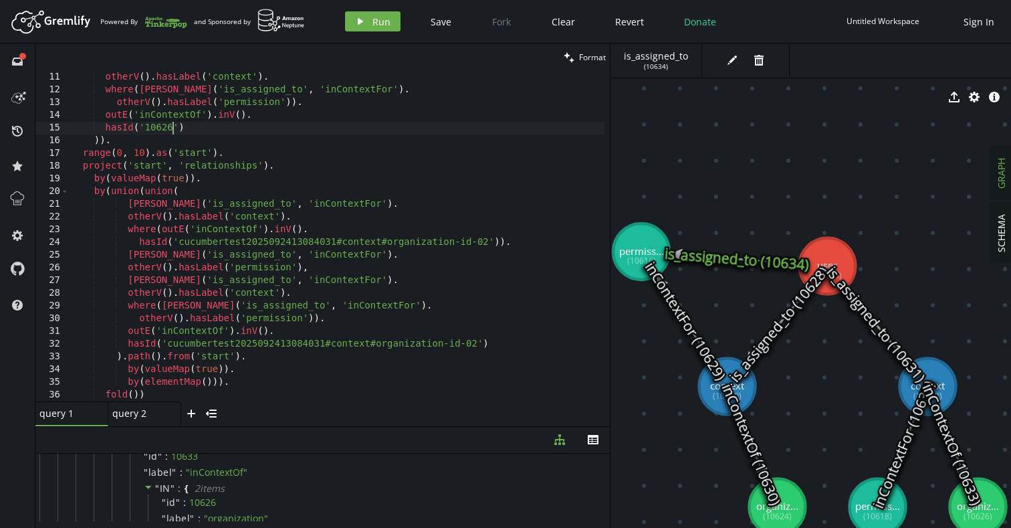
click at [179, 239] on div "otherV ( ) . hasLabel ( 'context' ) . where ( [PERSON_NAME] ( 'is_assigned_to' …" at bounding box center [337, 249] width 536 height 356
paste textarea "10626"
click at [165, 347] on div "otherV ( ) . hasLabel ( 'context' ) . where ( [PERSON_NAME] ( 'is_assigned_to' …" at bounding box center [337, 249] width 536 height 356
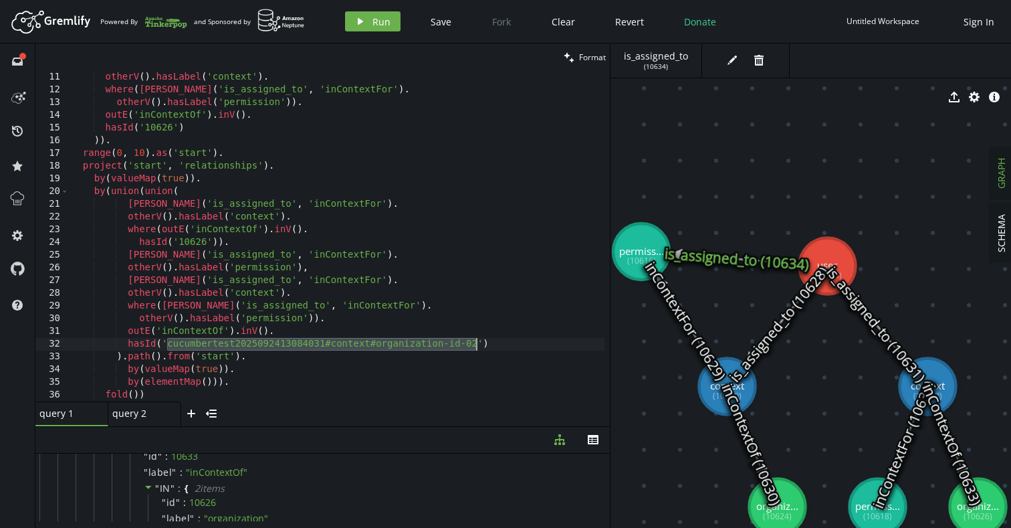
paste textarea "10626"
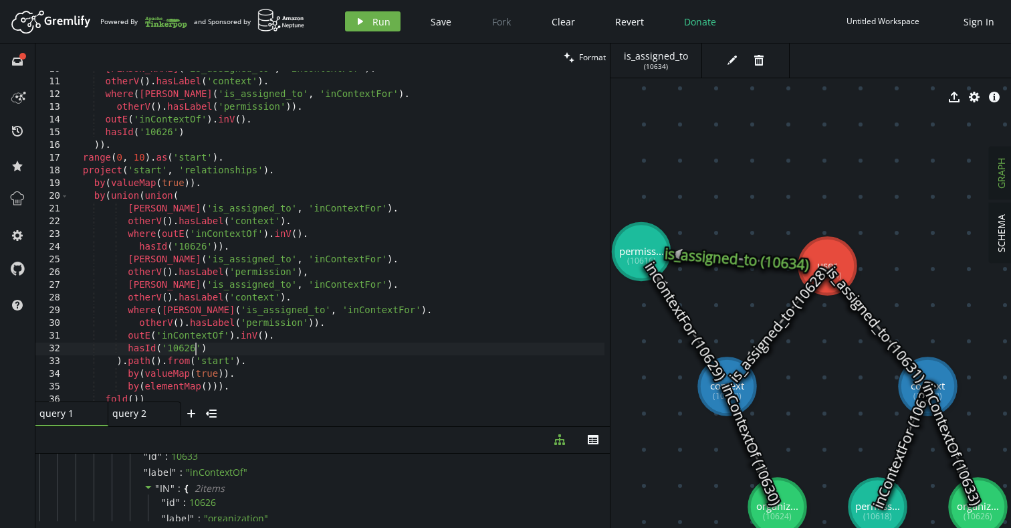
scroll to position [0, 0]
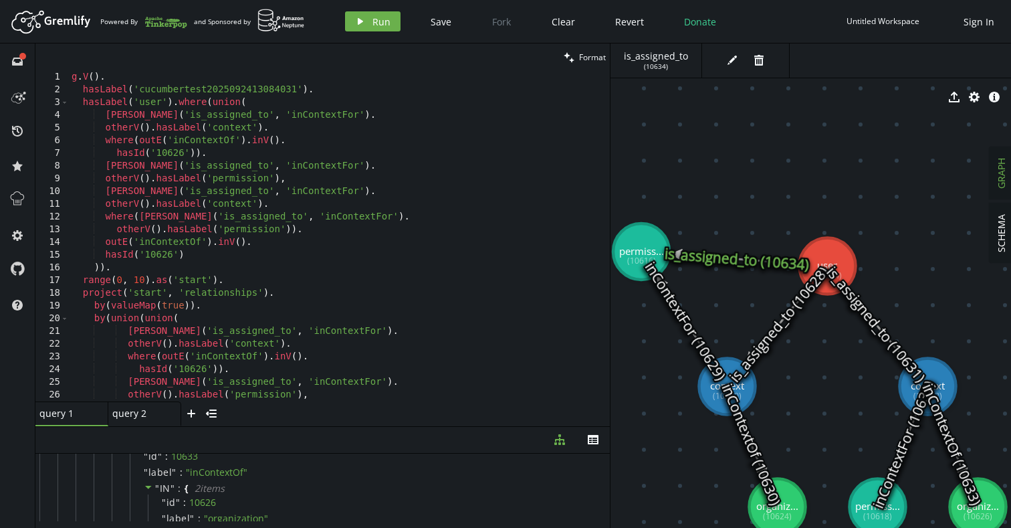
click at [333, 86] on div "g . V ( ) . hasLabel ( 'cucumbertest2025092413084031' ) . hasLabel ( 'user' ) .…" at bounding box center [337, 249] width 536 height 356
type textarea "hasLabel('cucumbertest2025092413084031')."
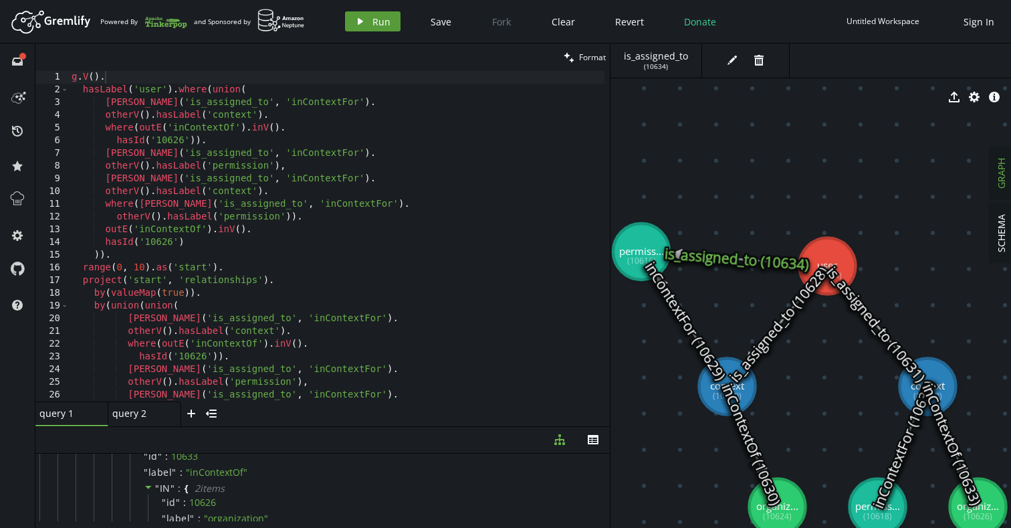
click at [383, 29] on button "play Run" at bounding box center [373, 21] width 56 height 20
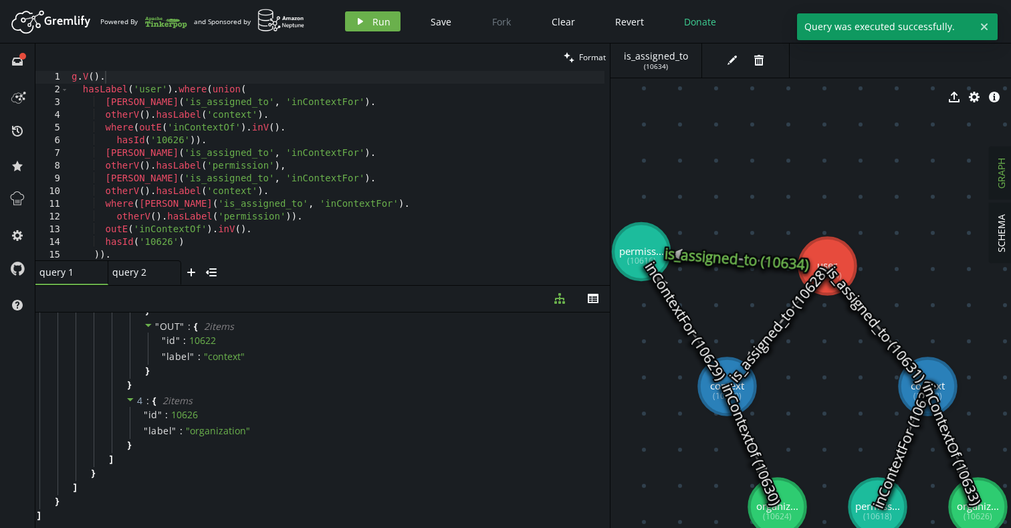
drag, startPoint x: 326, startPoint y: 425, endPoint x: 362, endPoint y: 284, distance: 145.6
click at [362, 285] on div at bounding box center [322, 285] width 574 height 1
click at [303, 142] on div "g . V ( ) . hasLabel ( 'user' ) . where ( union ( [PERSON_NAME] ( 'is_assigned_…" at bounding box center [337, 178] width 536 height 215
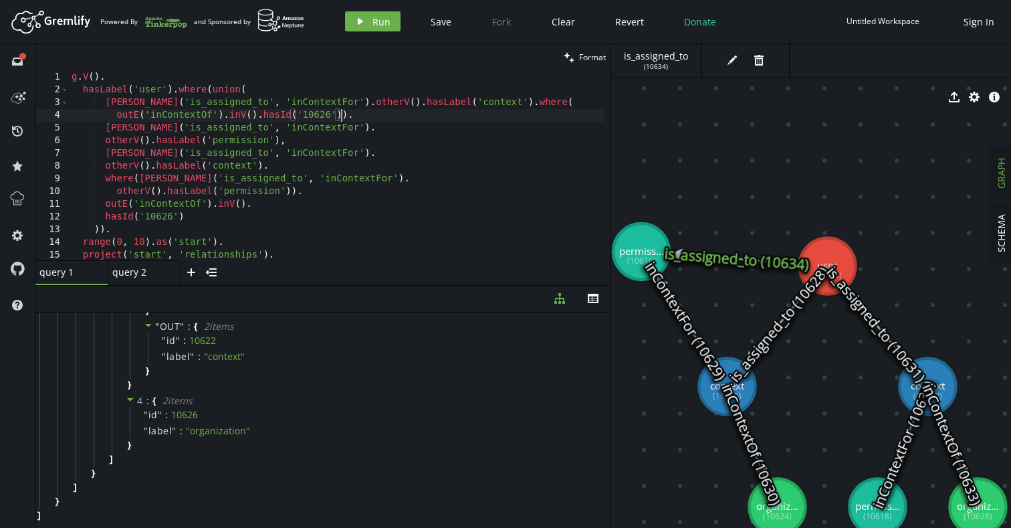
scroll to position [0, 45]
type textarea "otherV().hasLabel('permission'),"
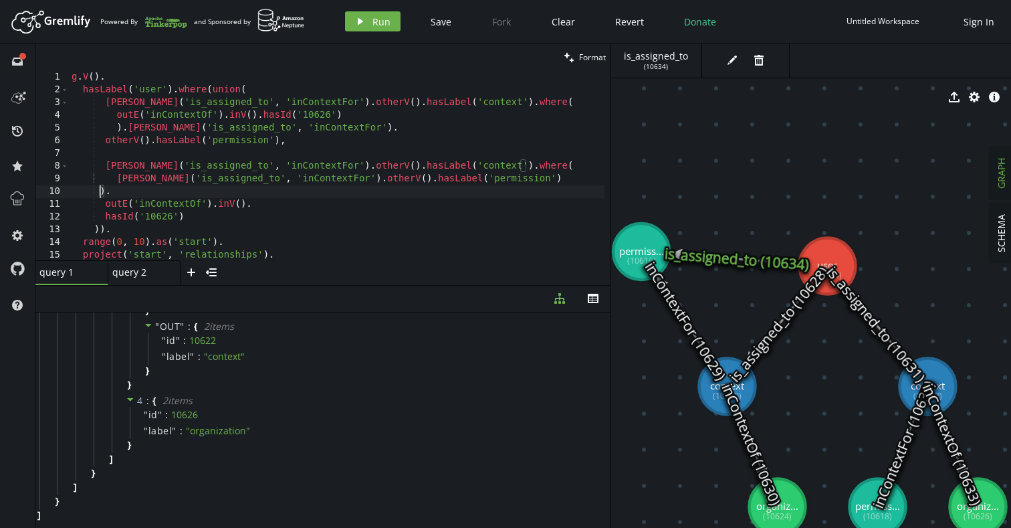
scroll to position [0, 34]
type textarea ").outE('inContextOf').inV().hasId('10626')"
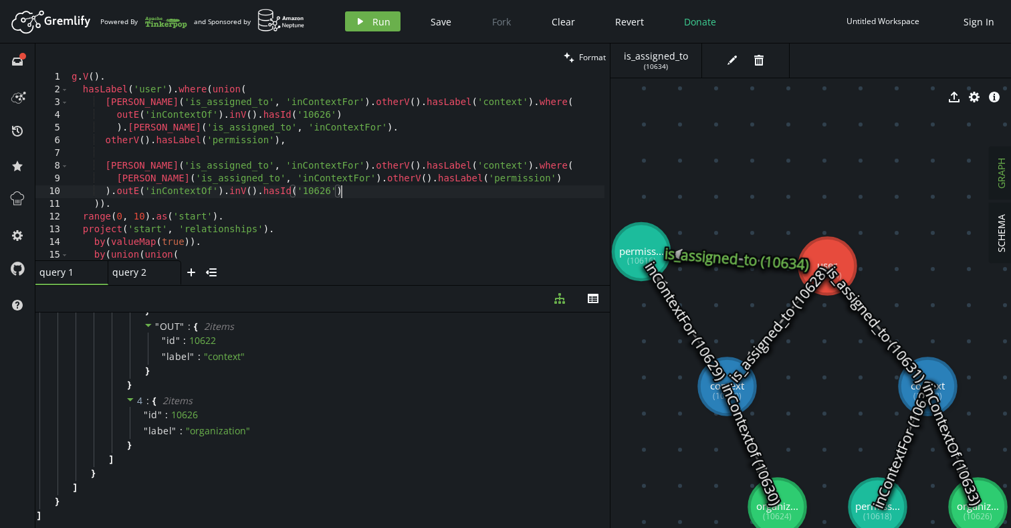
scroll to position [0, 33]
type textarea "[PERSON_NAME]('is_assigned_to', 'inContextFor').otherV().hasLabel('context').wh…"
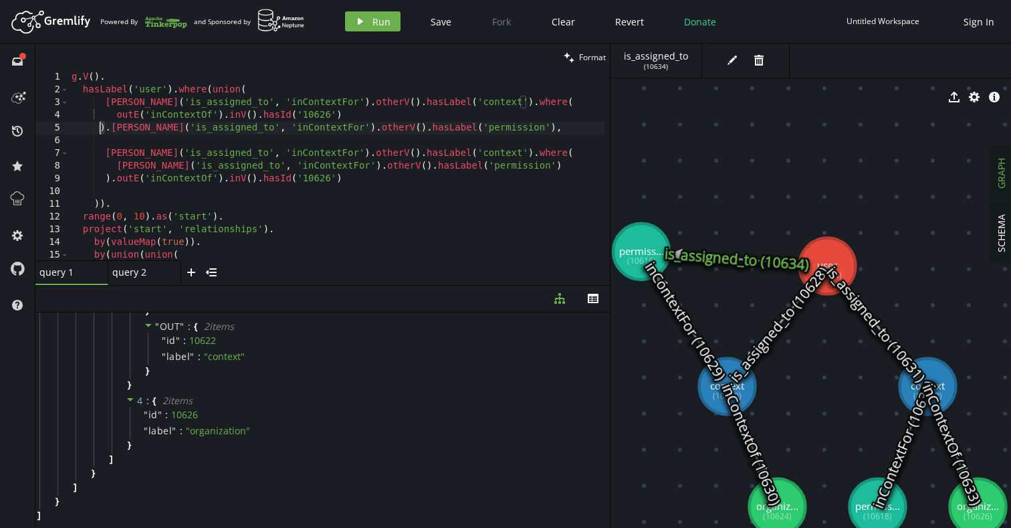
scroll to position [0, 34]
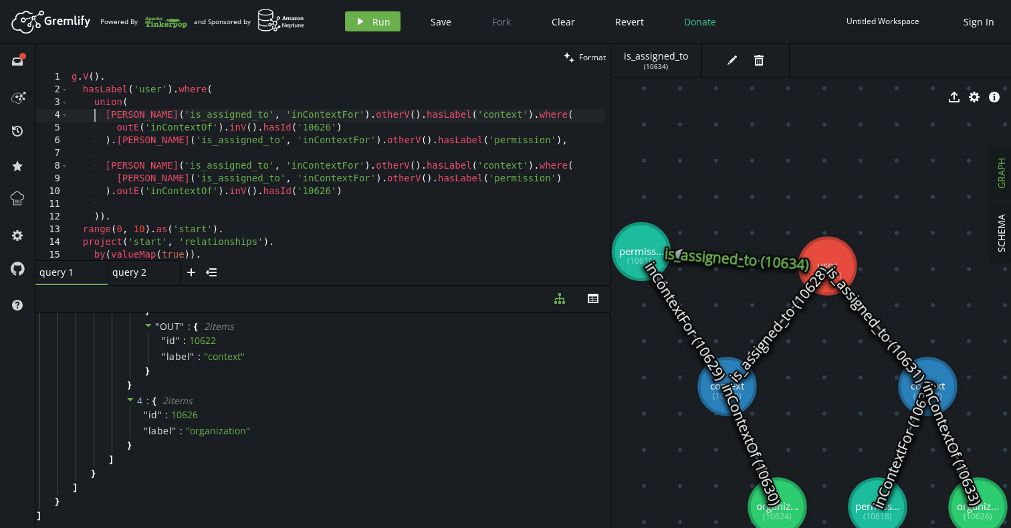
type textarea ").[PERSON_NAME]('is_assigned_to', 'inContextFor').otherV().hasLabel('permission…"
type textarea ").outE('inContextOf').inV().hasId('10626')"
type textarea ")"
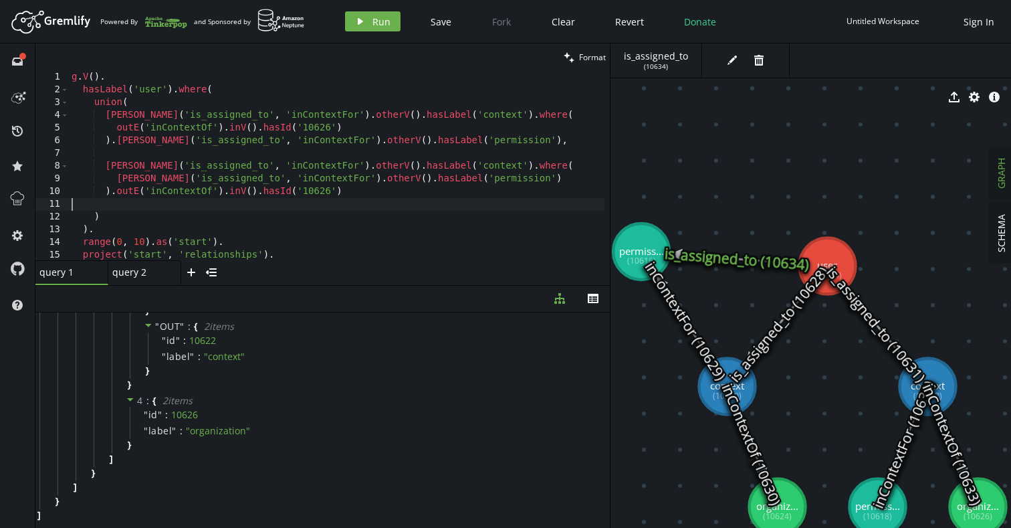
scroll to position [0, 0]
click at [342, 131] on div "g . V ( ) . hasLabel ( 'user' ) . where ( union ( [PERSON_NAME] ( 'is_assigned_…" at bounding box center [337, 178] width 536 height 215
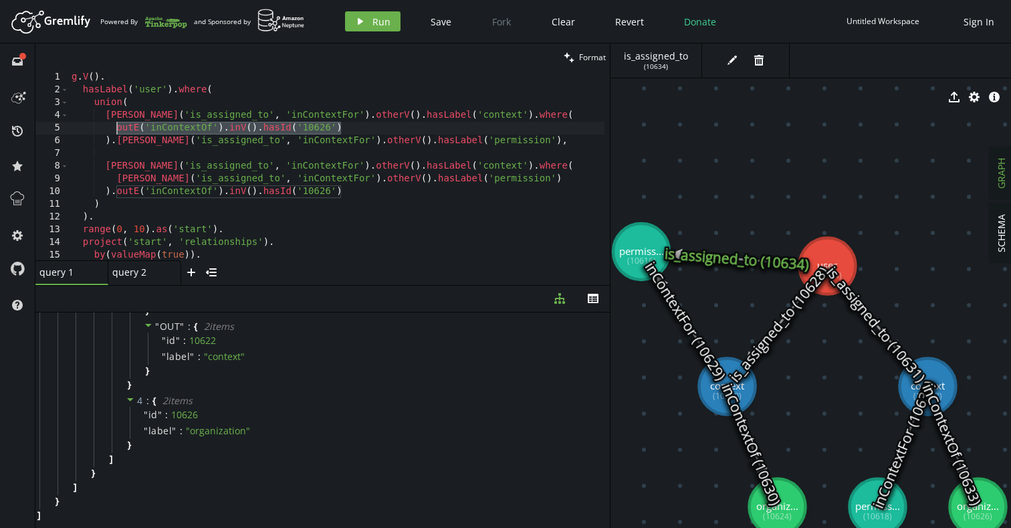
type textarea ").[PERSON_NAME]('is_assigned_to', 'inContextFor').otherV().hasLabel('permission…"
click at [114, 189] on div "g . V ( ) . hasLabel ( 'user' ) . where ( union ( [PERSON_NAME] ( 'is_assigned_…" at bounding box center [337, 178] width 536 height 215
paste textarea "outE('inContextOf').inV().hasId('10626')"
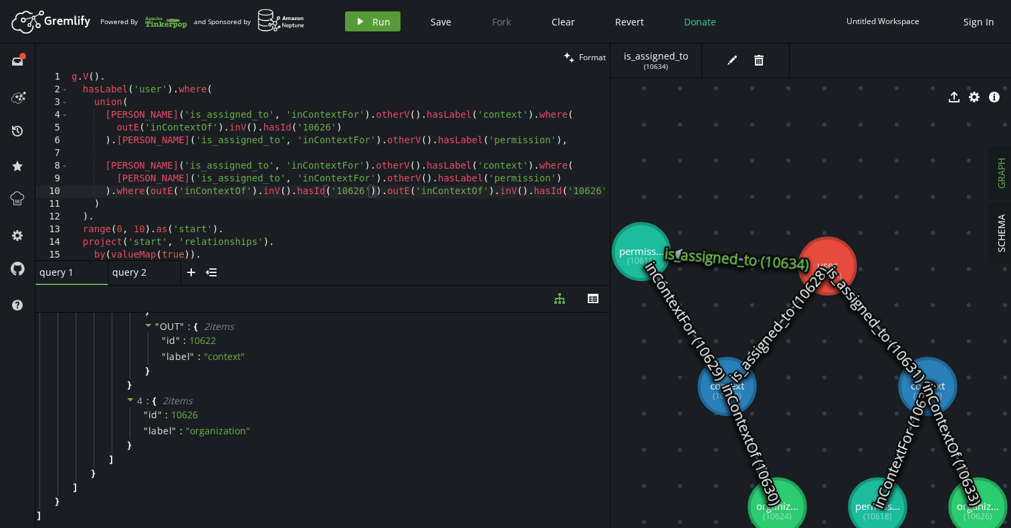
click at [372, 23] on span "Run" at bounding box center [381, 21] width 18 height 13
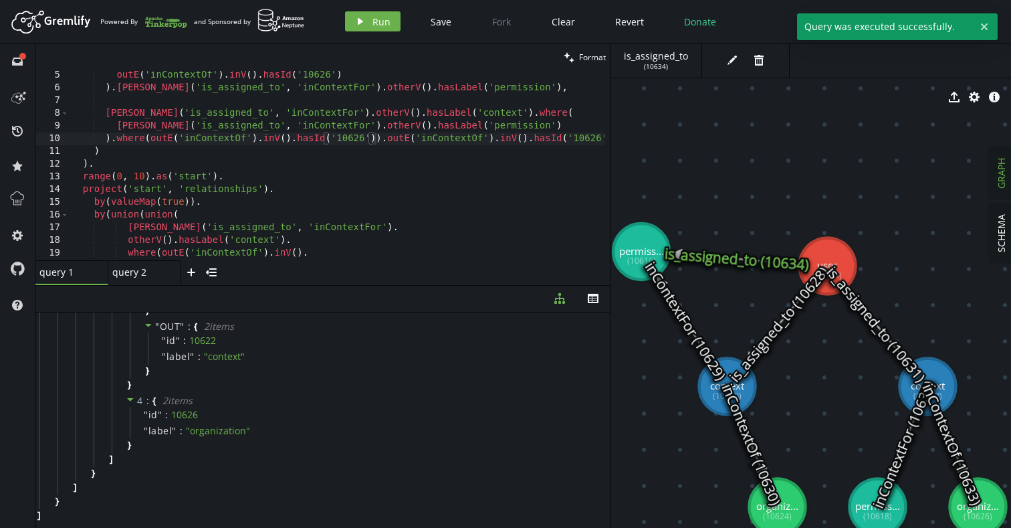
scroll to position [53, 0]
click at [378, 138] on div "outE ( 'inContextOf' ) . inV ( ) . hasId ( '10626' ) ) . [PERSON_NAME] ( 'is_as…" at bounding box center [341, 173] width 545 height 209
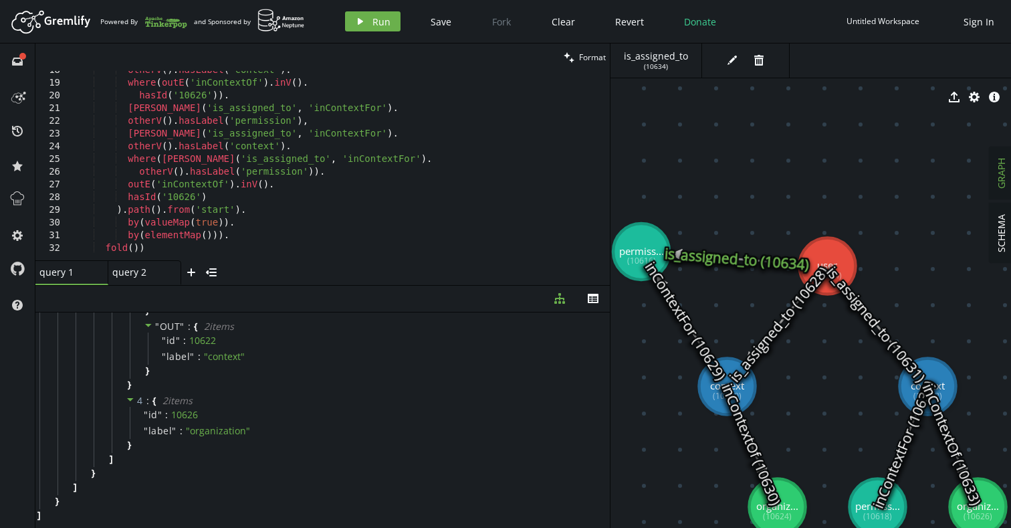
scroll to position [223, 0]
click at [329, 175] on div "otherV ( ) . hasLabel ( 'context' ) . where ( outE ( 'inContextOf' ) . inV ( ) …" at bounding box center [341, 168] width 545 height 209
paste textarea "where(outE('inContextOf').inV().hasId('10626'))."
click at [378, 18] on span "Run" at bounding box center [381, 21] width 18 height 13
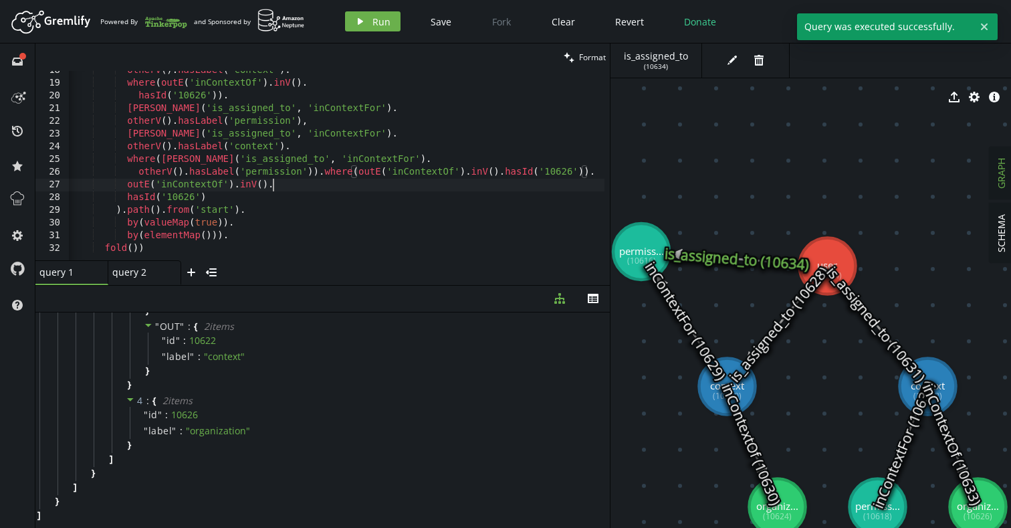
click at [416, 187] on div "otherV ( ) . hasLabel ( 'context' ) . where ( outE ( 'inContextOf' ) . inV ( ) …" at bounding box center [340, 168] width 545 height 209
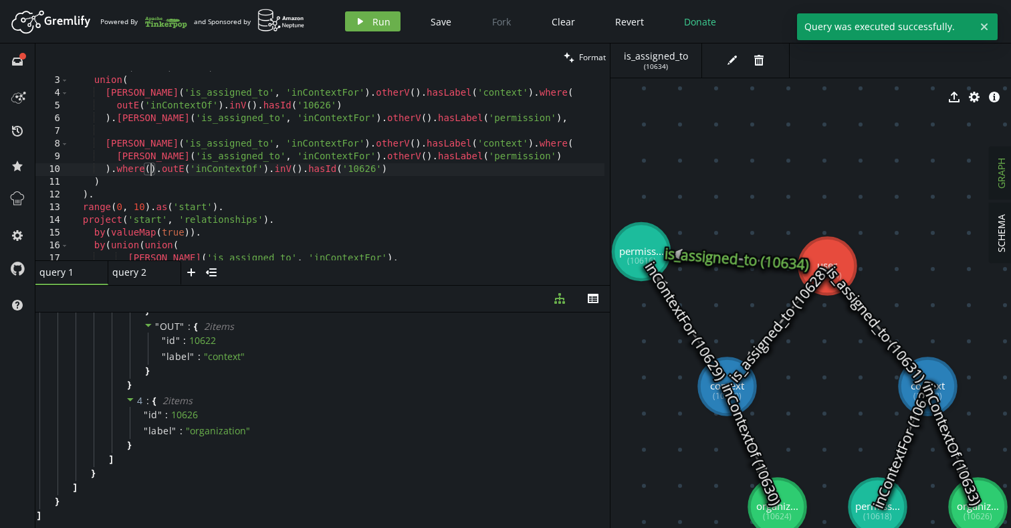
scroll to position [22, 0]
type textarea ").outE('inContextOf').inV().hasId('10626')"
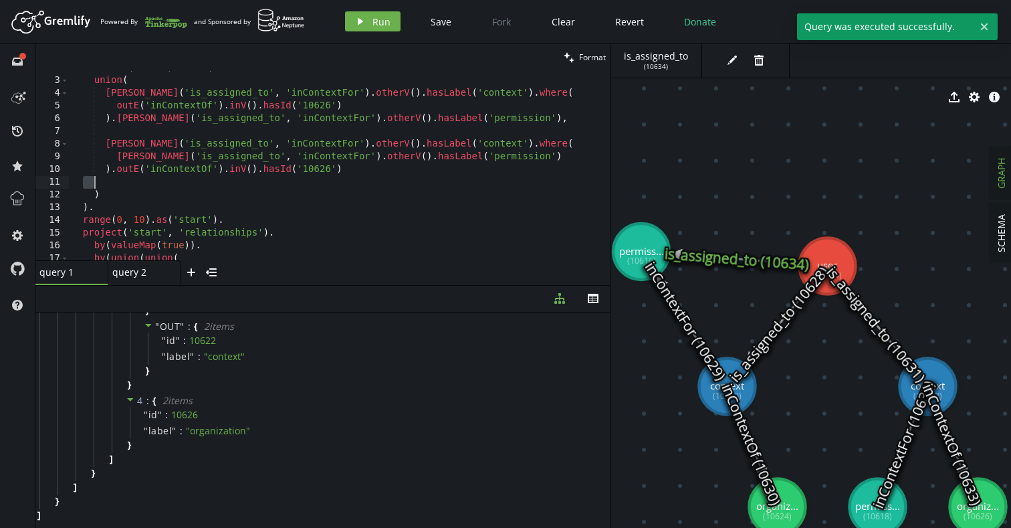
scroll to position [0, 11]
type textarea "))."
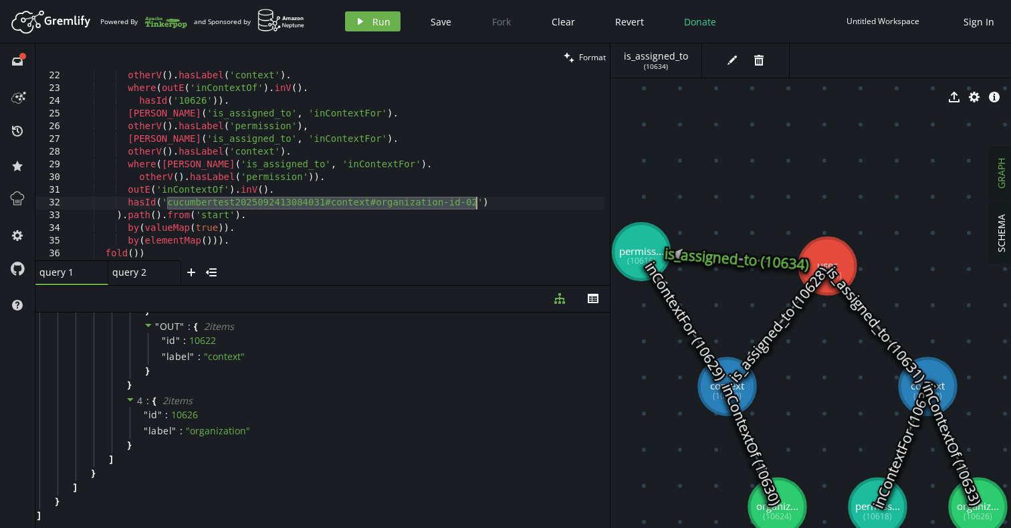
scroll to position [268, 0]
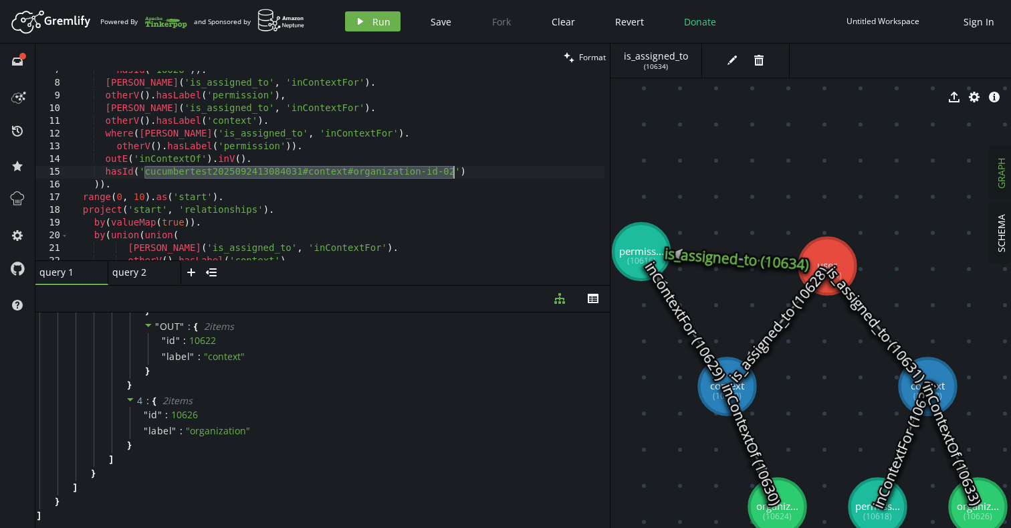
type textarea "hasId('cucumbertest2025092413084031#context#organization-id-02'))."
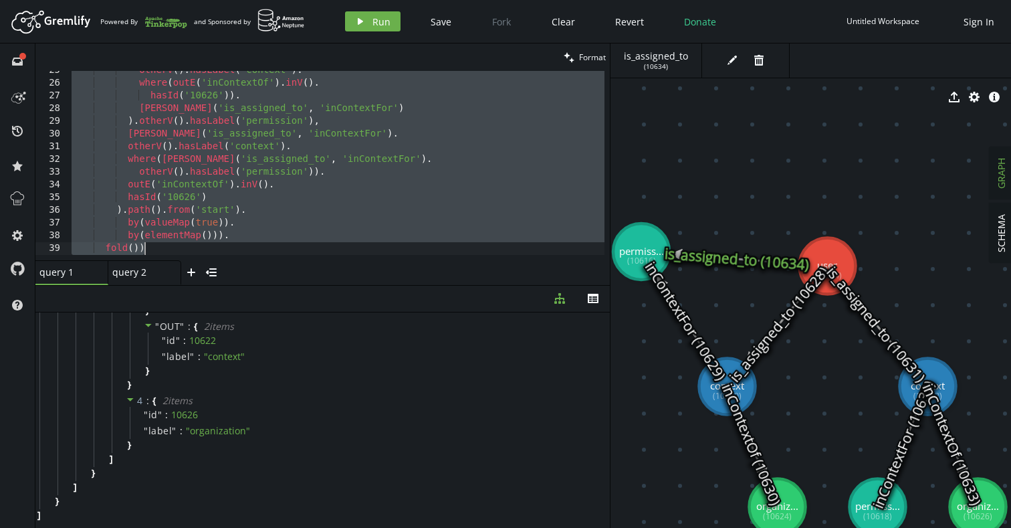
scroll to position [306, 0]
click at [416, 205] on div "otherV ( ) . hasLabel ( 'context' ) . where ( outE ( 'inContextOf' ) . inV ( ) …" at bounding box center [337, 177] width 536 height 215
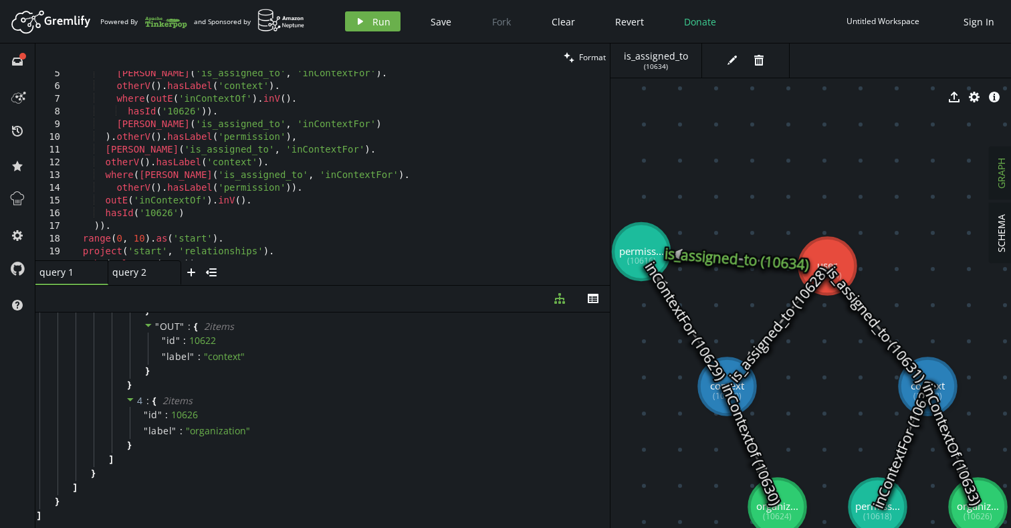
scroll to position [0, 0]
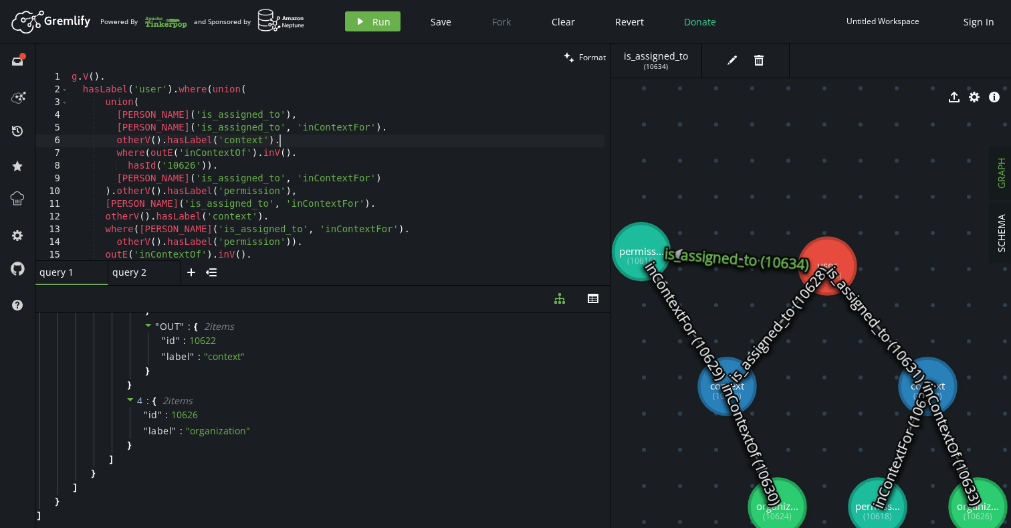
click at [341, 144] on div "g . V ( ) . hasLabel ( 'user' ) . where ( union ( union ( [PERSON_NAME] ( 'is_a…" at bounding box center [337, 178] width 536 height 215
click at [373, 24] on span "Run" at bounding box center [381, 21] width 18 height 13
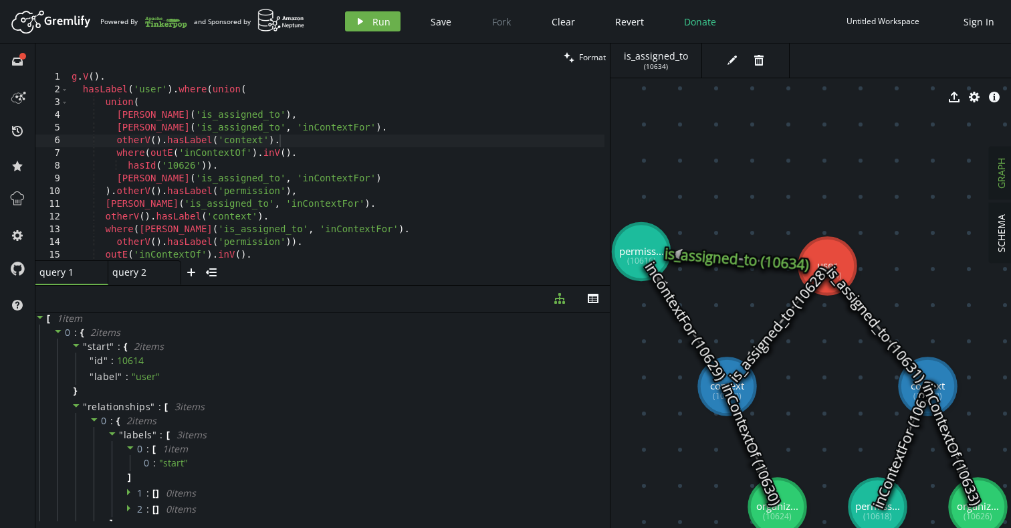
click at [344, 142] on div "g . V ( ) . hasLabel ( 'user' ) . where ( union ( union ( [PERSON_NAME] ( 'is_a…" at bounding box center [337, 178] width 536 height 215
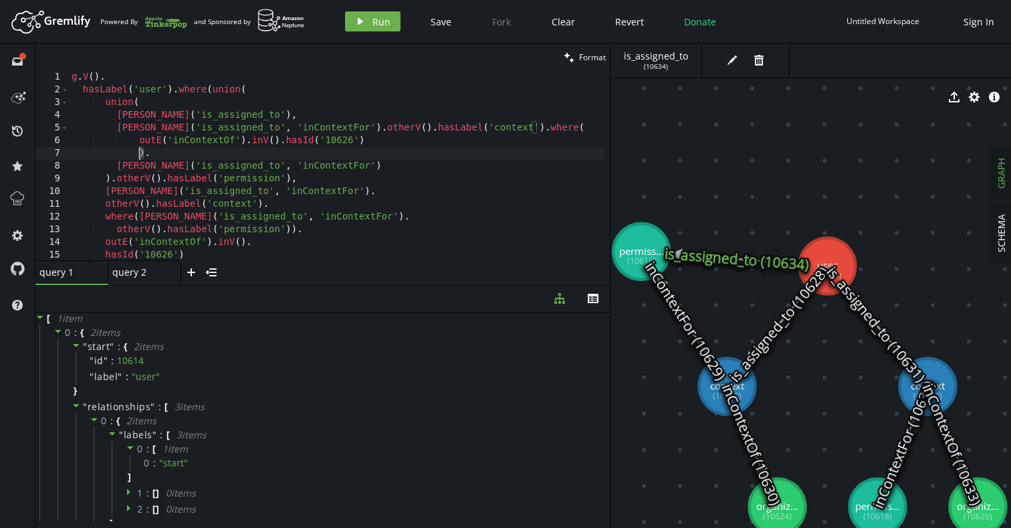
scroll to position [0, 56]
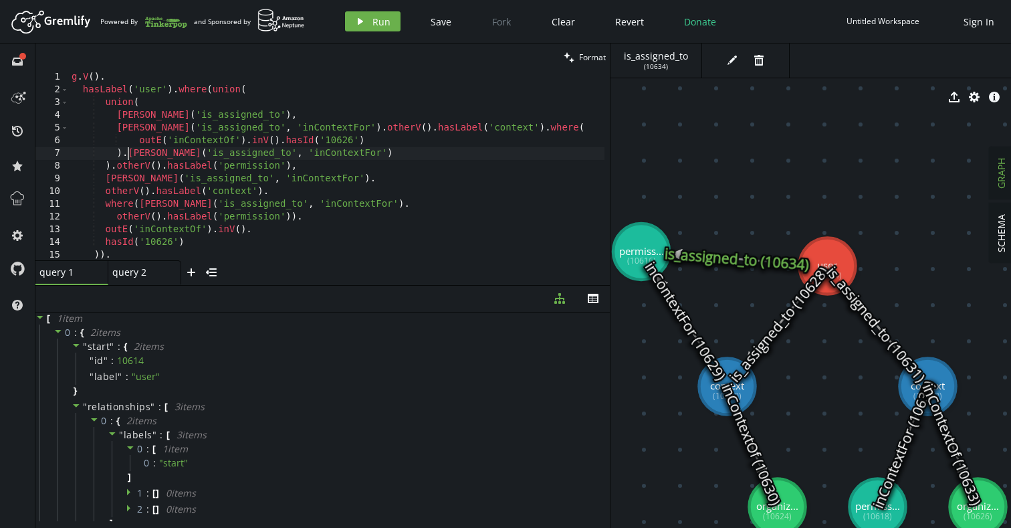
type textarea ").otherV().hasLabel('permission'),"
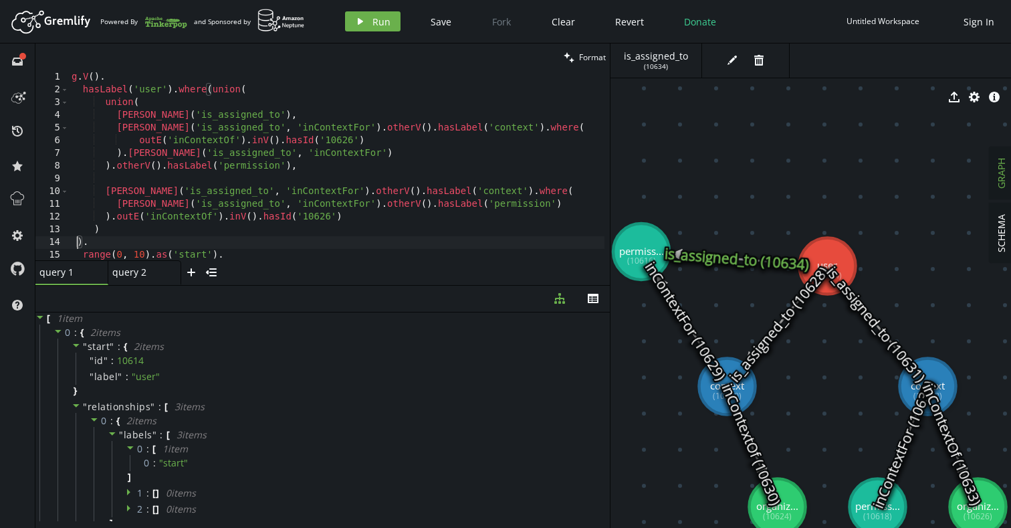
scroll to position [0, 11]
click at [150, 98] on div "g . V ( ) . hasLabel ( 'user' ) . where ( union ( union ( [PERSON_NAME] ( 'is_a…" at bounding box center [337, 178] width 536 height 215
click at [261, 90] on div "g . V ( ) . hasLabel ( 'user' ) . where ( union ( union ( [PERSON_NAME] ( 'is_a…" at bounding box center [337, 178] width 536 height 215
type textarea "hasLabel('user').where(union("
click at [191, 275] on icon "button" at bounding box center [191, 272] width 8 height 8
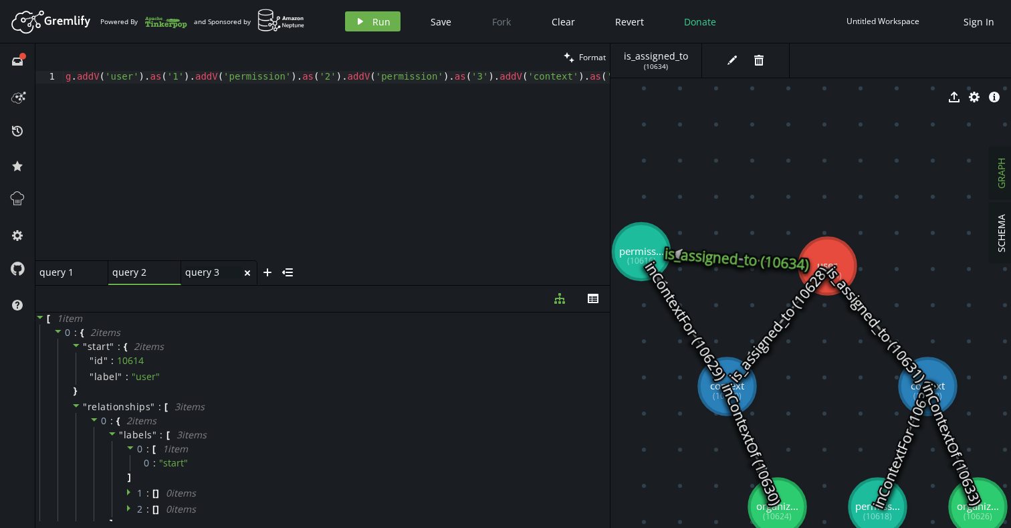
click at [207, 275] on div "query 3 query 3" at bounding box center [213, 272] width 57 height 12
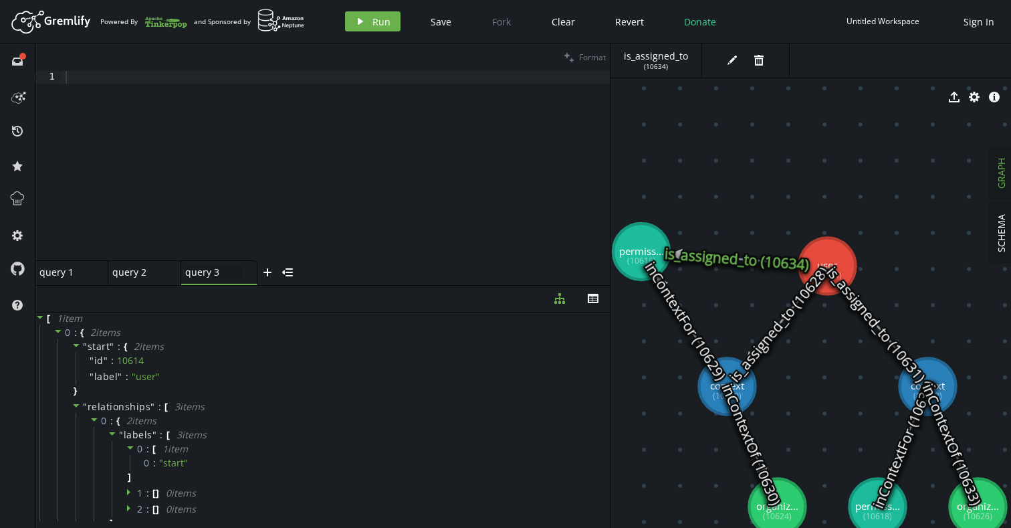
scroll to position [0, 0]
click at [259, 164] on div at bounding box center [336, 175] width 547 height 209
paste textarea
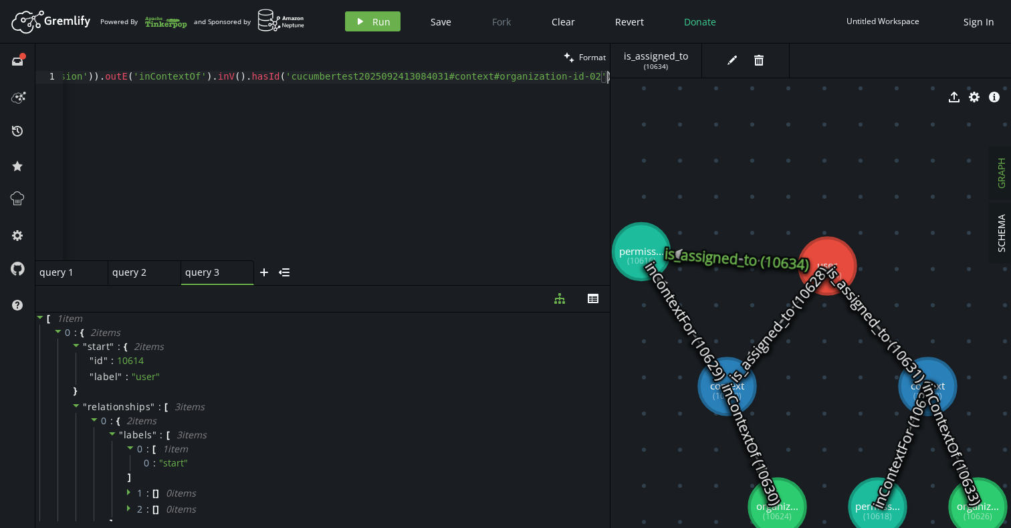
scroll to position [0, 6105]
click at [579, 58] on span "Format" at bounding box center [592, 56] width 27 height 11
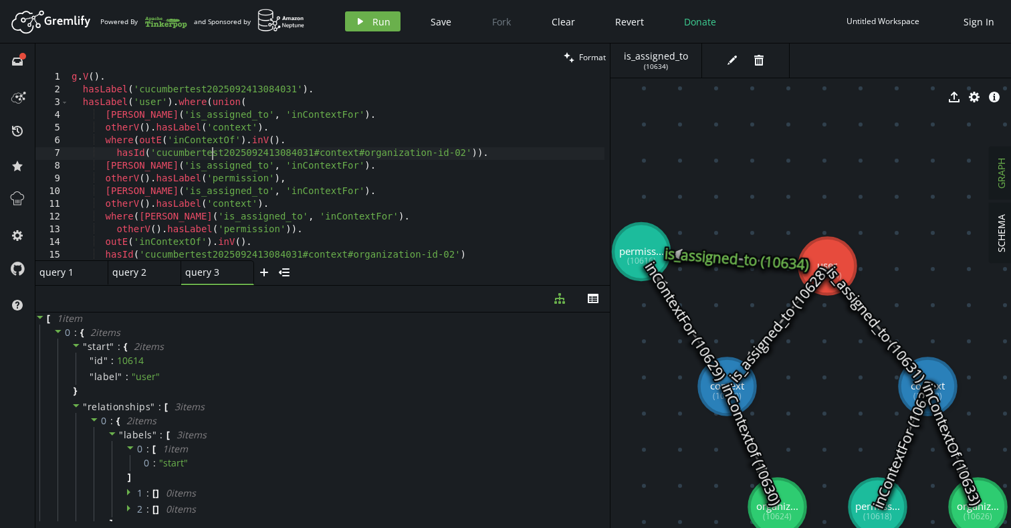
click at [209, 150] on div "g . V ( ) . hasLabel ( 'cucumbertest2025092413084031' ) . hasLabel ( 'user' ) .…" at bounding box center [337, 178] width 536 height 215
click at [145, 255] on div "g . V ( ) . hasLabel ( 'cucumbertest2025092413084031' ) . hasLabel ( 'user' ) .…" at bounding box center [337, 178] width 536 height 215
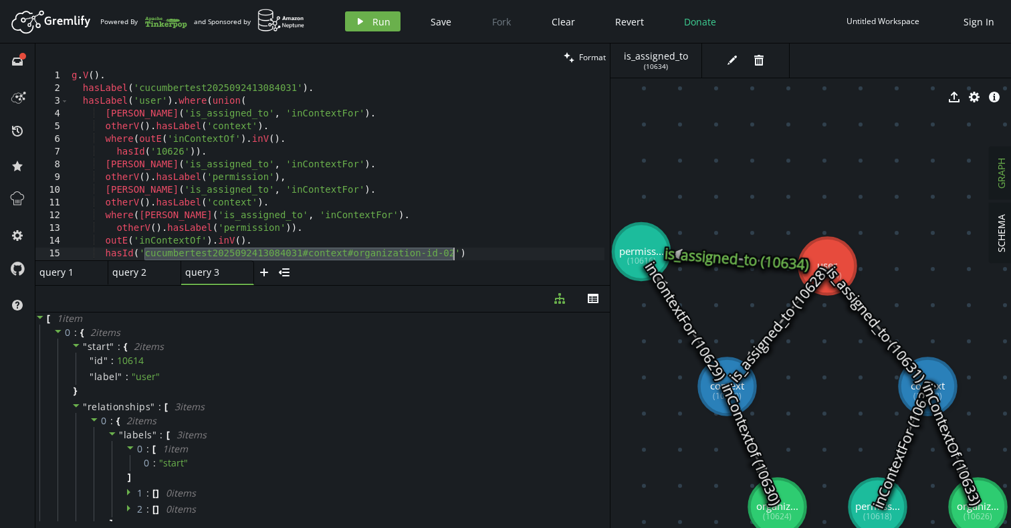
paste textarea "10626"
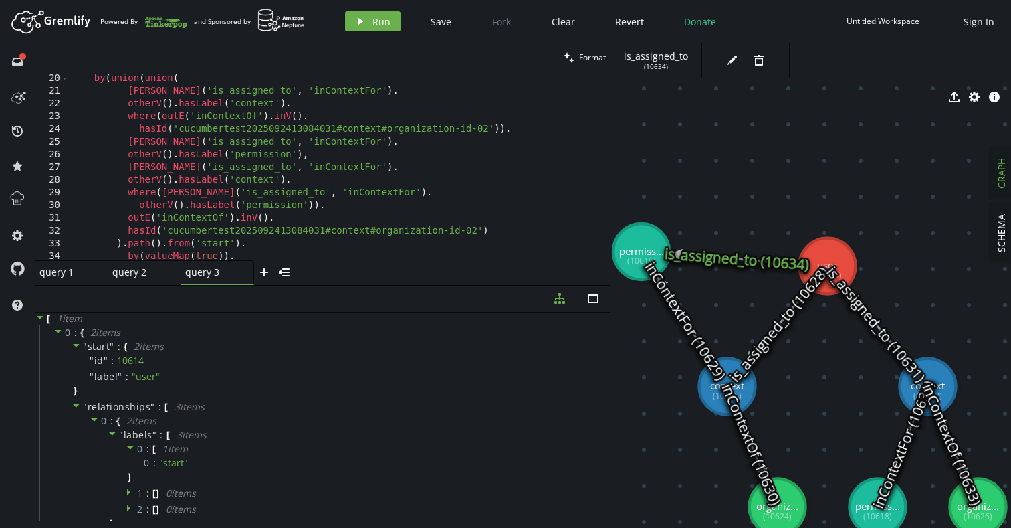
scroll to position [268, 0]
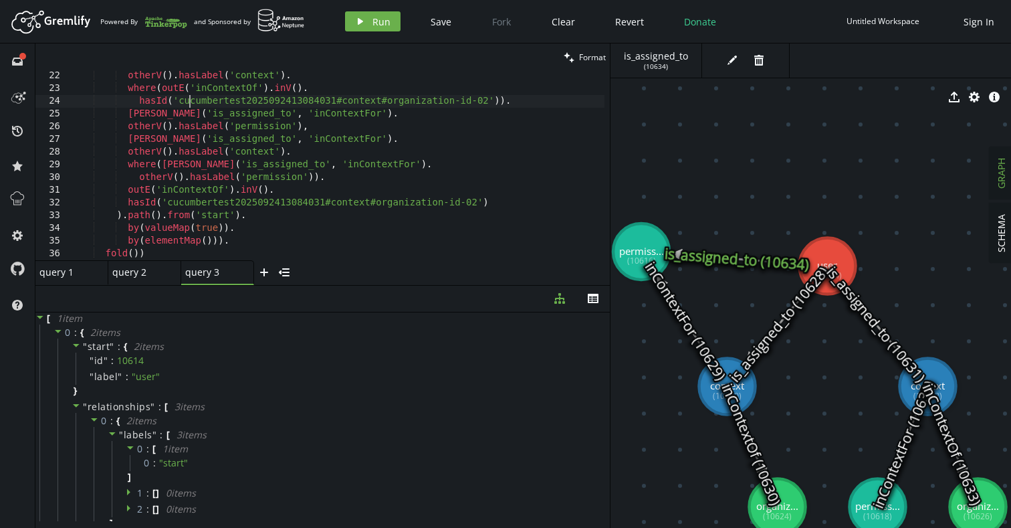
click at [191, 106] on div "otherV ( ) . hasLabel ( 'context' ) . where ( outE ( 'inContextOf' ) . inV ( ) …" at bounding box center [337, 177] width 536 height 215
paste textarea "10626"
click at [166, 205] on div "otherV ( ) . hasLabel ( 'context' ) . where ( outE ( 'inContextOf' ) . inV ( ) …" at bounding box center [337, 177] width 536 height 215
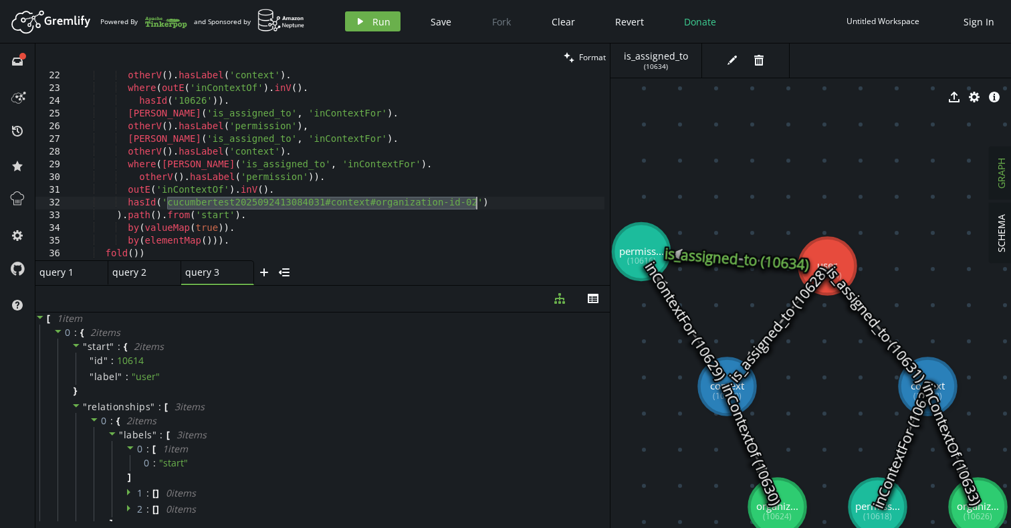
paste textarea "10626"
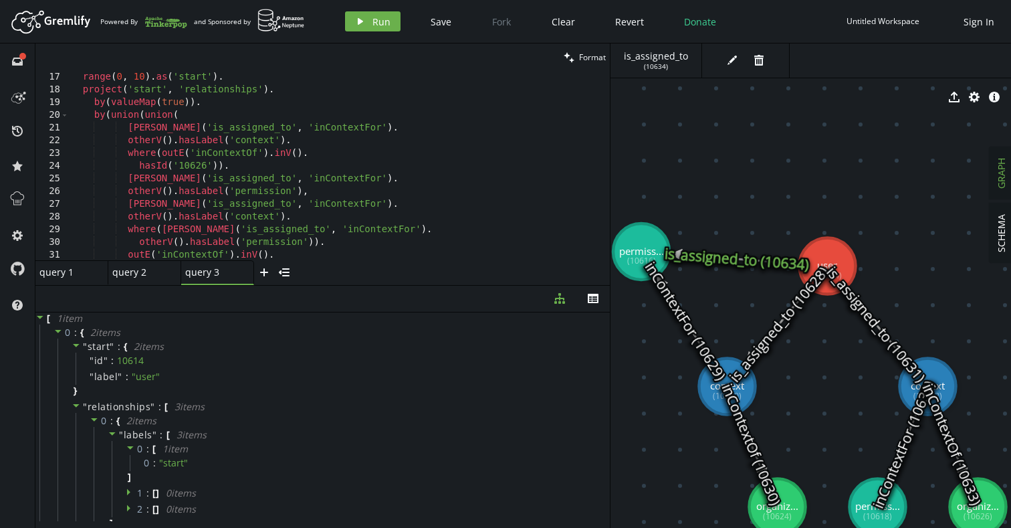
scroll to position [0, 0]
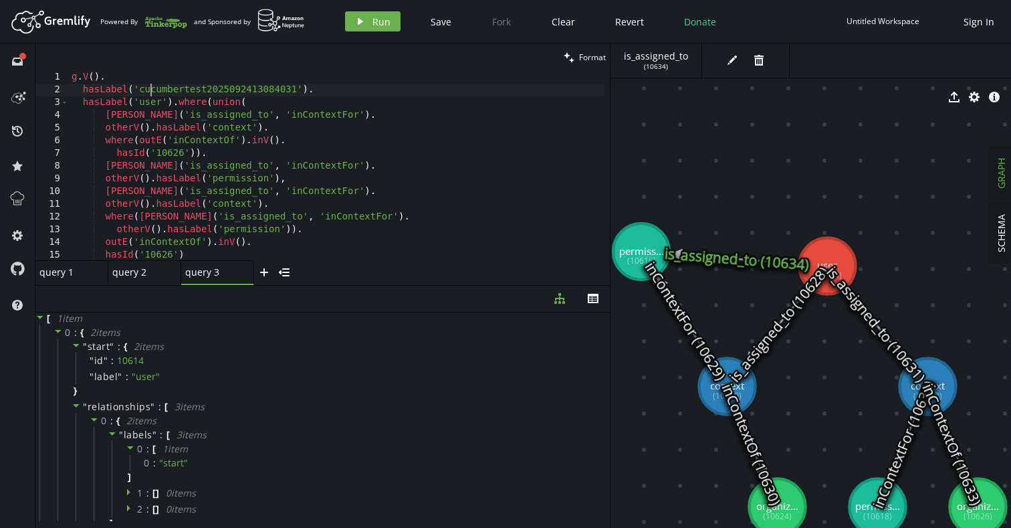
click at [151, 90] on div "g . V ( ) . hasLabel ( 'cucumbertest2025092413084031' ) . hasLabel ( 'user' ) .…" at bounding box center [337, 178] width 536 height 215
type textarea "hasLabel('cucumbertest2025092413084031')."
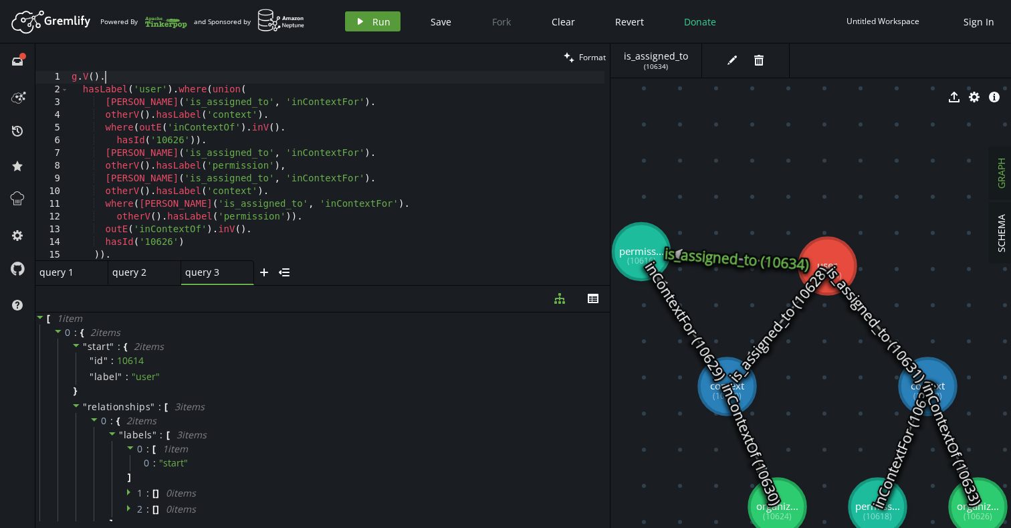
click at [364, 28] on button "play Run" at bounding box center [373, 21] width 56 height 20
click at [289, 102] on div "g . V ( ) . hasLabel ( 'user' ) . where ( union ( [PERSON_NAME] ( 'is_assigned_…" at bounding box center [337, 178] width 536 height 215
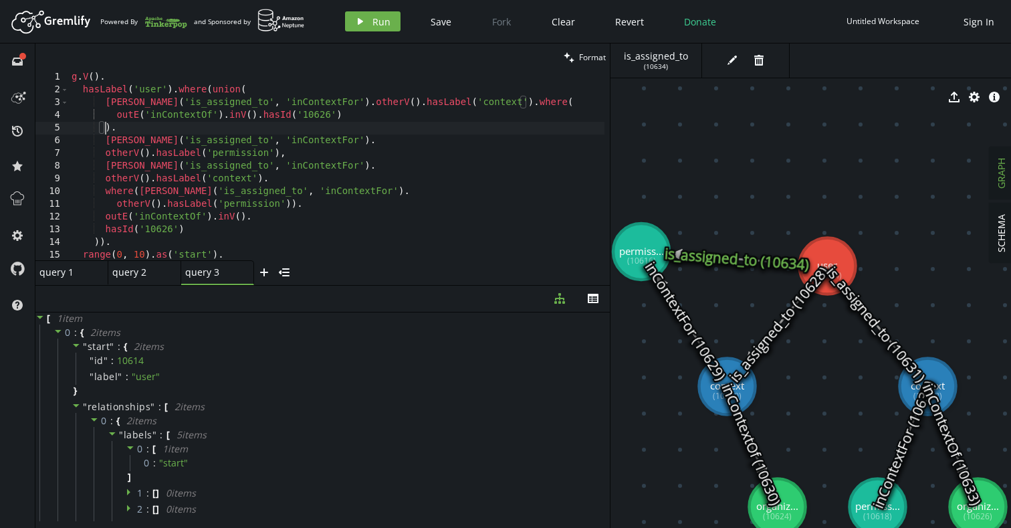
scroll to position [0, 34]
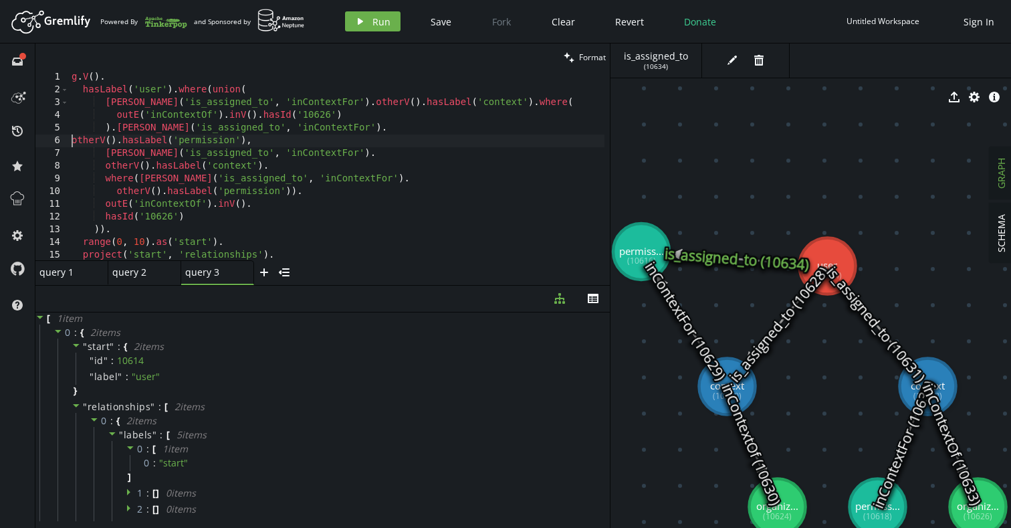
type textarea ").[PERSON_NAME]('is_assigned_to', 'inContextFor').otherV().hasLabel('permission…"
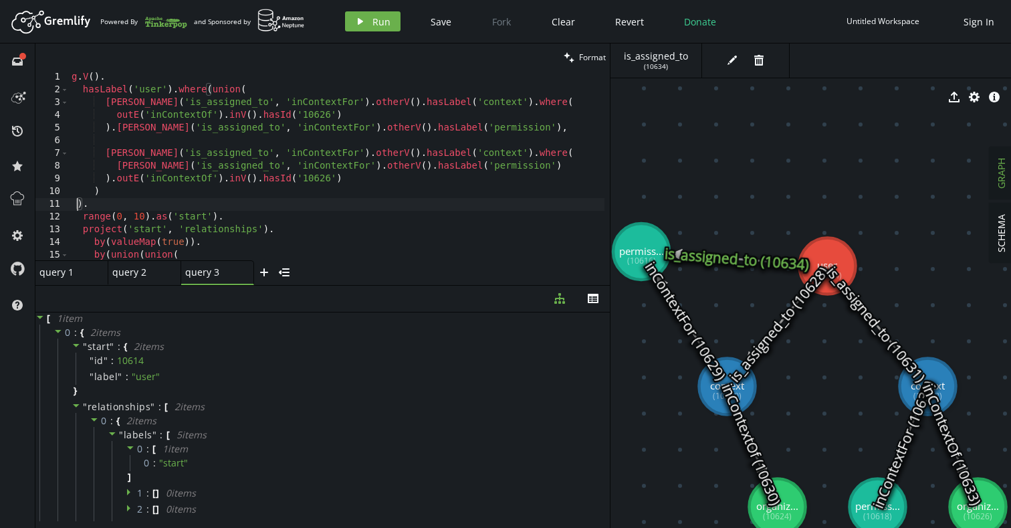
scroll to position [0, 11]
type textarea ")."
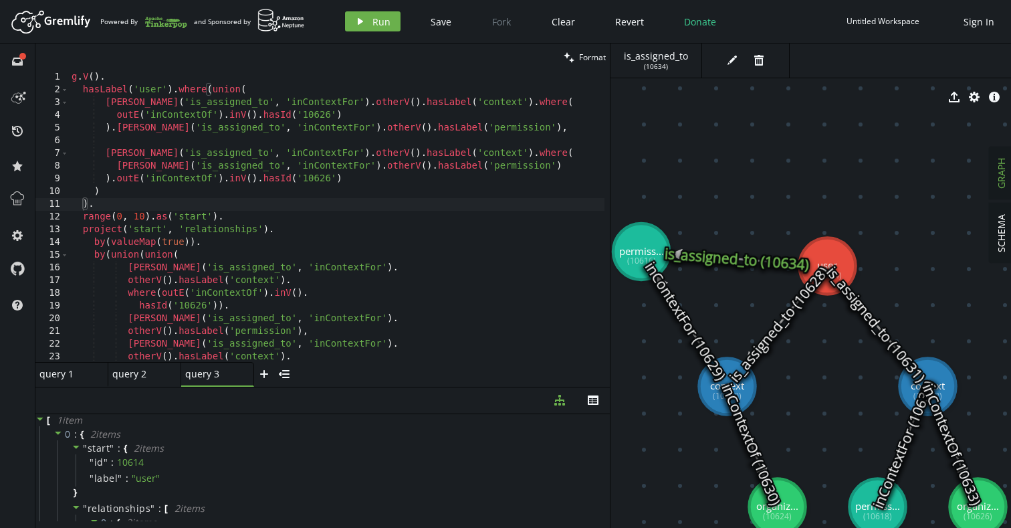
drag, startPoint x: 380, startPoint y: 285, endPoint x: 384, endPoint y: 385, distance: 100.4
click at [384, 386] on div at bounding box center [322, 386] width 574 height 1
click at [368, 17] on button "play Run" at bounding box center [373, 21] width 56 height 20
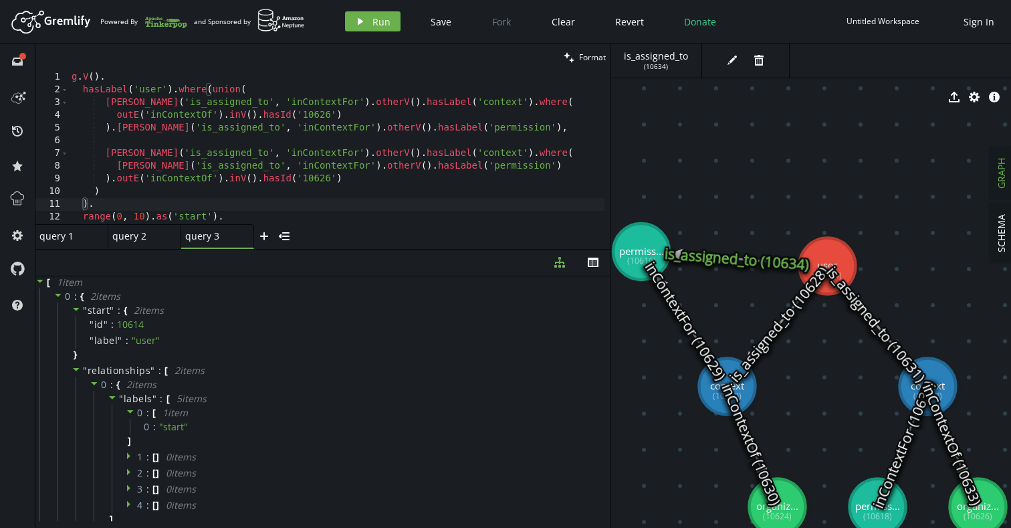
drag, startPoint x: 362, startPoint y: 384, endPoint x: 375, endPoint y: 242, distance: 143.0
click at [375, 249] on div at bounding box center [322, 249] width 574 height 1
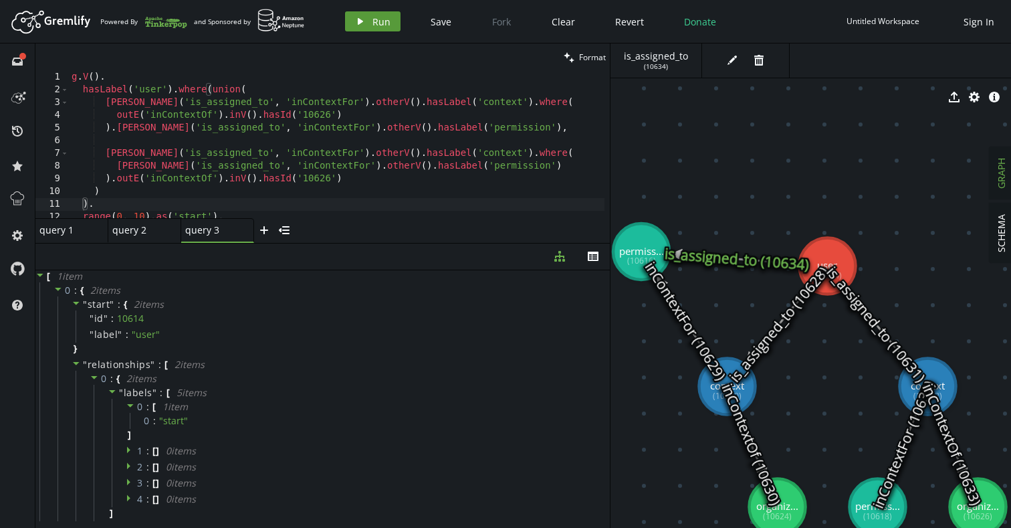
click at [372, 21] on span "Run" at bounding box center [381, 21] width 18 height 13
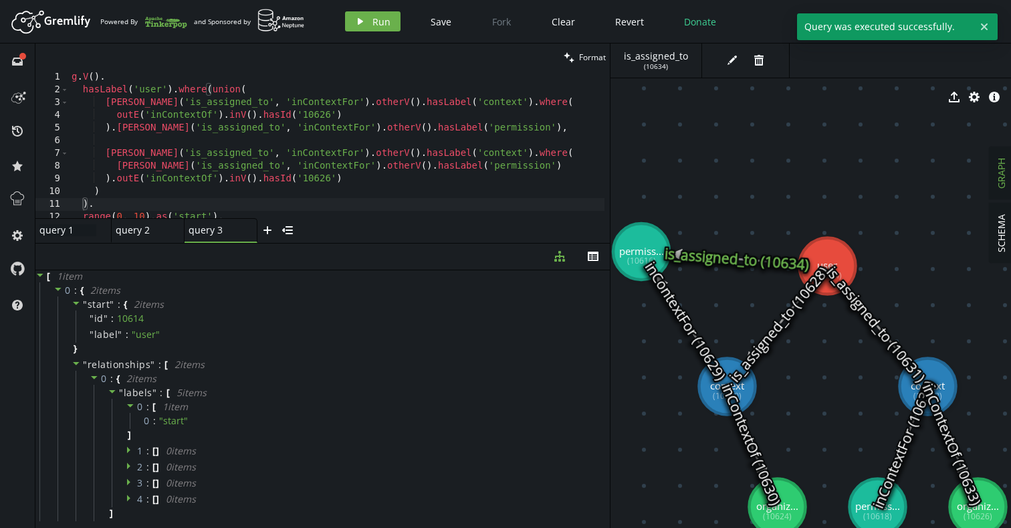
click at [70, 231] on div "query 1 query 1" at bounding box center [67, 230] width 57 height 12
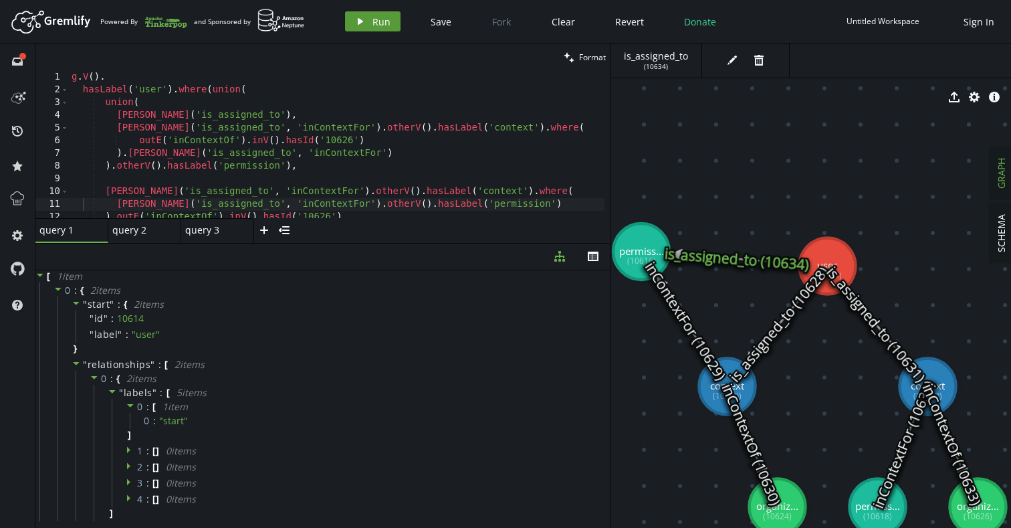
click at [372, 18] on span "Run" at bounding box center [381, 21] width 18 height 13
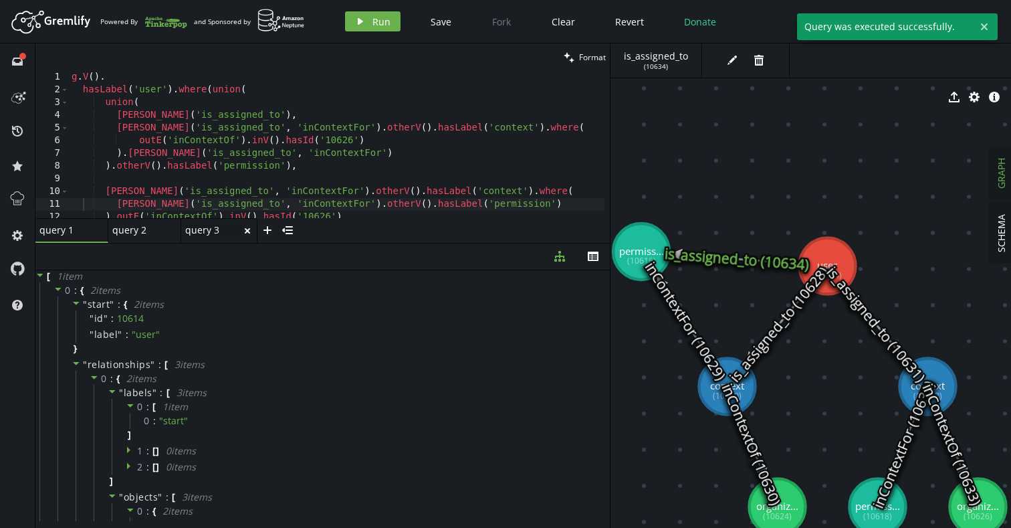
click at [217, 230] on div "query 3 query 3" at bounding box center [213, 230] width 57 height 12
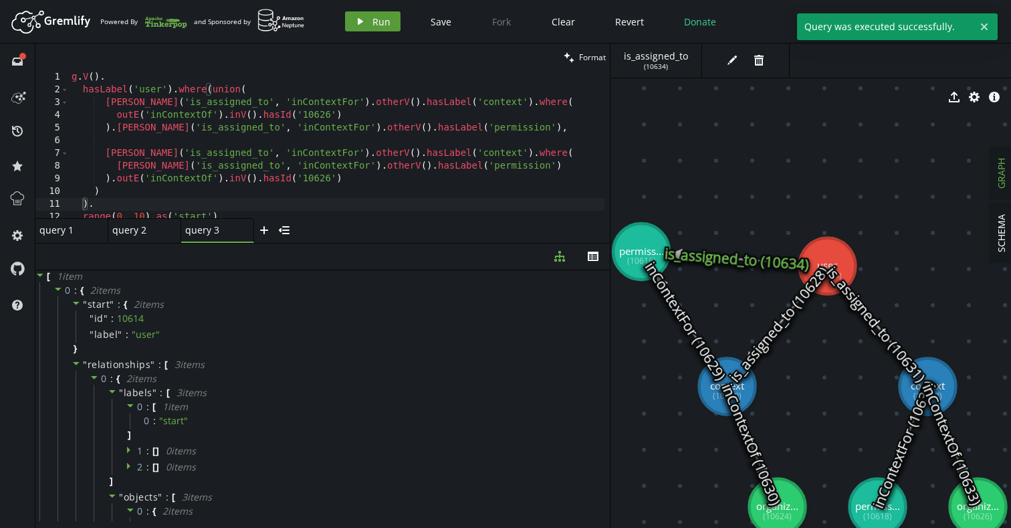
click at [369, 23] on button "play Run" at bounding box center [373, 21] width 56 height 20
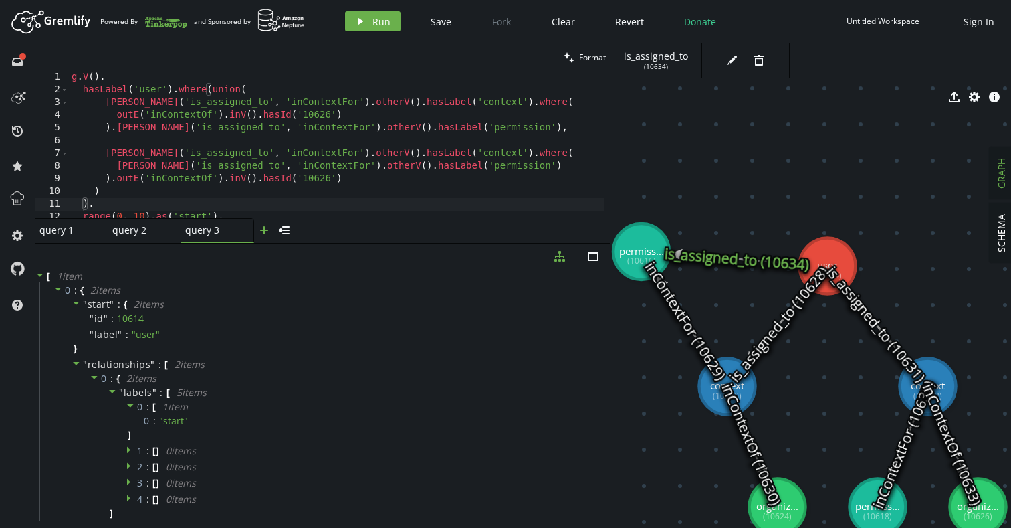
click at [267, 233] on icon "plus" at bounding box center [264, 230] width 11 height 11
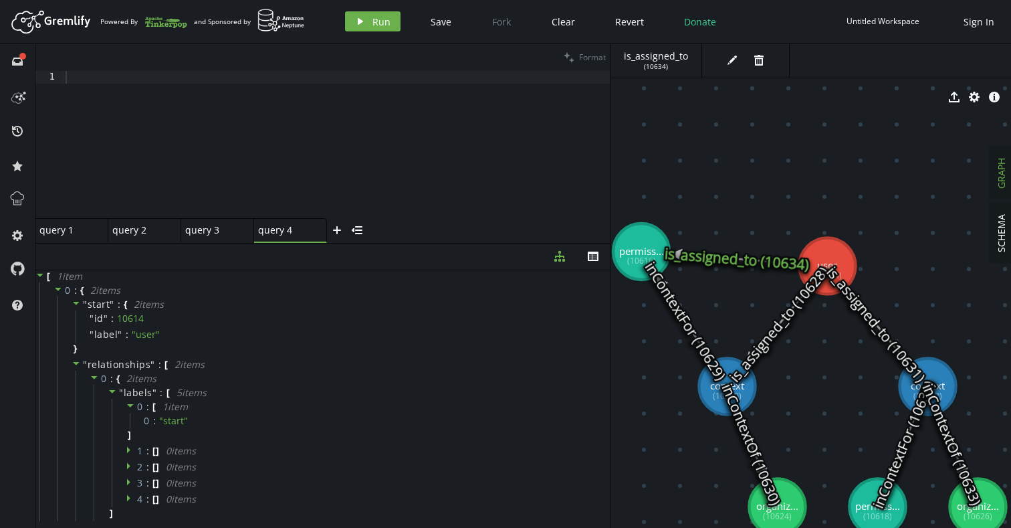
click at [331, 81] on div at bounding box center [336, 157] width 547 height 173
paste textarea
click at [593, 55] on span "Format" at bounding box center [592, 56] width 27 height 11
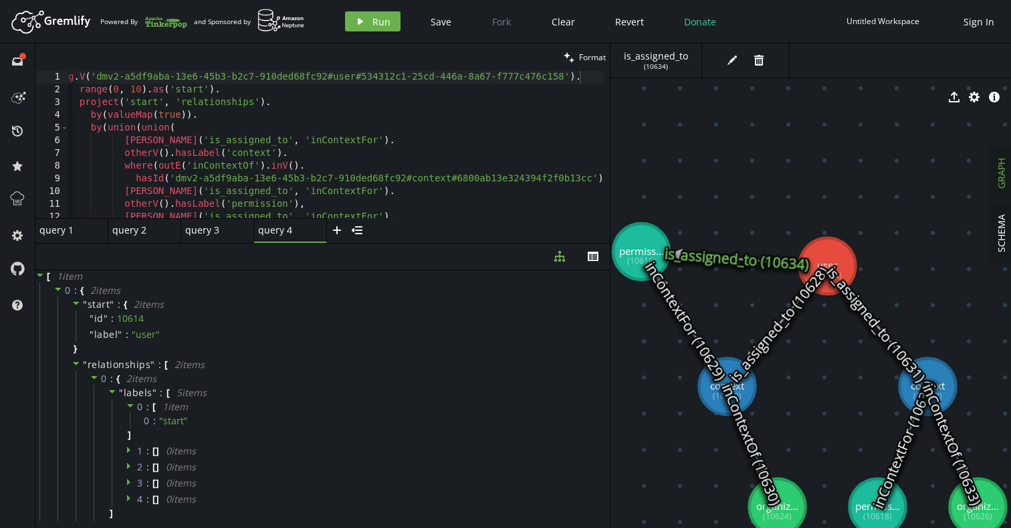
scroll to position [0, 3]
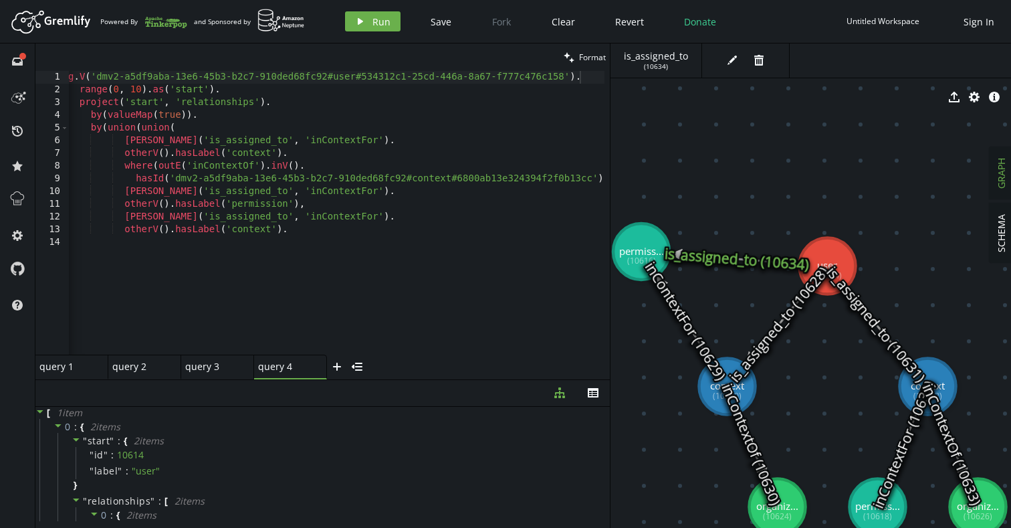
drag, startPoint x: 464, startPoint y: 243, endPoint x: 479, endPoint y: 379, distance: 137.3
click at [479, 379] on div at bounding box center [322, 379] width 574 height 1
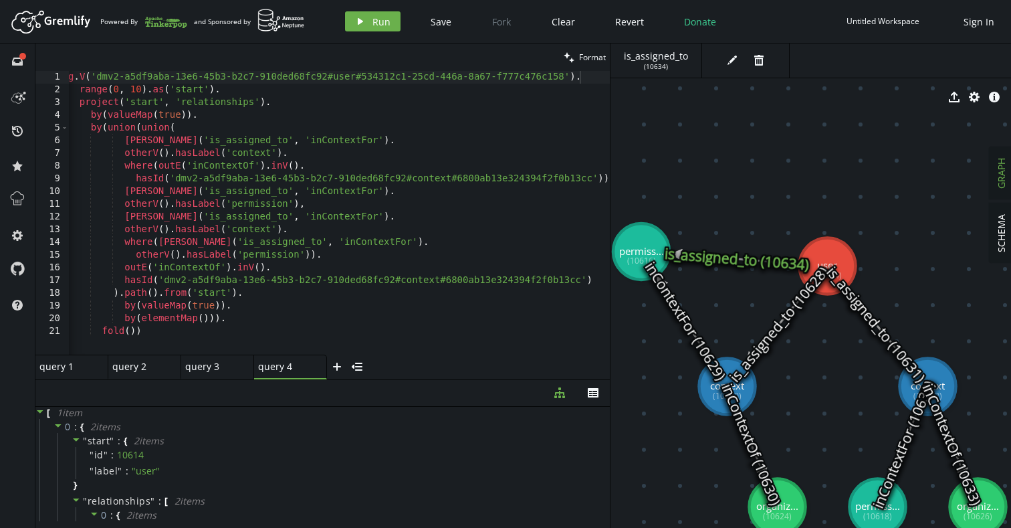
click at [326, 155] on div "g . V ( 'dmv2-a5df9aba-13e6-45b3-b2c7-910ded68fc92#user#534312c1-25cd-446a-8a67…" at bounding box center [341, 223] width 550 height 304
click at [484, 201] on div "g . V ( 'dmv2-a5df9aba-13e6-45b3-b2c7-910ded68fc92#user#534312c1-25cd-446a-8a67…" at bounding box center [344, 223] width 550 height 304
type textarea "by(elementMap())). fold())"
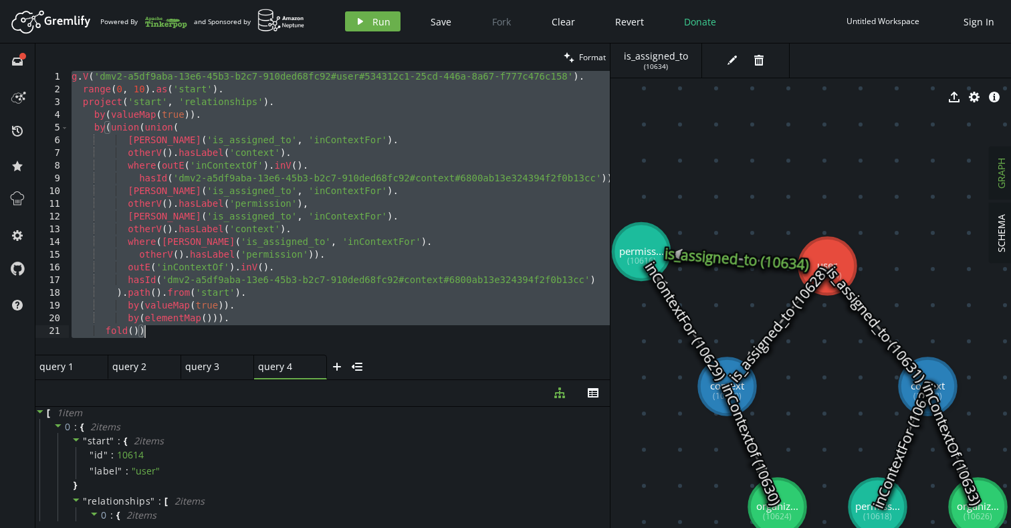
paste textarea
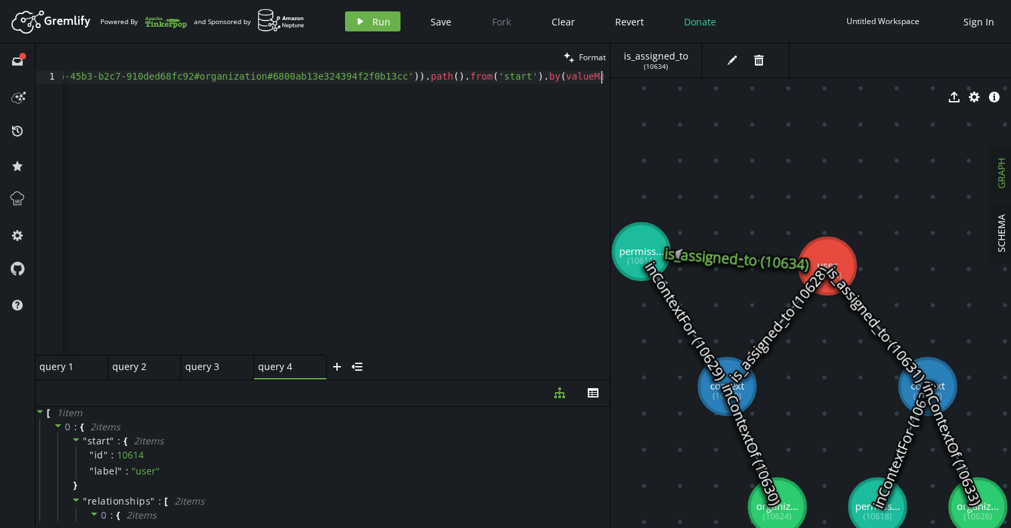
scroll to position [0, 4099]
click at [590, 52] on span "Format" at bounding box center [592, 56] width 27 height 11
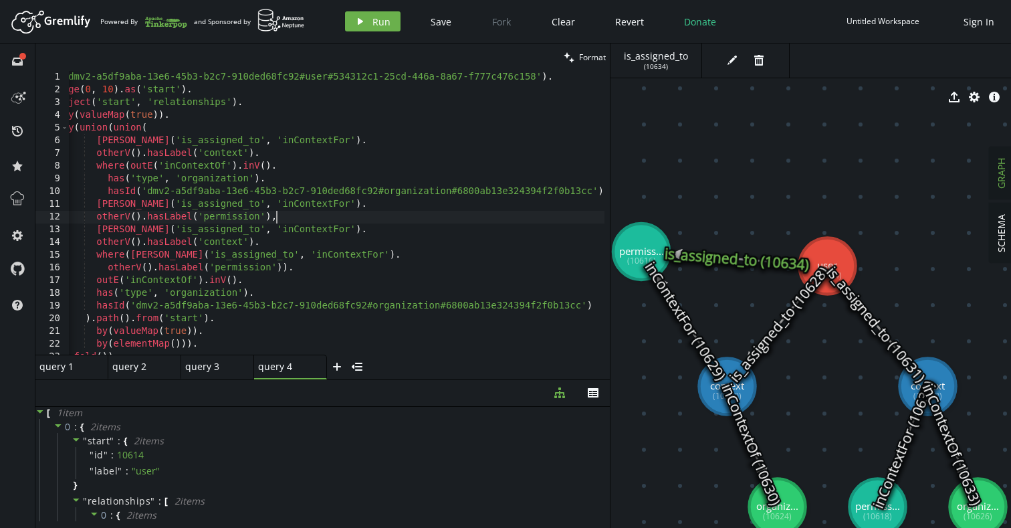
click at [453, 218] on div "g . V ( 'dmv2-a5df9aba-13e6-45b3-b2c7-910ded68fc92#user#534312c1-25cd-446a-8a67…" at bounding box center [326, 223] width 578 height 304
type textarea "by(elementMap())). fold())"
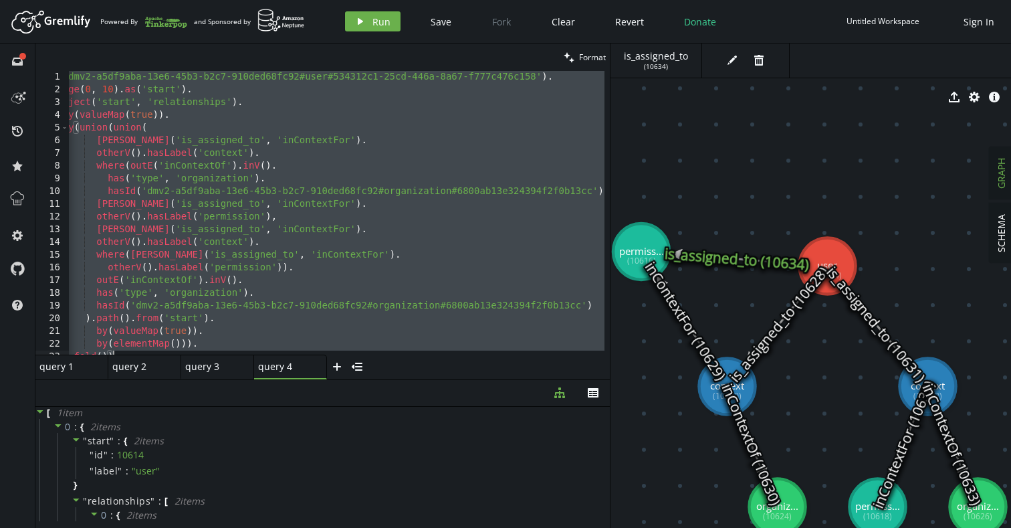
paste textarea
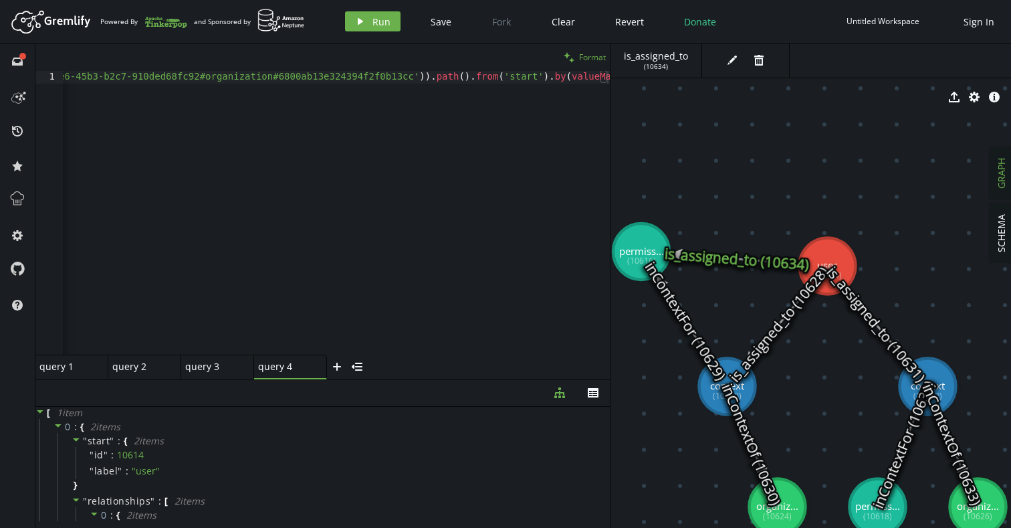
click at [592, 60] on span "Format" at bounding box center [592, 56] width 27 height 11
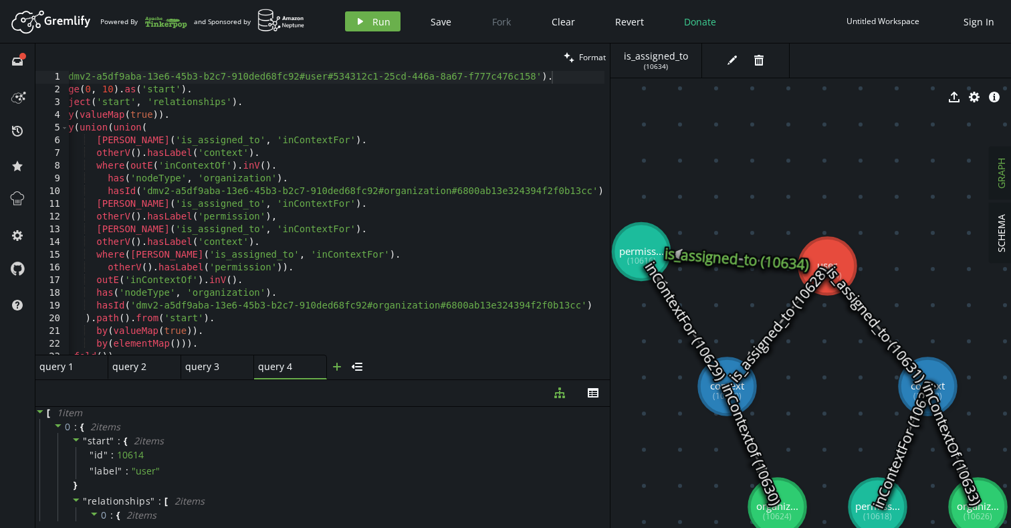
click at [338, 368] on icon "plus" at bounding box center [337, 366] width 11 height 11
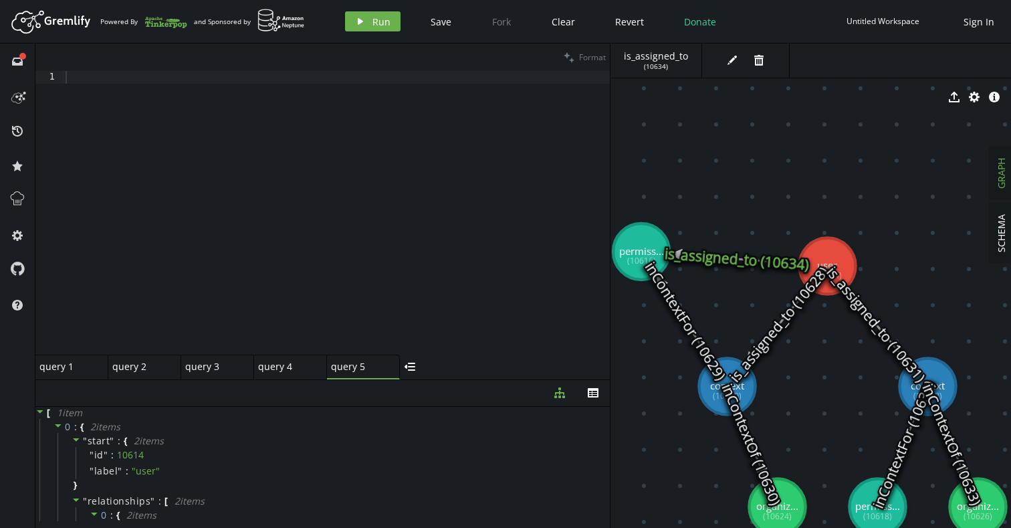
click at [312, 134] on div at bounding box center [336, 223] width 547 height 304
paste textarea
click at [594, 58] on span "Format" at bounding box center [592, 56] width 27 height 11
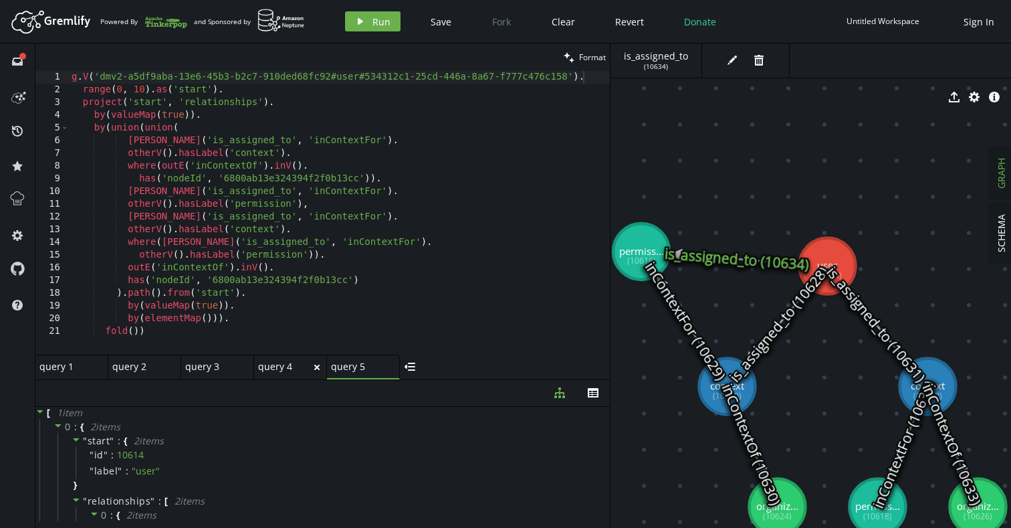
click at [290, 370] on div "query 4" at bounding box center [284, 366] width 53 height 12
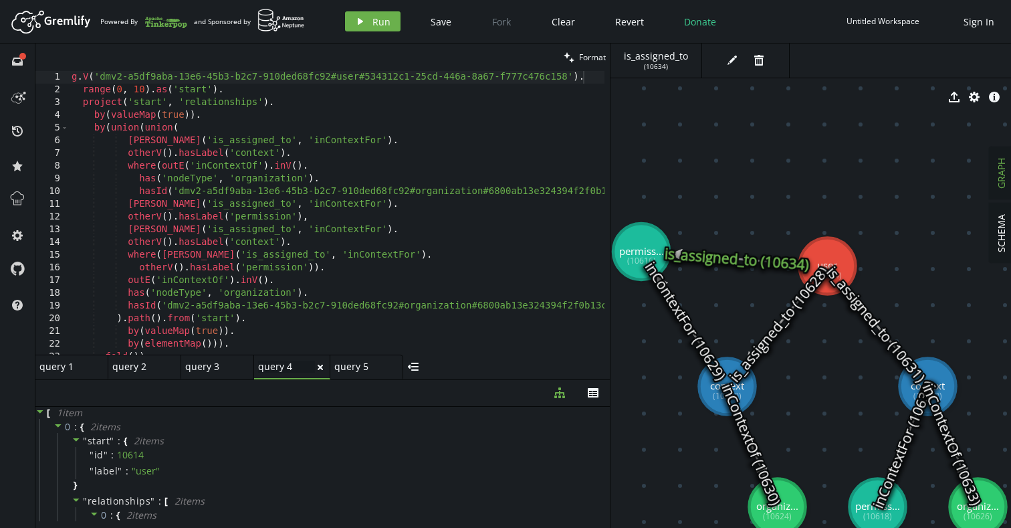
scroll to position [0, 43]
click at [362, 367] on div "query 5 query 5" at bounding box center [359, 366] width 57 height 12
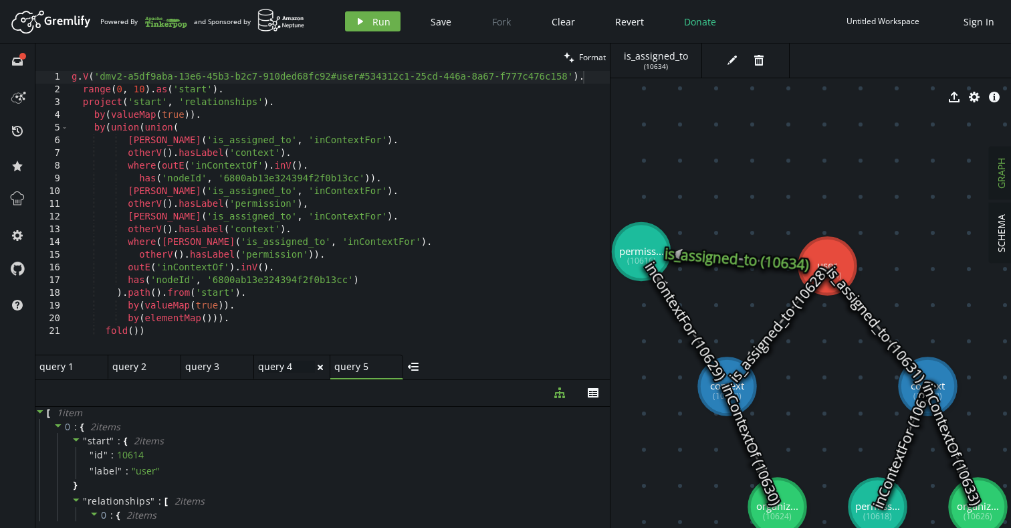
click at [276, 366] on div "query 4 query 4" at bounding box center [286, 366] width 57 height 12
